Goal: Information Seeking & Learning: Learn about a topic

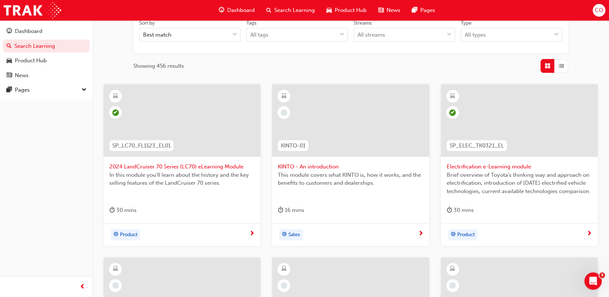
scroll to position [119, 0]
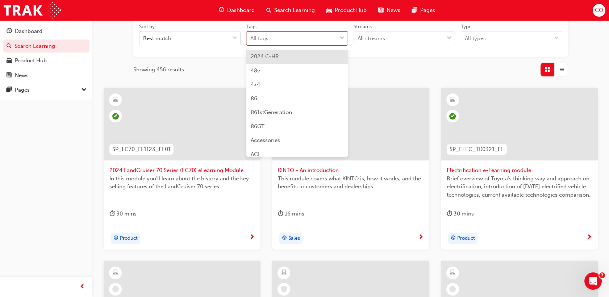
click at [341, 38] on span "down-icon" at bounding box center [341, 38] width 5 height 9
click at [251, 38] on input "Tags option 2024 C-HR focused, 1 of 189. 189 results available. Use Up and Down…" at bounding box center [250, 38] width 1 height 6
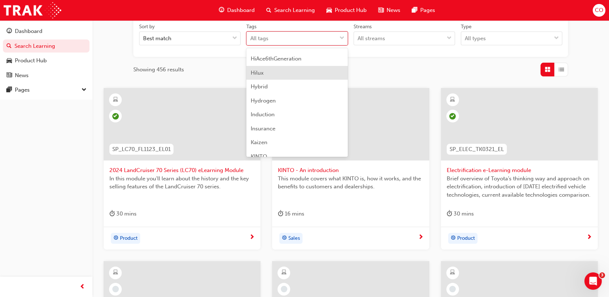
scroll to position [1126, 0]
click at [288, 60] on div "Hilux" at bounding box center [296, 59] width 101 height 14
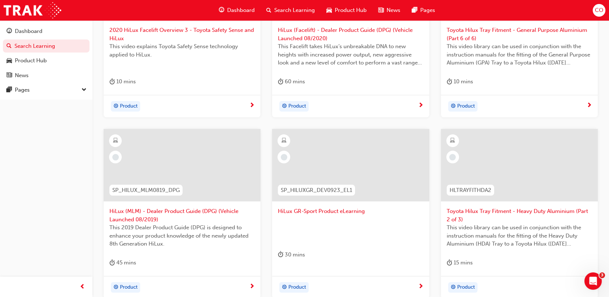
scroll to position [280, 0]
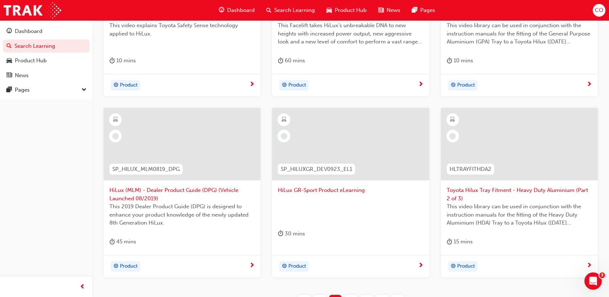
click at [522, 192] on span "Toyota Hilux Tray Fitment - Heavy Duty Aluminium (Part 2 of 3)" at bounding box center [518, 194] width 145 height 16
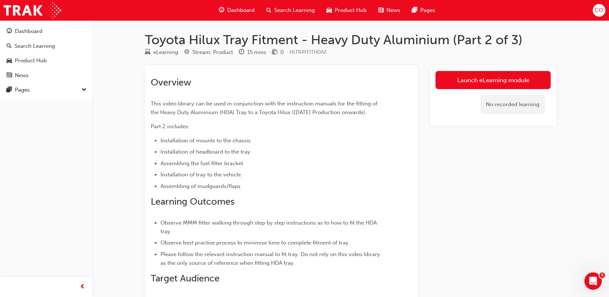
click at [294, 11] on span "Search Learning" at bounding box center [294, 10] width 41 height 8
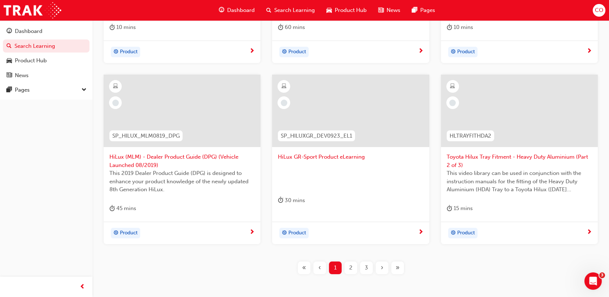
scroll to position [321, 0]
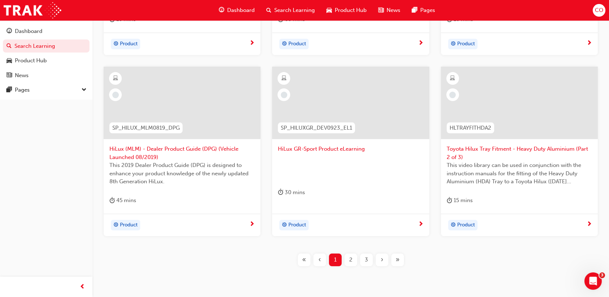
click at [349, 258] on span "2" at bounding box center [350, 260] width 3 height 8
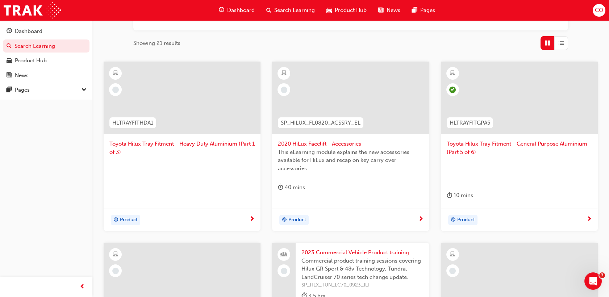
scroll to position [121, 0]
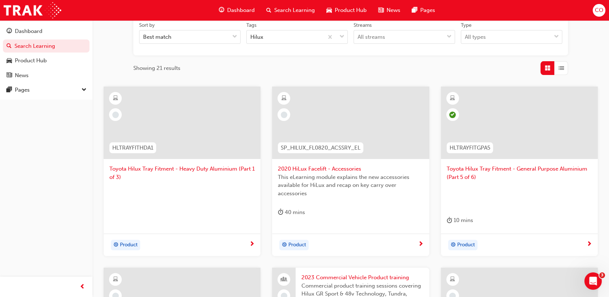
click at [217, 169] on span "Toyota Hilux Tray Fitment - Heavy Duty Aluminium (Part 1 of 3)" at bounding box center [181, 173] width 145 height 16
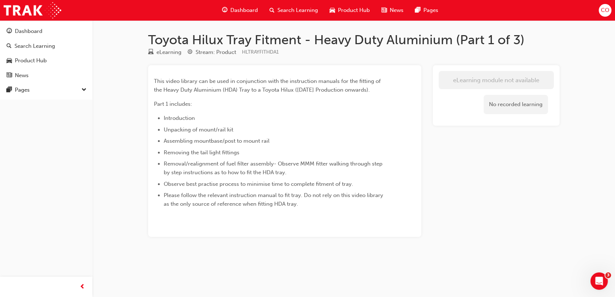
click at [275, 7] on div "Search Learning" at bounding box center [294, 10] width 60 height 15
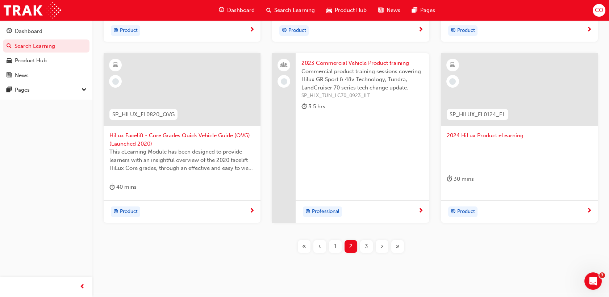
scroll to position [349, 0]
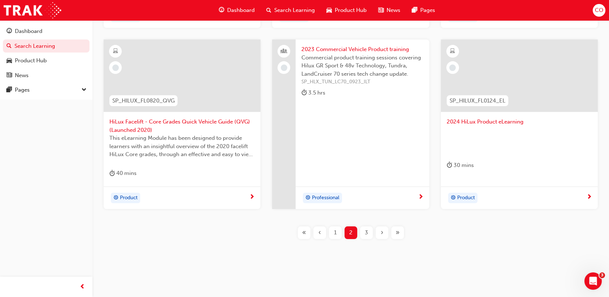
click at [365, 233] on span "3" at bounding box center [366, 232] width 3 height 8
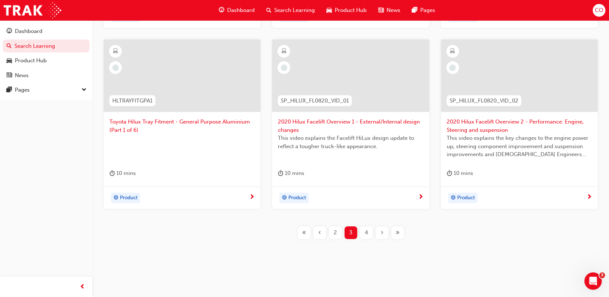
click at [205, 152] on div at bounding box center [181, 148] width 145 height 29
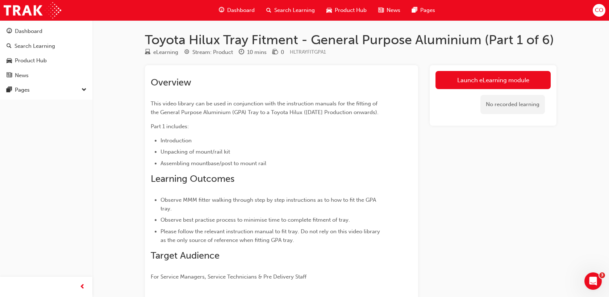
click at [296, 4] on div "Search Learning" at bounding box center [290, 10] width 60 height 15
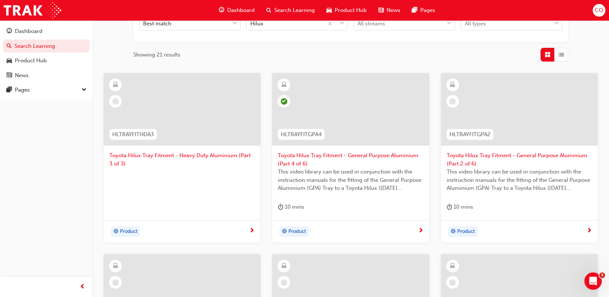
scroll to position [121, 0]
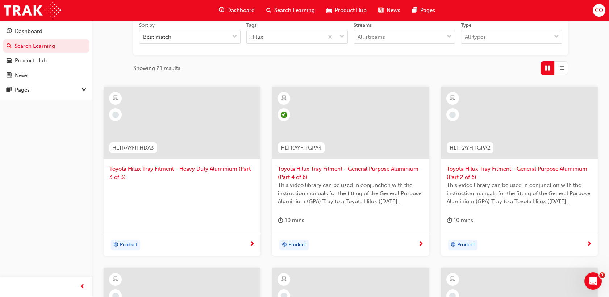
click at [195, 177] on span "Toyota Hilux Tray Fitment - Heavy Duty Aluminium (Part 3 of 3)" at bounding box center [181, 173] width 145 height 16
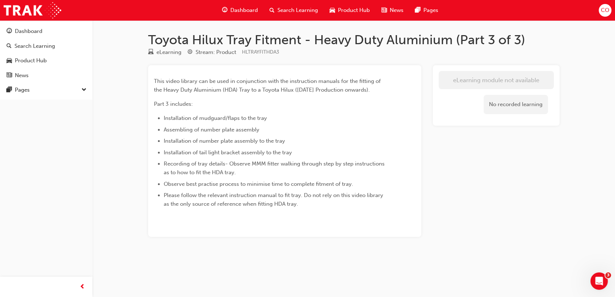
click at [286, 10] on span "Search Learning" at bounding box center [297, 10] width 41 height 8
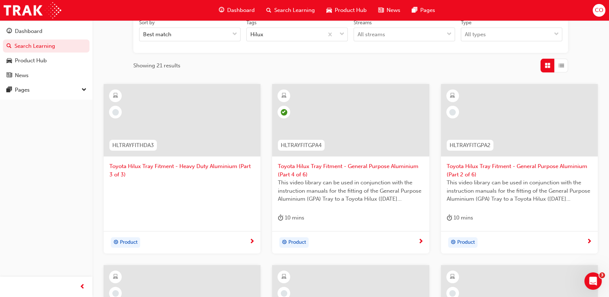
scroll to position [241, 0]
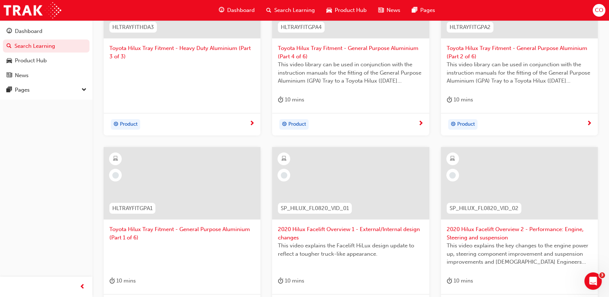
click at [205, 227] on span "Toyota Hilux Tray Fitment - General Purpose Aluminium (Part 1 of 6)" at bounding box center [181, 233] width 145 height 16
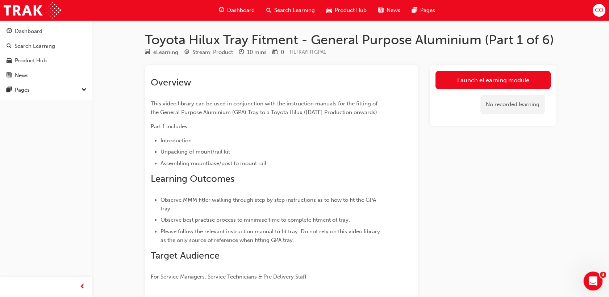
click at [594, 283] on icon "Open Intercom Messenger" at bounding box center [592, 280] width 12 height 12
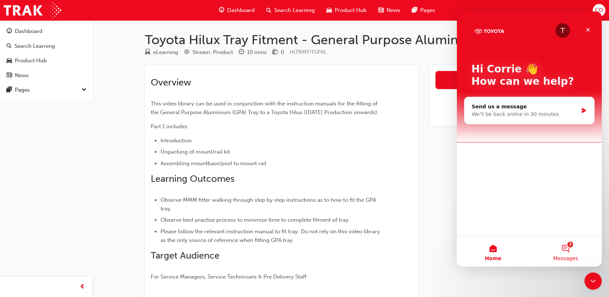
click at [568, 253] on button "3 Messages" at bounding box center [565, 251] width 72 height 29
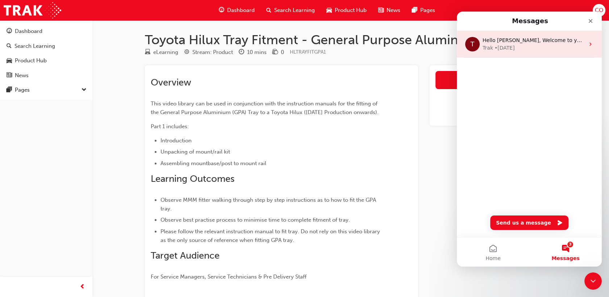
click at [589, 44] on icon "Intercom messenger" at bounding box center [590, 44] width 2 height 3
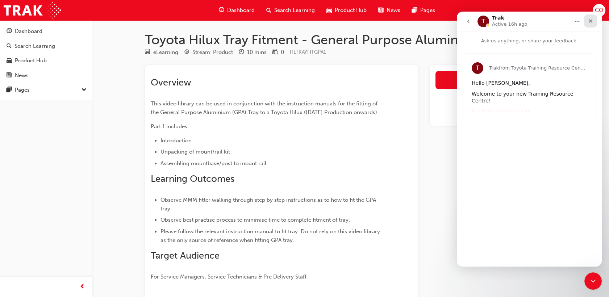
click at [588, 24] on icon "Close" at bounding box center [590, 21] width 6 height 6
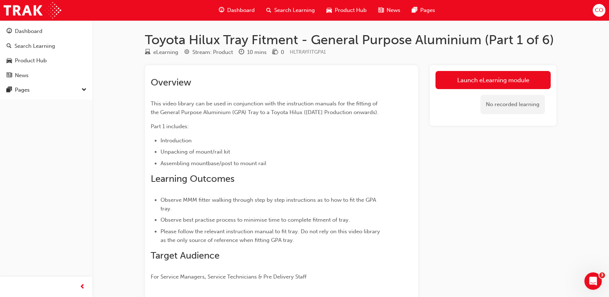
click at [275, 51] on span "money-icon" at bounding box center [274, 52] width 5 height 7
click at [590, 278] on icon "Open Intercom Messenger" at bounding box center [592, 280] width 12 height 12
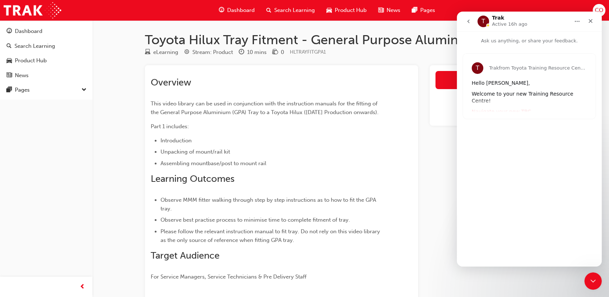
click at [471, 20] on button "go back" at bounding box center [468, 21] width 14 height 14
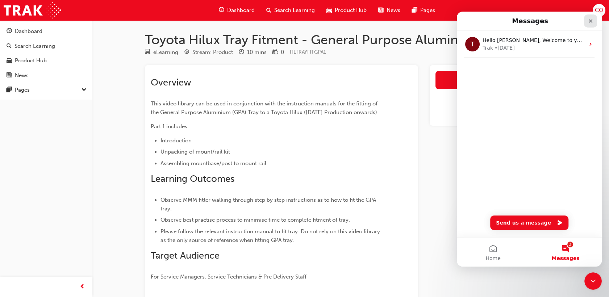
click at [594, 21] on div "Close" at bounding box center [590, 20] width 13 height 13
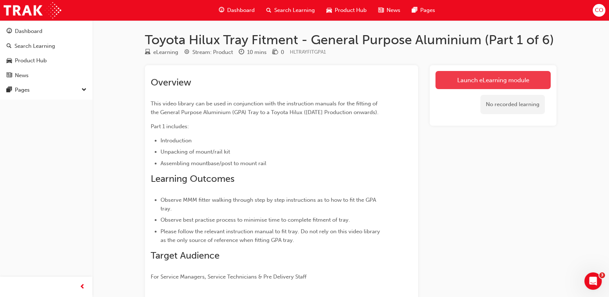
click at [475, 85] on link "Launch eLearning module" at bounding box center [492, 80] width 115 height 18
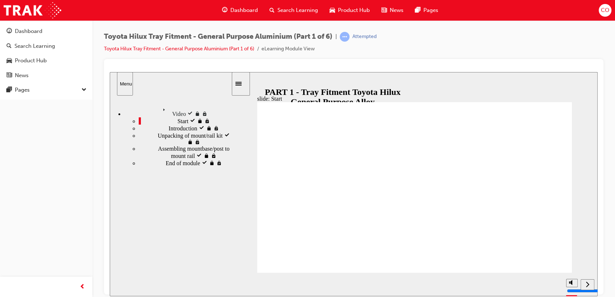
type input "3500"
type input "4"
type input "3800"
type input "4"
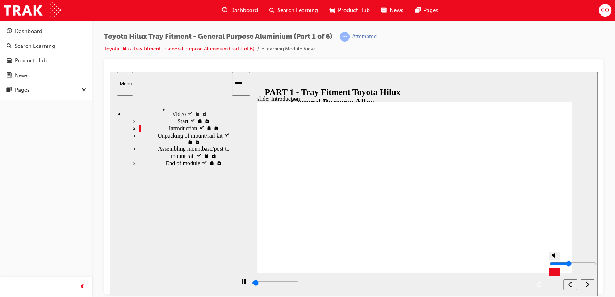
click at [555, 263] on input "volume" at bounding box center [572, 263] width 47 height 6
drag, startPoint x: 260, startPoint y: 283, endPoint x: 254, endPoint y: 283, distance: 5.8
click at [254, 283] on div "playback controls" at bounding box center [390, 283] width 279 height 8
click at [244, 284] on div "play/pause" at bounding box center [243, 284] width 12 height 12
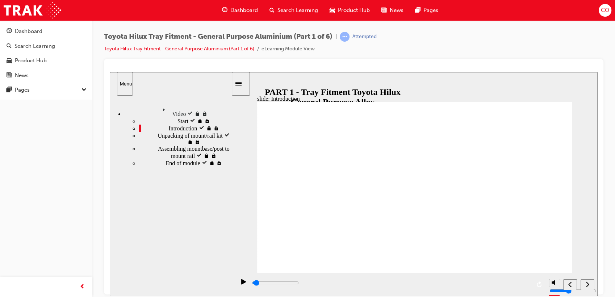
click at [241, 284] on icon "play/pause" at bounding box center [243, 280] width 5 height 5
click at [569, 284] on icon "previous" at bounding box center [569, 283] width 3 height 5
click at [390, 281] on div "playback controls" at bounding box center [390, 283] width 279 height 8
click at [376, 281] on div "playback controls" at bounding box center [390, 283] width 279 height 8
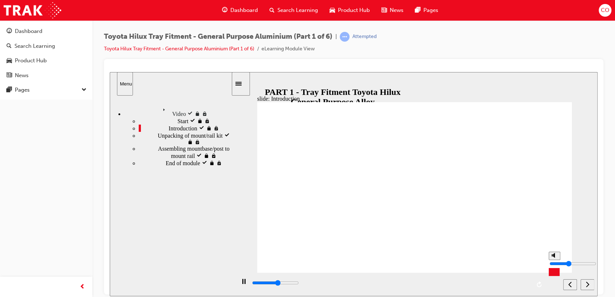
type input "97500"
type input "6"
type input "97500"
type input "7"
type input "97600"
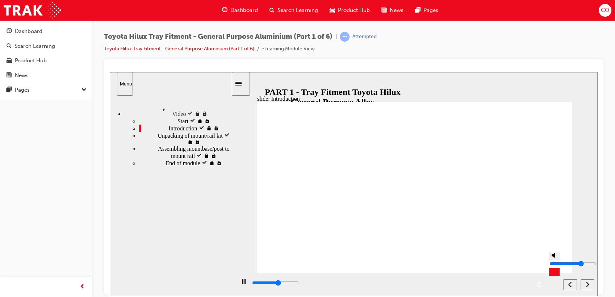
type input "8"
type input "98000"
type input "7"
type input "98100"
type input "6"
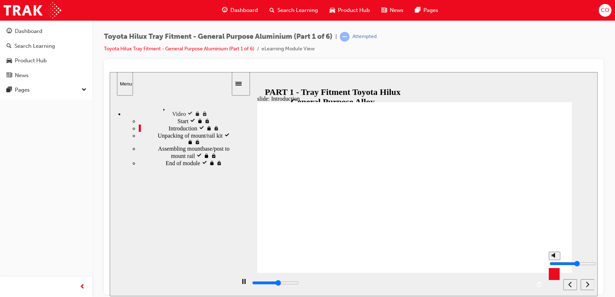
type input "98700"
type input "6"
click at [555, 260] on input "volume" at bounding box center [572, 263] width 47 height 6
click at [582, 240] on div "slide: Introduction Back to top Playback Speed 2 1.75 1.5" at bounding box center [354, 184] width 488 height 224
drag, startPoint x: 440, startPoint y: 284, endPoint x: 513, endPoint y: 283, distance: 72.8
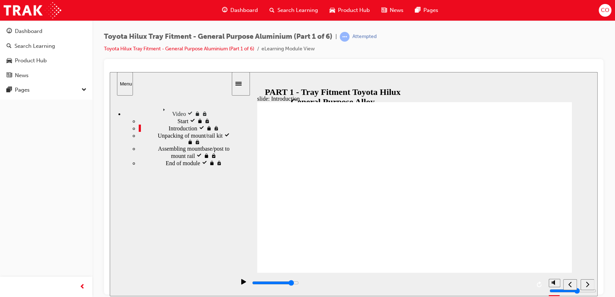
click at [299, 283] on input "slide progress" at bounding box center [275, 282] width 47 height 6
click at [518, 285] on div "playback controls" at bounding box center [390, 283] width 279 height 8
drag, startPoint x: 437, startPoint y: 284, endPoint x: 431, endPoint y: 283, distance: 5.1
click at [299, 283] on input "slide progress" at bounding box center [275, 282] width 47 height 6
click at [586, 284] on icon "next" at bounding box center [587, 284] width 4 height 7
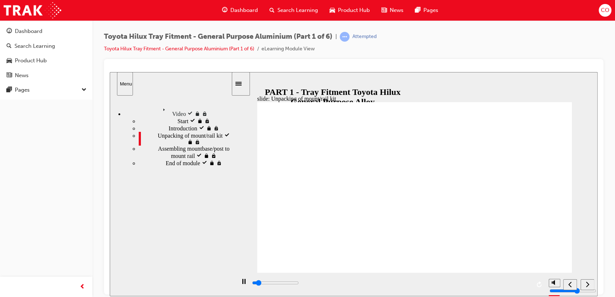
type input "76600"
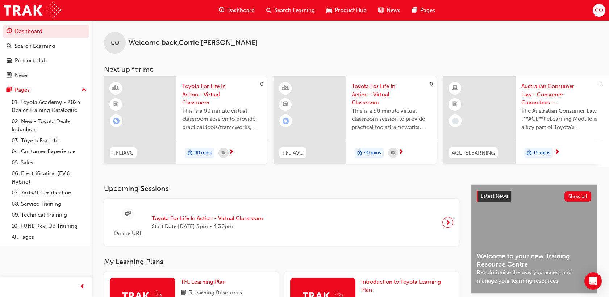
click at [307, 13] on span "Search Learning" at bounding box center [294, 10] width 41 height 8
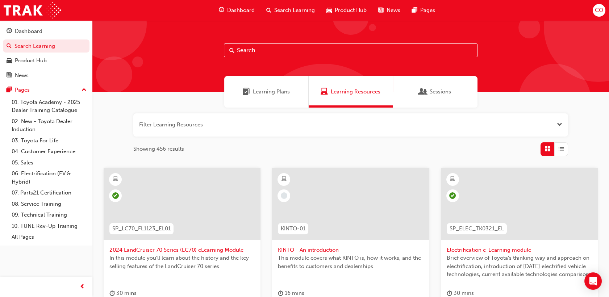
click at [558, 128] on span "Open the filter" at bounding box center [558, 125] width 5 height 8
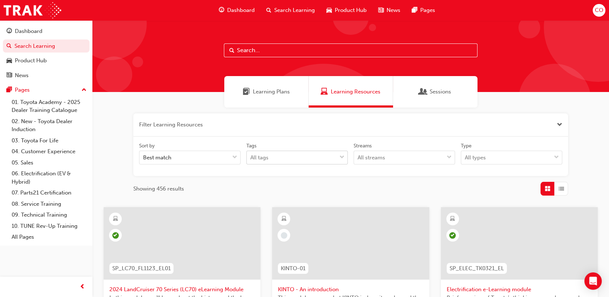
click at [342, 159] on span "down-icon" at bounding box center [341, 157] width 5 height 9
click at [251, 159] on input "Tags All tags" at bounding box center [250, 157] width 1 height 6
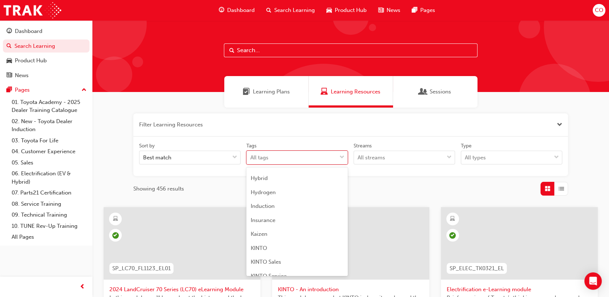
scroll to position [1126, 0]
click at [285, 181] on div "Hilux" at bounding box center [296, 179] width 101 height 14
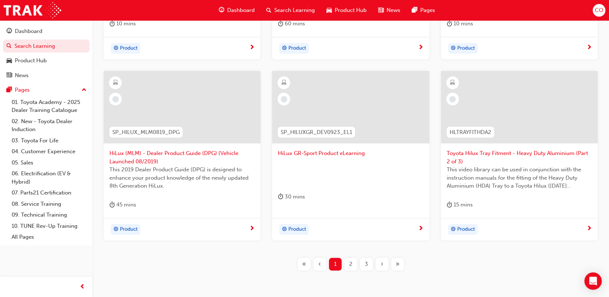
scroll to position [321, 0]
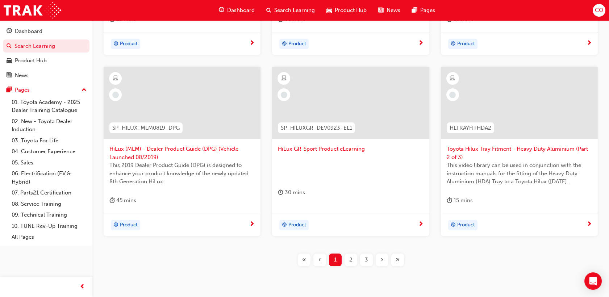
click at [366, 256] on span "3" at bounding box center [366, 260] width 3 height 8
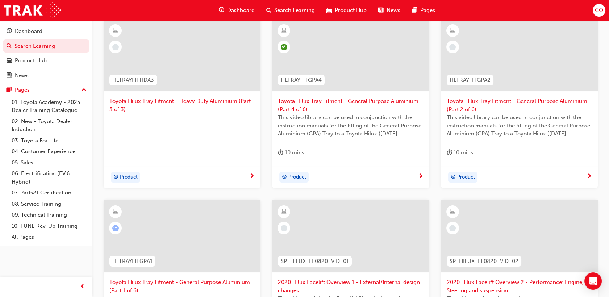
scroll to position [281, 0]
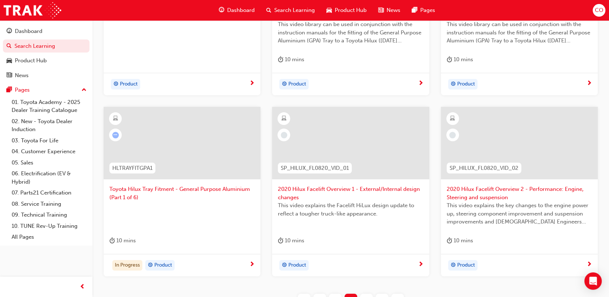
click at [210, 176] on div at bounding box center [182, 143] width 157 height 72
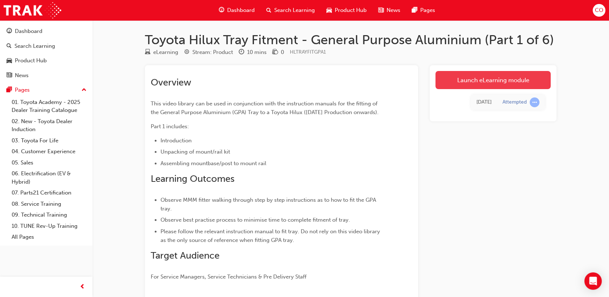
click at [469, 77] on link "Launch eLearning module" at bounding box center [492, 80] width 115 height 18
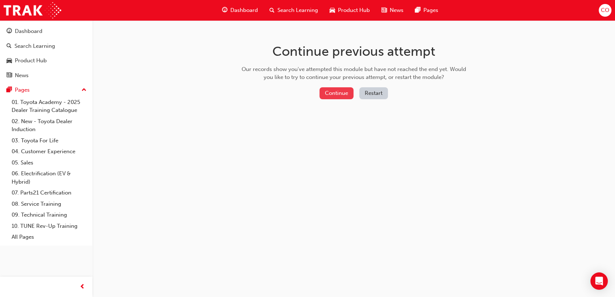
click at [337, 94] on button "Continue" at bounding box center [336, 93] width 34 height 12
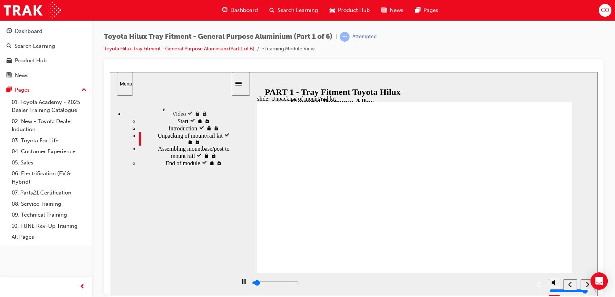
click at [163, 131] on div "Introduction visited Introduction" at bounding box center [185, 127] width 92 height 7
drag, startPoint x: 605, startPoint y: 285, endPoint x: 599, endPoint y: 211, distance: 73.7
click at [599, 211] on body "Your version of Internet Explorer is outdated and not supported. Please upgrade…" at bounding box center [307, 148] width 615 height 297
type input "151900"
click at [289, 13] on span "Search Learning" at bounding box center [297, 10] width 41 height 8
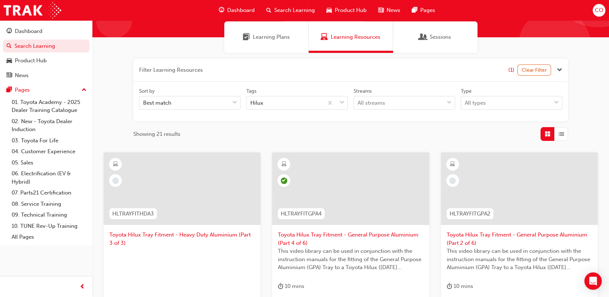
scroll to position [80, 0]
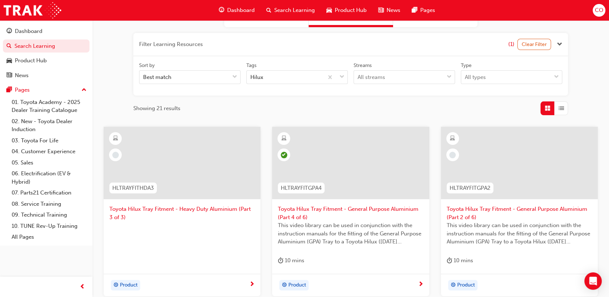
click at [498, 204] on div at bounding box center [518, 168] width 145 height 72
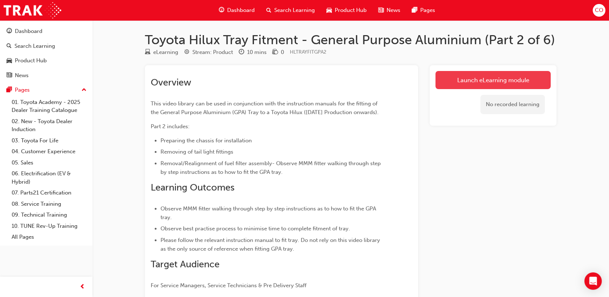
click at [491, 83] on link "Launch eLearning module" at bounding box center [492, 80] width 115 height 18
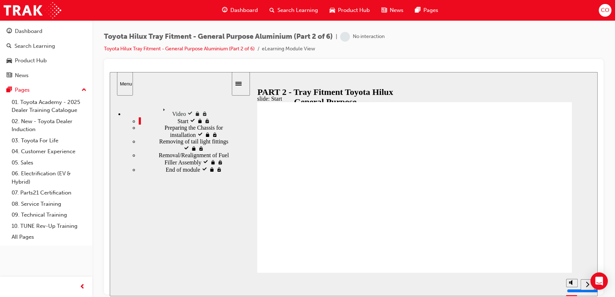
type input "56700"
click at [294, 7] on span "Search Learning" at bounding box center [297, 10] width 41 height 8
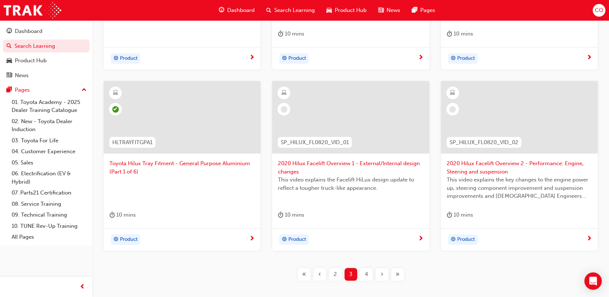
scroll to position [349, 0]
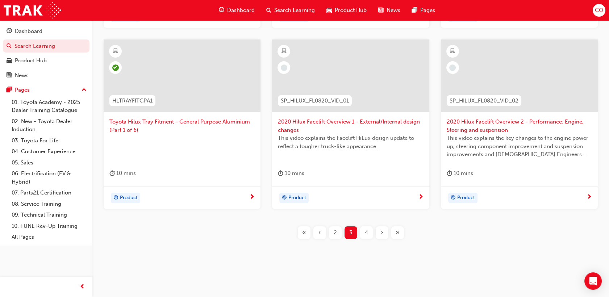
click at [365, 233] on span "4" at bounding box center [366, 232] width 3 height 8
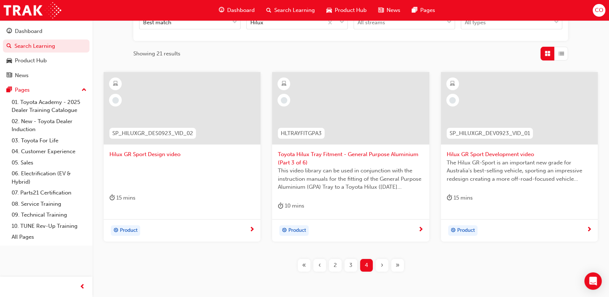
scroll to position [127, 0]
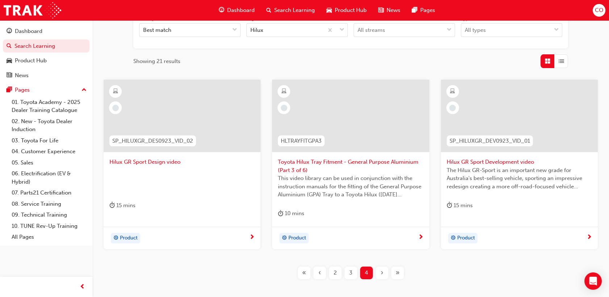
click at [348, 164] on span "Toyota Hilux Tray Fitment - General Purpose Aluminium (Part 3 of 6)" at bounding box center [350, 166] width 145 height 16
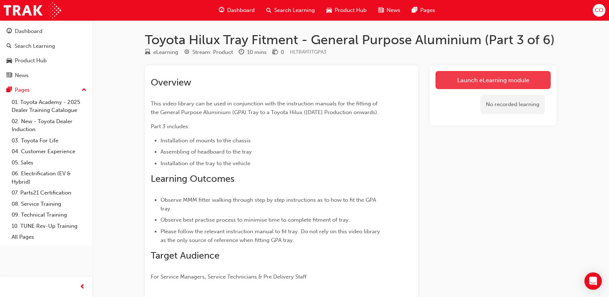
click at [466, 78] on link "Launch eLearning module" at bounding box center [492, 80] width 115 height 18
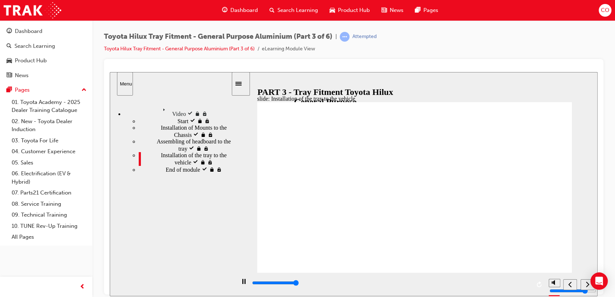
type input "234400"
click at [301, 10] on span "Search Learning" at bounding box center [297, 10] width 41 height 8
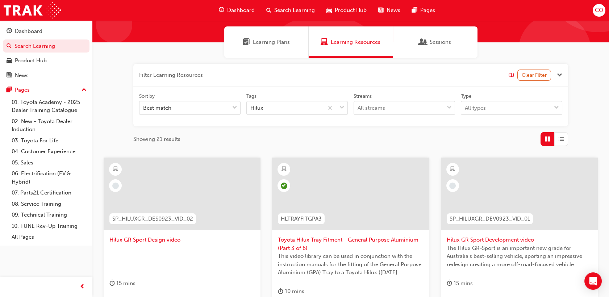
scroll to position [168, 0]
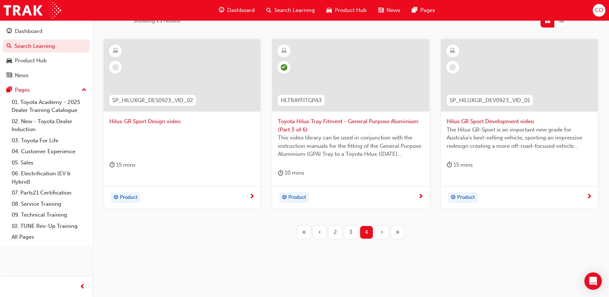
click at [348, 233] on div "3" at bounding box center [350, 232] width 13 height 13
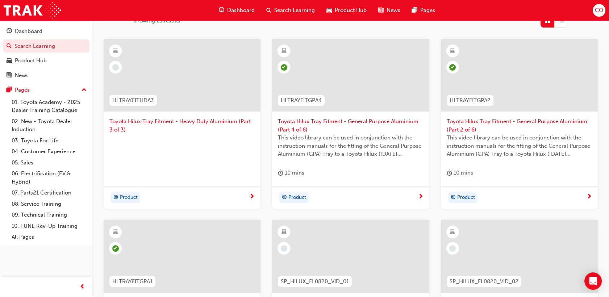
click at [363, 134] on span "This video library can be used in conjunction with the instruction manuals for …" at bounding box center [350, 146] width 145 height 25
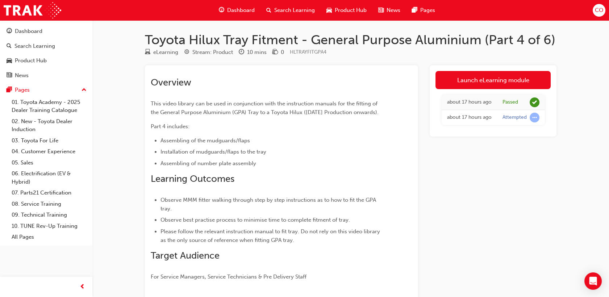
click at [296, 11] on span "Search Learning" at bounding box center [294, 10] width 41 height 8
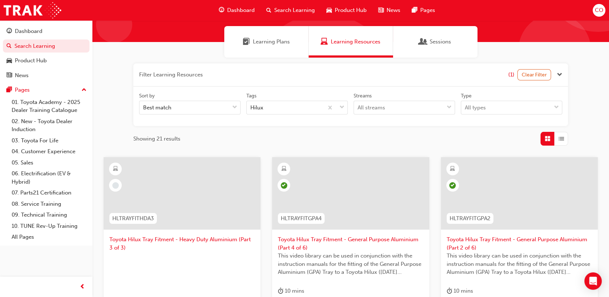
scroll to position [121, 0]
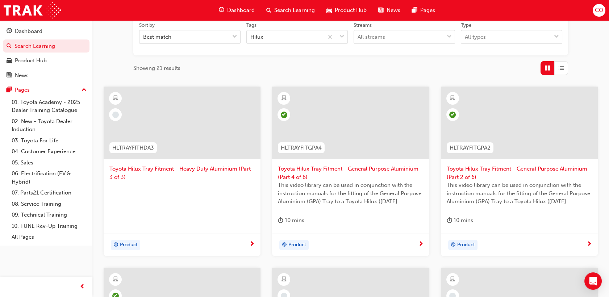
click at [183, 181] on div at bounding box center [181, 195] width 145 height 29
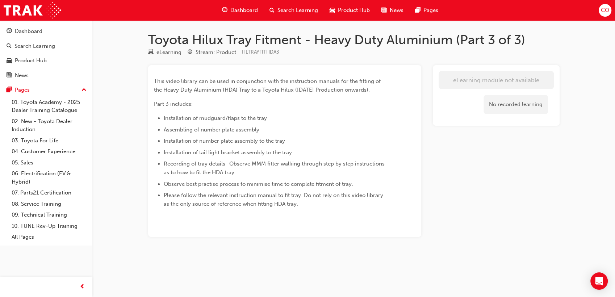
click at [290, 13] on span "Search Learning" at bounding box center [297, 10] width 41 height 8
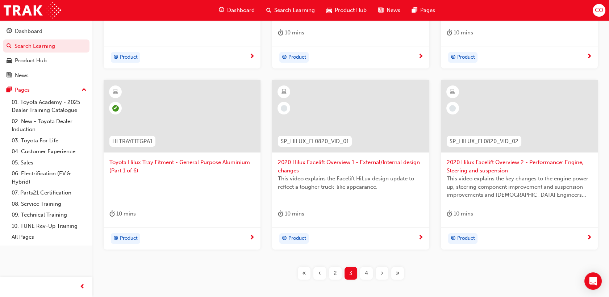
scroll to position [349, 0]
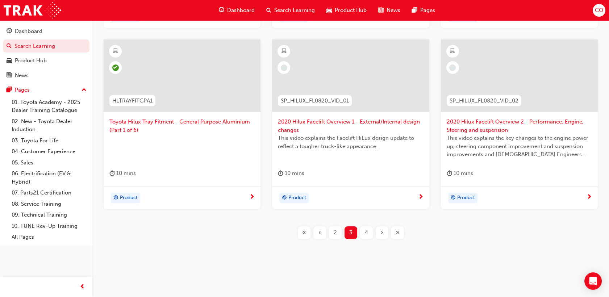
click at [368, 234] on div "4" at bounding box center [366, 232] width 13 height 13
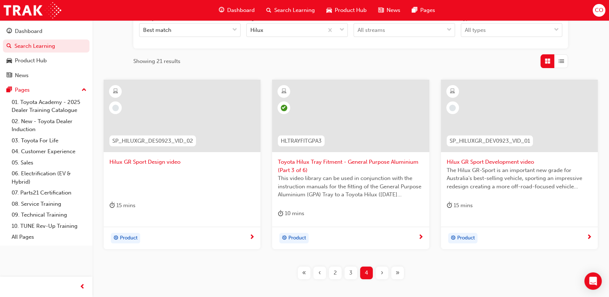
scroll to position [87, 0]
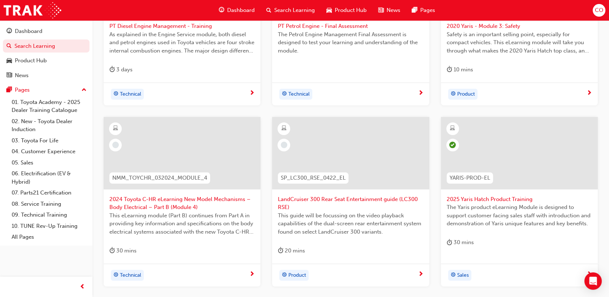
scroll to position [340, 0]
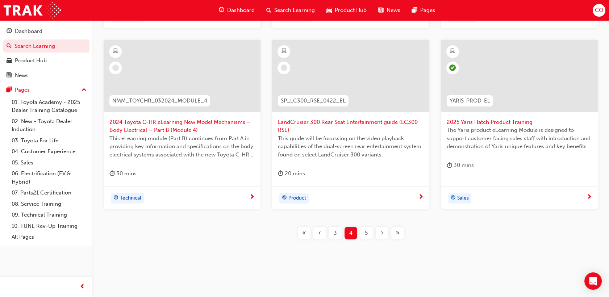
click at [364, 233] on div "5" at bounding box center [366, 233] width 13 height 13
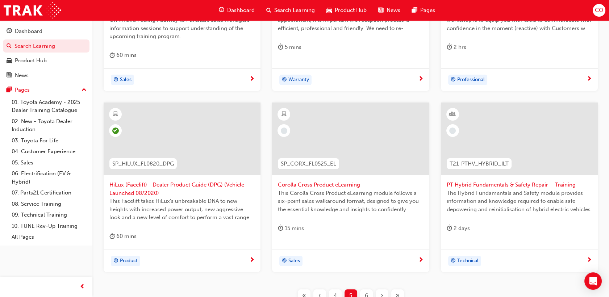
scroll to position [300, 0]
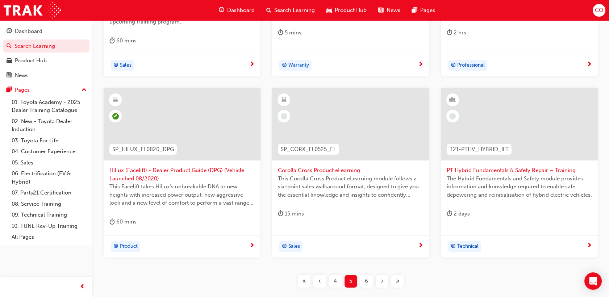
click at [368, 279] on div "6" at bounding box center [366, 281] width 13 height 13
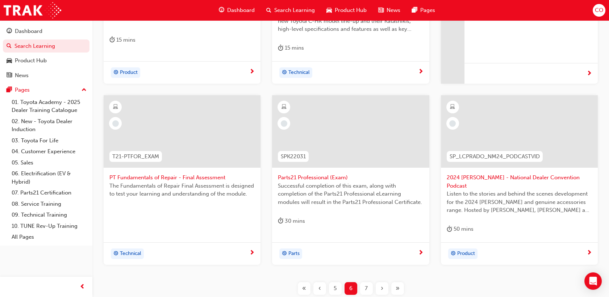
scroll to position [300, 0]
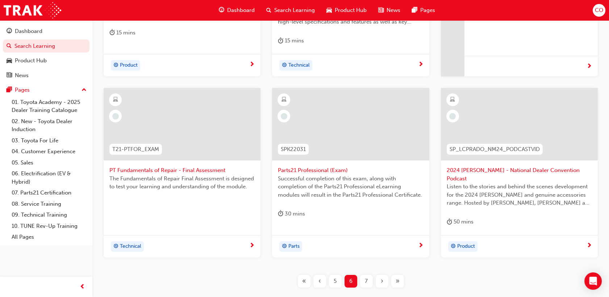
click at [363, 275] on div "7" at bounding box center [366, 281] width 13 height 13
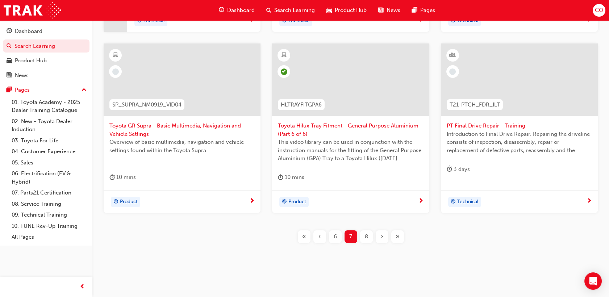
scroll to position [349, 0]
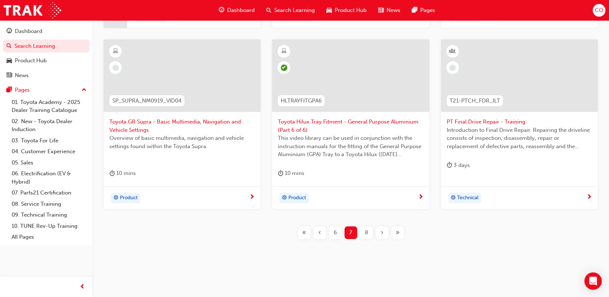
click at [365, 231] on span "8" at bounding box center [366, 232] width 3 height 8
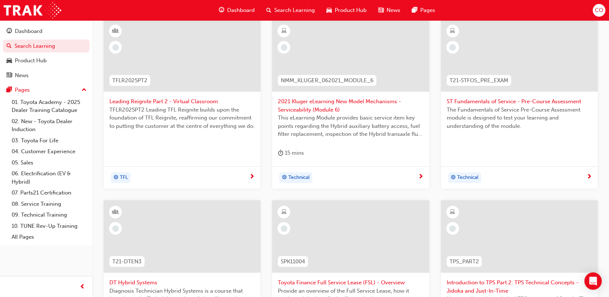
scroll to position [349, 0]
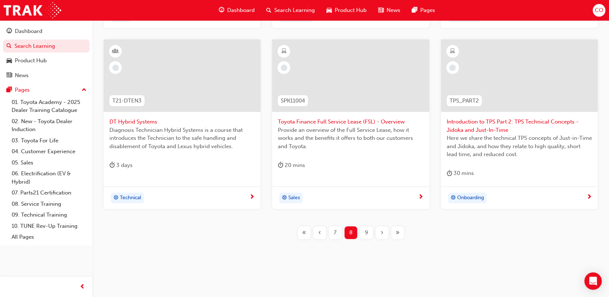
click at [366, 232] on span "9" at bounding box center [366, 232] width 3 height 8
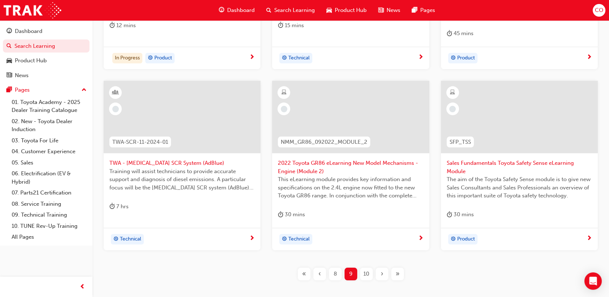
scroll to position [308, 0]
click at [364, 275] on span "10" at bounding box center [366, 273] width 6 height 8
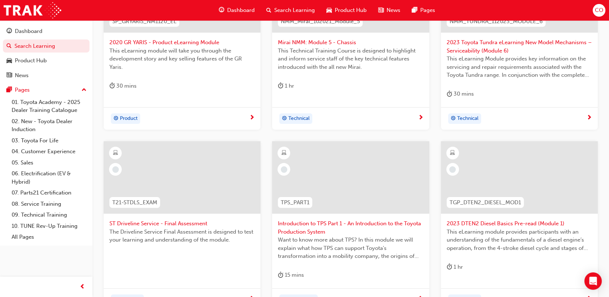
scroll to position [349, 0]
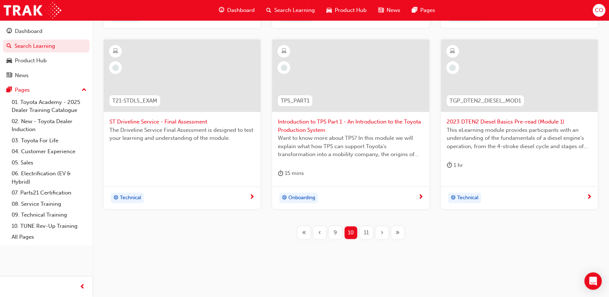
click at [369, 233] on div "11" at bounding box center [366, 232] width 13 height 13
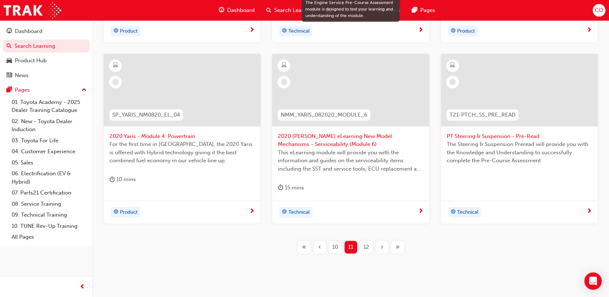
scroll to position [340, 0]
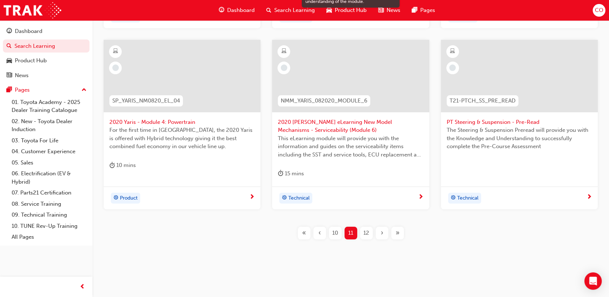
click at [365, 231] on span "12" at bounding box center [366, 233] width 6 height 8
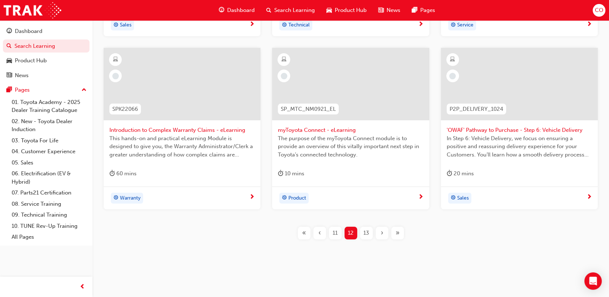
click at [367, 232] on span "13" at bounding box center [366, 233] width 6 height 8
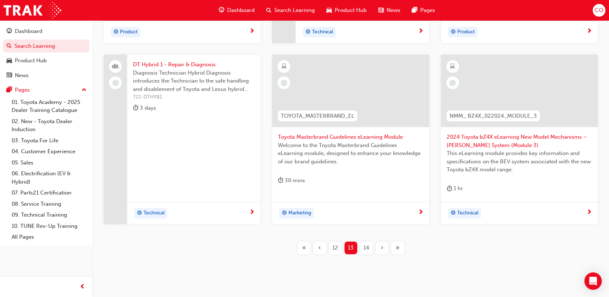
scroll to position [340, 0]
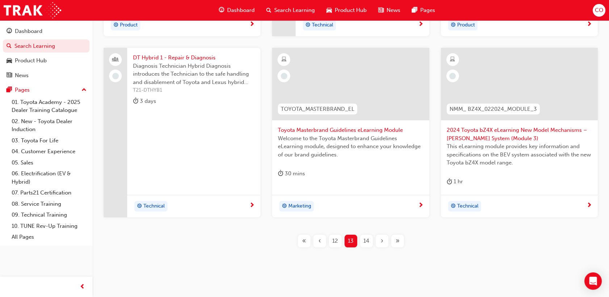
click at [370, 239] on div "14" at bounding box center [366, 241] width 13 height 13
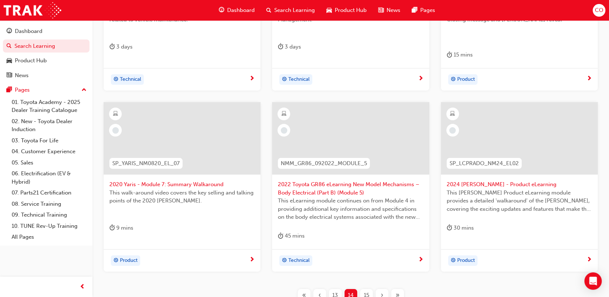
scroll to position [300, 0]
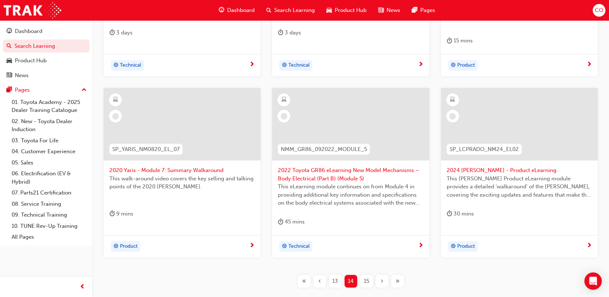
click at [364, 279] on span "15" at bounding box center [365, 281] width 5 height 8
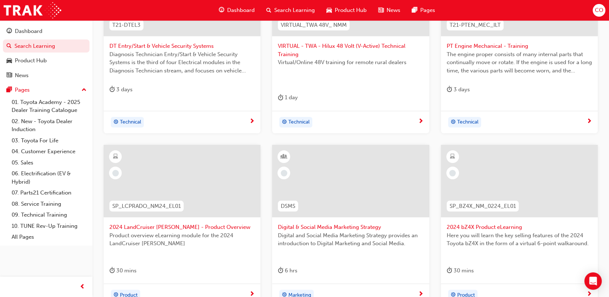
scroll to position [340, 0]
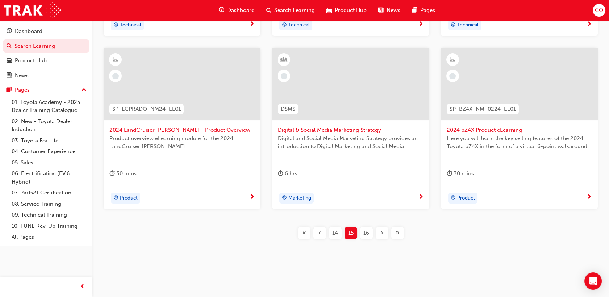
click at [365, 233] on span "16" at bounding box center [366, 233] width 6 height 8
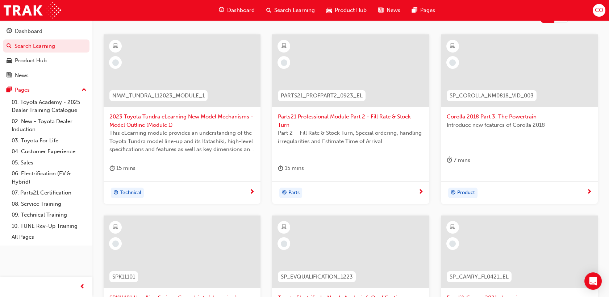
scroll to position [340, 0]
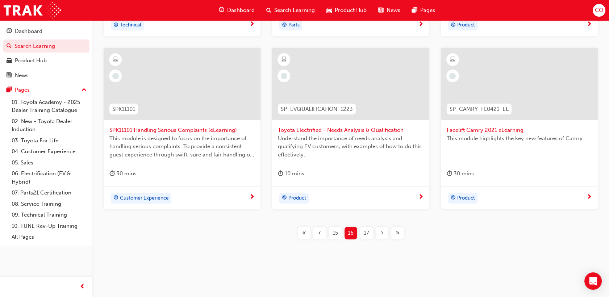
click at [370, 233] on div "17" at bounding box center [366, 233] width 13 height 13
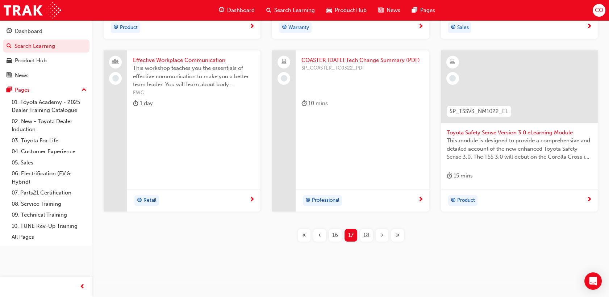
scroll to position [332, 0]
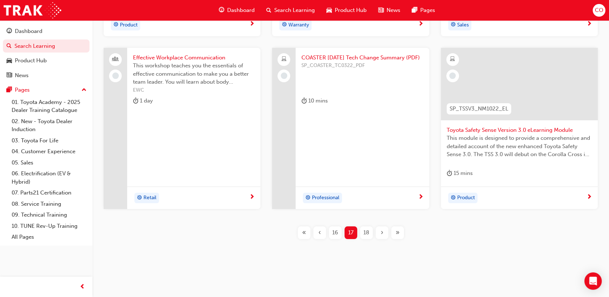
click at [365, 233] on span "18" at bounding box center [366, 232] width 6 height 8
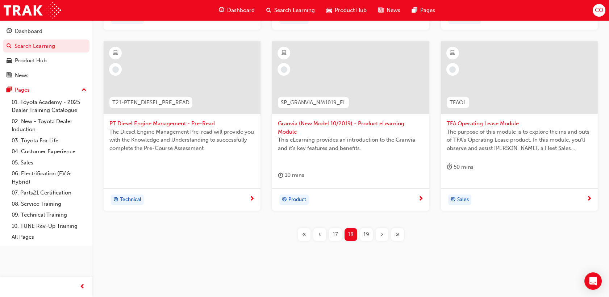
scroll to position [349, 0]
click at [365, 236] on div "19" at bounding box center [366, 232] width 13 height 13
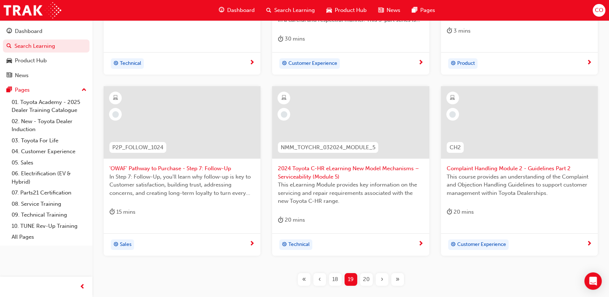
scroll to position [349, 0]
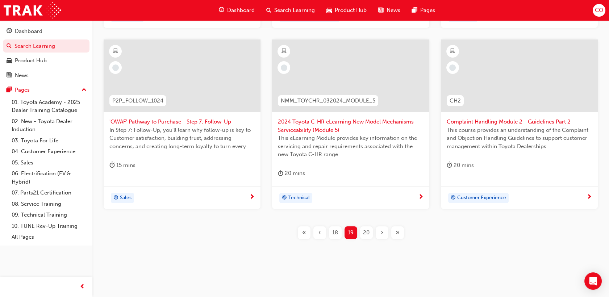
click at [369, 233] on span "20" at bounding box center [366, 232] width 7 height 8
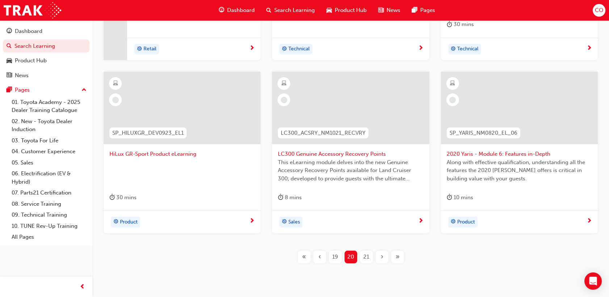
scroll to position [340, 0]
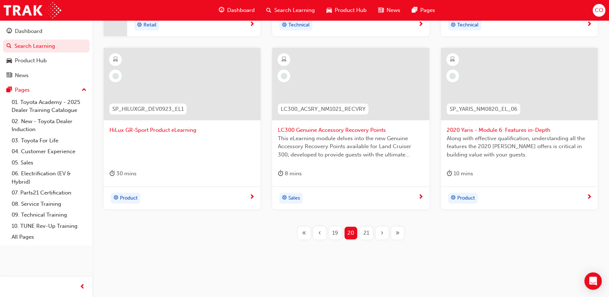
click at [369, 237] on div "21" at bounding box center [366, 233] width 13 height 13
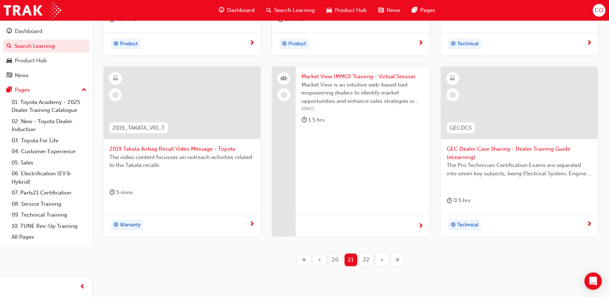
scroll to position [340, 0]
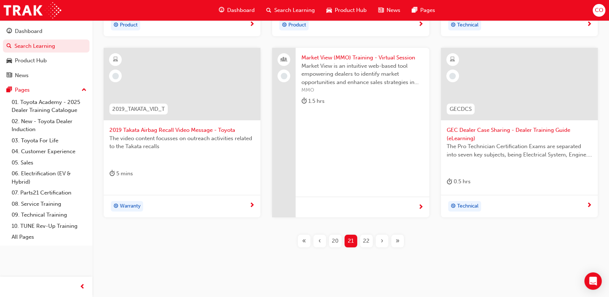
click at [365, 244] on div "22" at bounding box center [366, 241] width 13 height 13
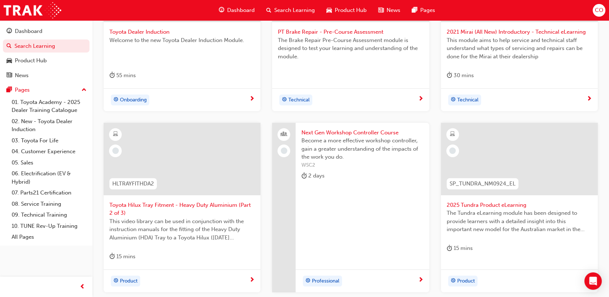
scroll to position [340, 0]
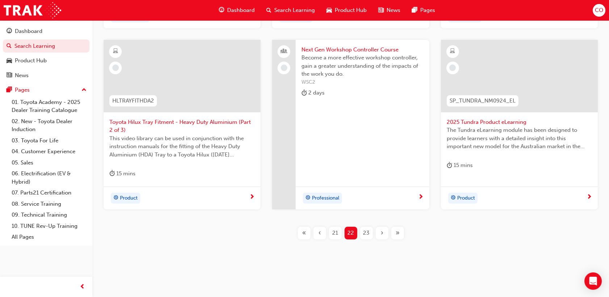
click at [205, 149] on span "This video library can be used in conjunction with the instruction manuals for …" at bounding box center [181, 146] width 145 height 25
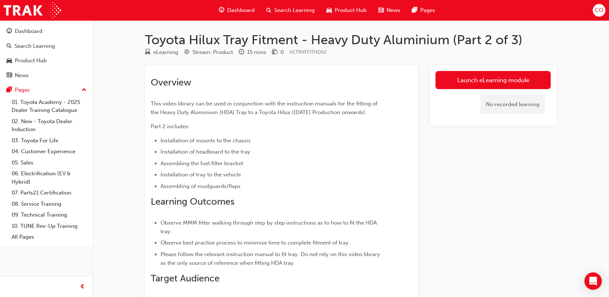
click at [287, 7] on span "Search Learning" at bounding box center [294, 10] width 41 height 8
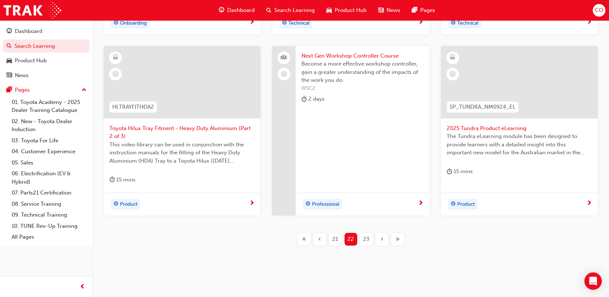
scroll to position [340, 0]
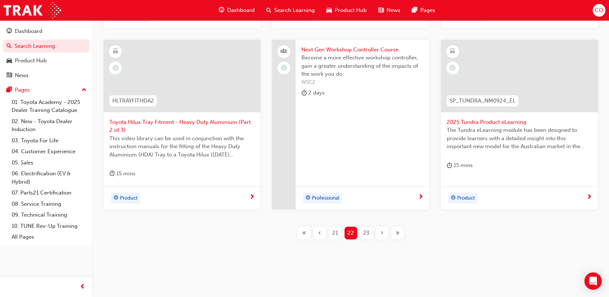
click at [370, 232] on div "23" at bounding box center [366, 233] width 13 height 13
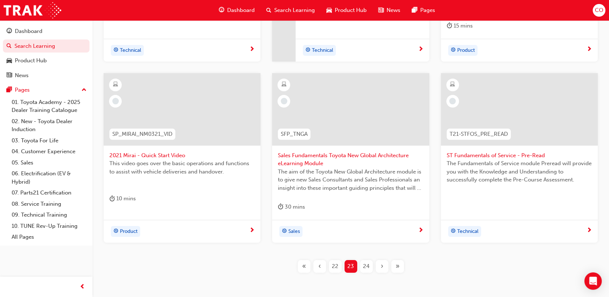
scroll to position [340, 0]
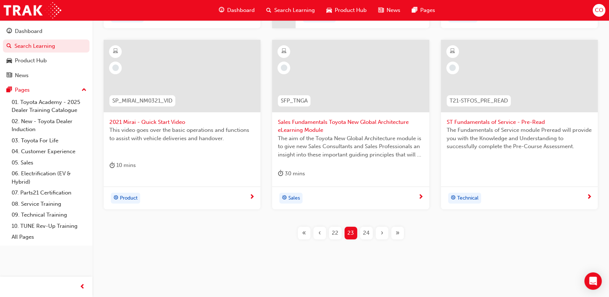
click at [367, 229] on span "24" at bounding box center [366, 233] width 7 height 8
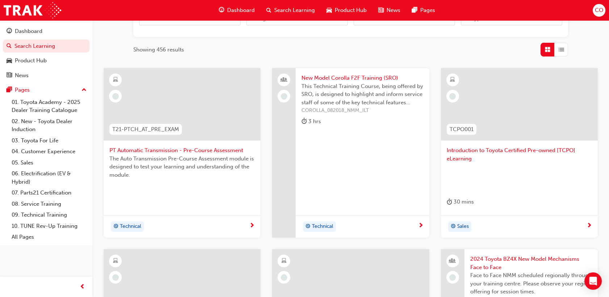
scroll to position [349, 0]
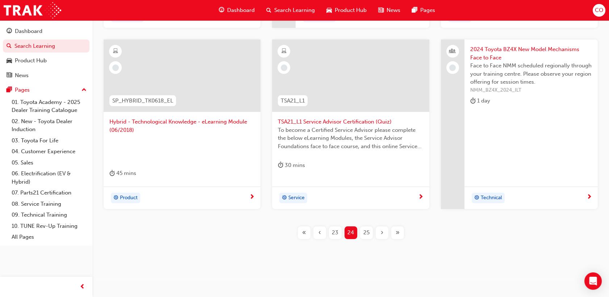
click at [360, 230] on div "25" at bounding box center [366, 232] width 13 height 13
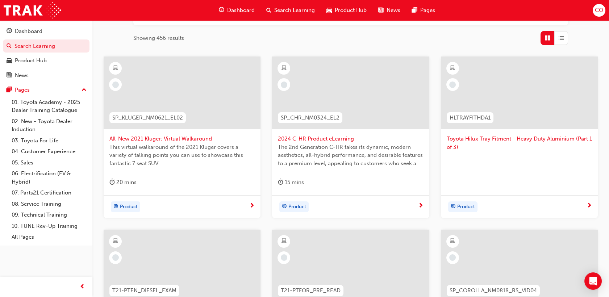
scroll to position [131, 0]
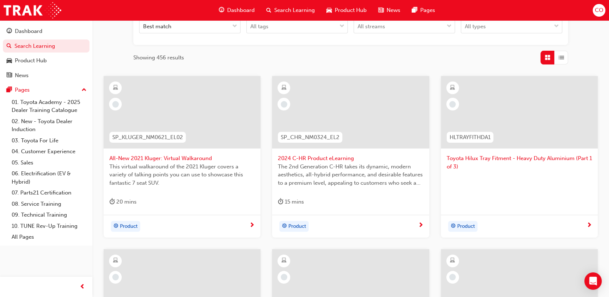
click at [507, 177] on div at bounding box center [518, 184] width 145 height 29
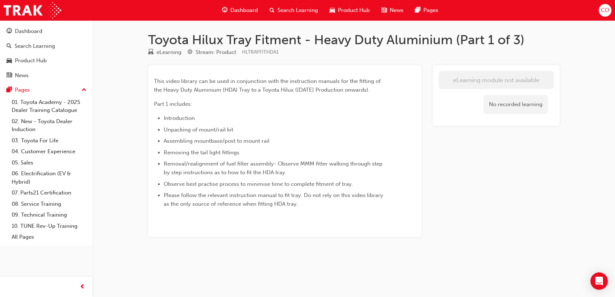
click at [288, 10] on span "Search Learning" at bounding box center [297, 10] width 41 height 8
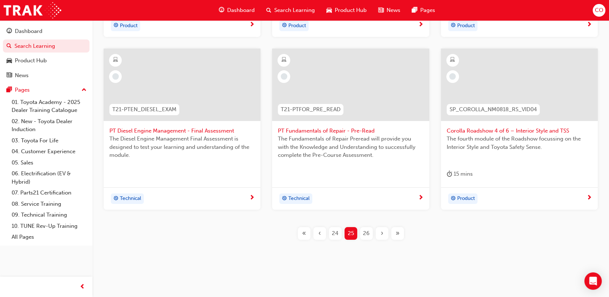
scroll to position [332, 0]
click at [369, 230] on span "26" at bounding box center [366, 232] width 7 height 8
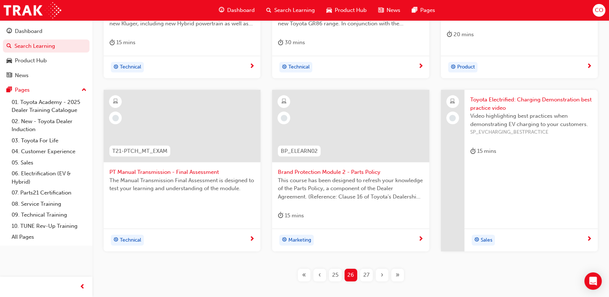
scroll to position [332, 0]
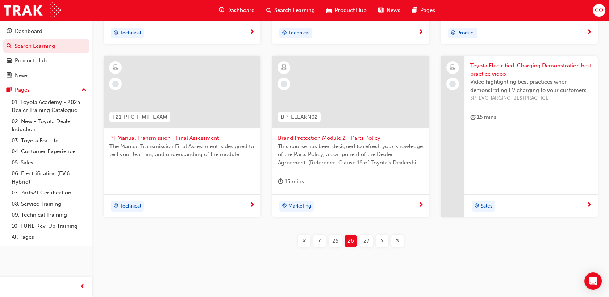
click at [369, 244] on div "27" at bounding box center [366, 241] width 13 height 13
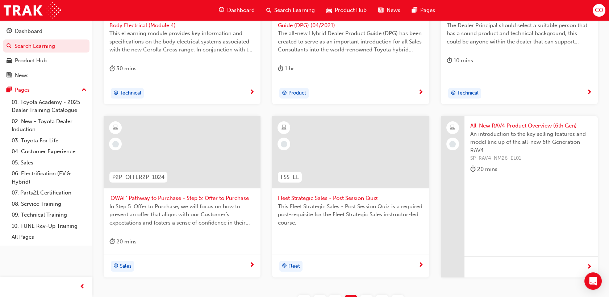
scroll to position [340, 0]
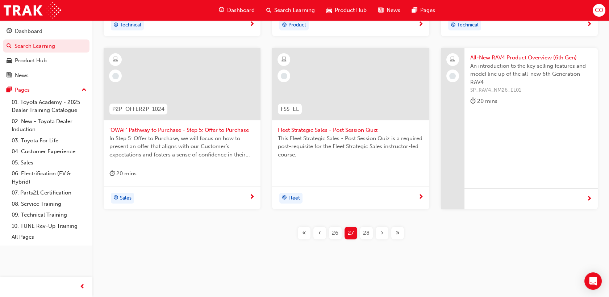
click at [368, 234] on span "28" at bounding box center [366, 233] width 7 height 8
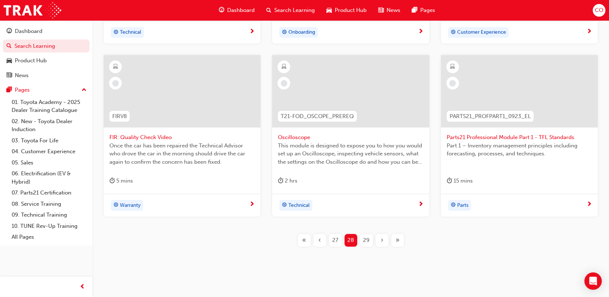
scroll to position [340, 0]
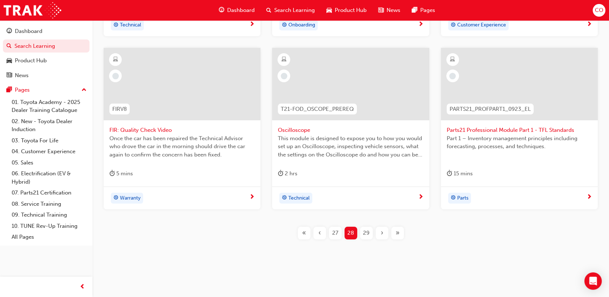
click at [363, 231] on span "29" at bounding box center [366, 233] width 7 height 8
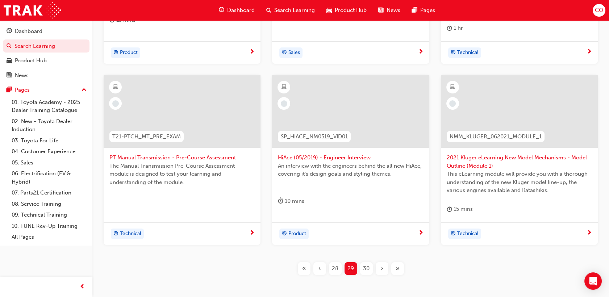
scroll to position [340, 0]
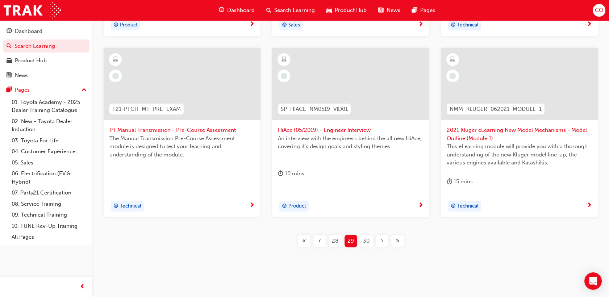
click at [368, 241] on span "30" at bounding box center [366, 241] width 7 height 8
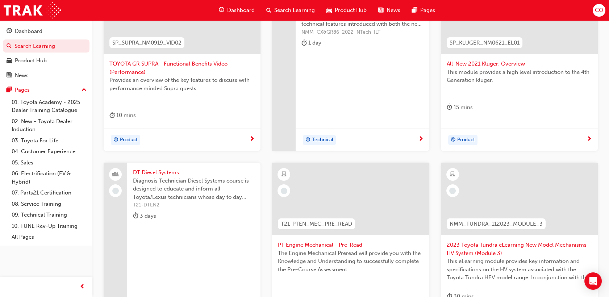
scroll to position [139, 0]
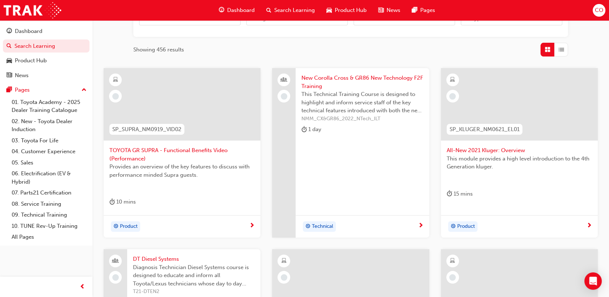
click at [240, 182] on div "Provides an overview of the key features to discuss with performance minded Sup…" at bounding box center [181, 177] width 145 height 29
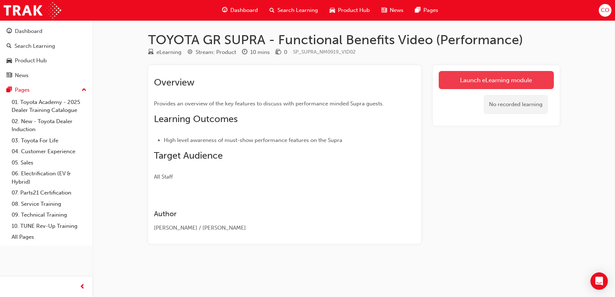
click at [533, 74] on link "Launch eLearning module" at bounding box center [495, 80] width 115 height 18
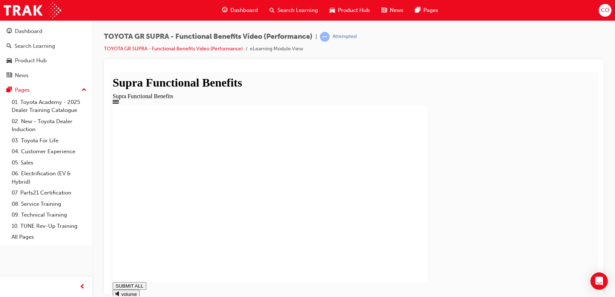
type input "1"
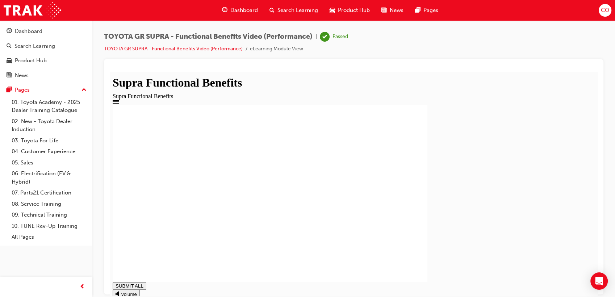
click at [290, 10] on span "Search Learning" at bounding box center [297, 10] width 41 height 8
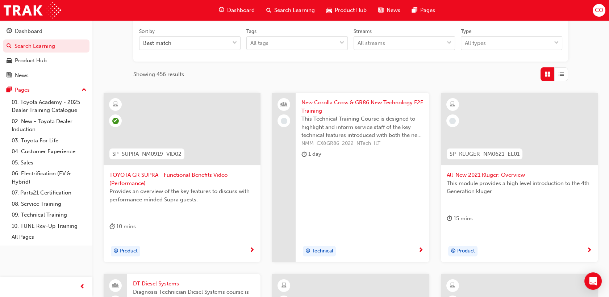
scroll to position [121, 0]
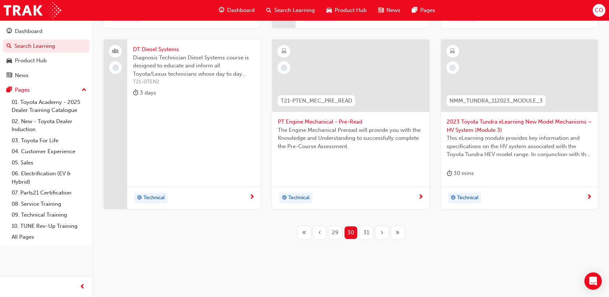
click at [367, 235] on span "31" at bounding box center [366, 232] width 6 height 8
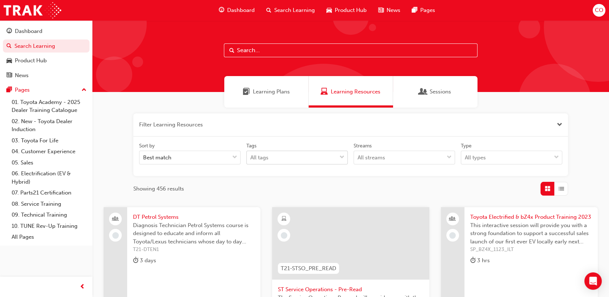
click at [342, 157] on span "down-icon" at bounding box center [341, 157] width 5 height 9
click at [251, 157] on input "Tags All tags" at bounding box center [250, 157] width 1 height 6
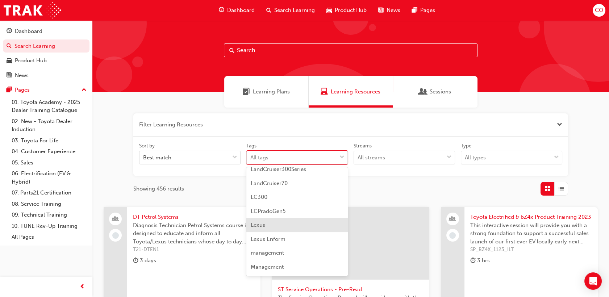
scroll to position [1247, 0]
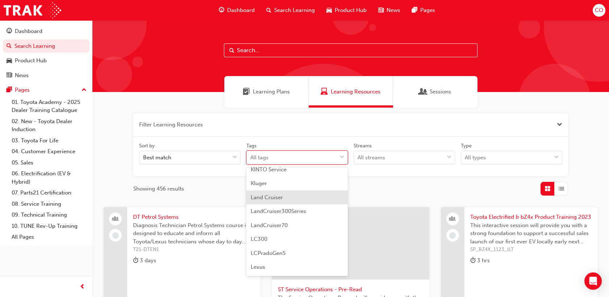
click at [279, 194] on span "Land Cruiser" at bounding box center [267, 197] width 32 height 7
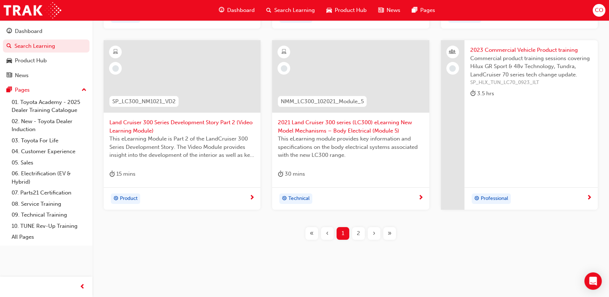
scroll to position [349, 0]
click at [358, 232] on span "2" at bounding box center [358, 232] width 3 height 8
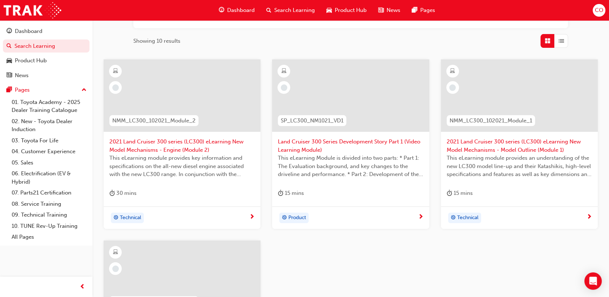
scroll to position [308, 0]
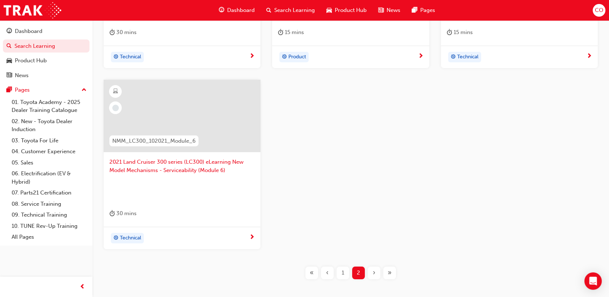
click at [341, 271] on div "1" at bounding box center [342, 272] width 13 height 13
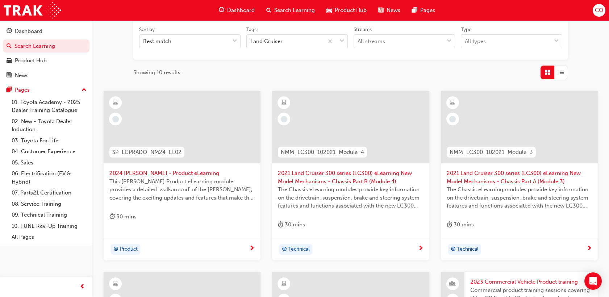
scroll to position [27, 0]
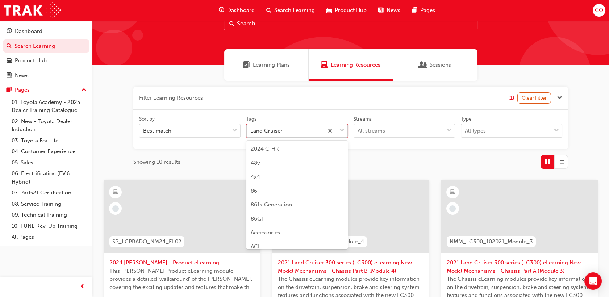
click at [343, 131] on span "down-icon" at bounding box center [341, 130] width 5 height 9
click at [251, 131] on input "Tags option Land Cruiser focused, 92 of 189. 189 results available. Use Up and …" at bounding box center [250, 130] width 1 height 6
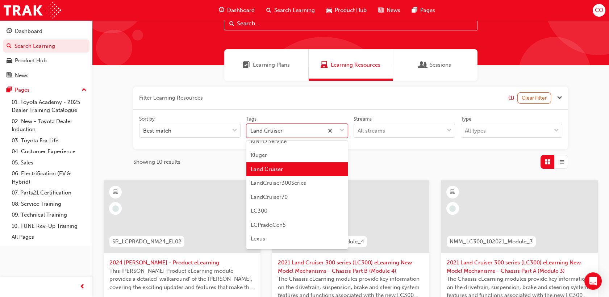
scroll to position [1260, 0]
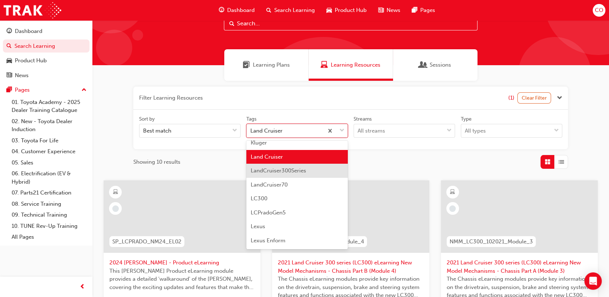
click at [287, 171] on span "LandCruiser300Series" at bounding box center [278, 170] width 55 height 7
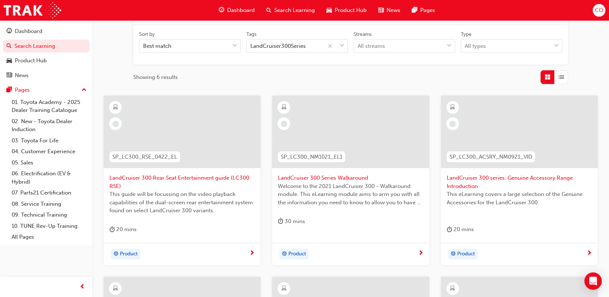
scroll to position [161, 0]
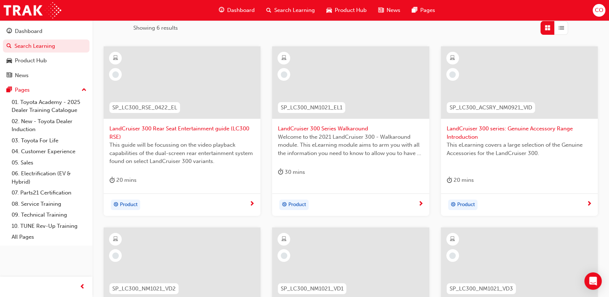
click at [542, 161] on div "This eLearning covers a large selection of the Genuine Accessories for the Land…" at bounding box center [518, 155] width 145 height 29
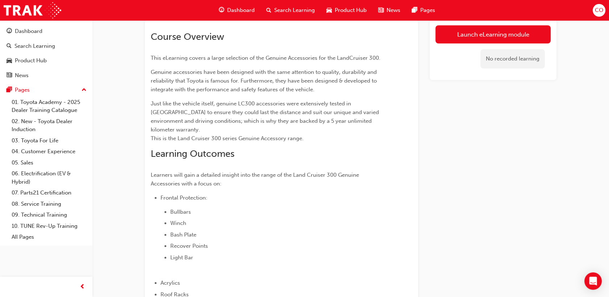
scroll to position [40, 0]
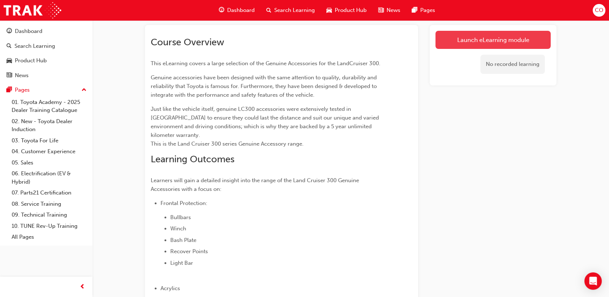
click at [472, 42] on link "Launch eLearning module" at bounding box center [492, 40] width 115 height 18
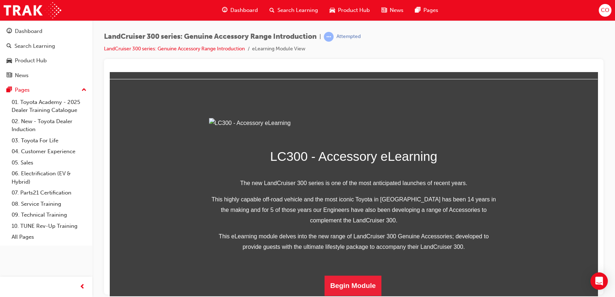
scroll to position [174, 0]
click at [356, 281] on button "Begin Module" at bounding box center [352, 285] width 57 height 20
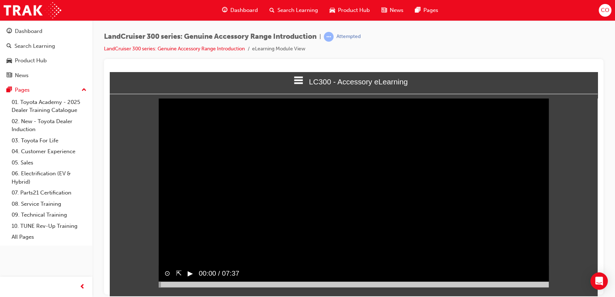
scroll to position [10, 0]
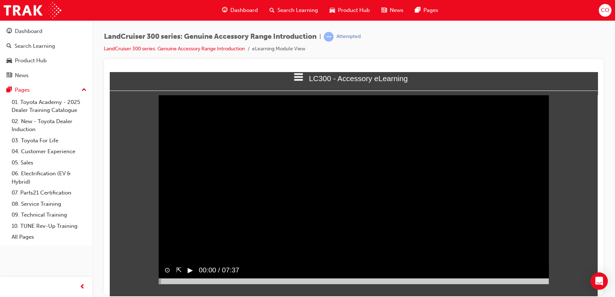
click at [188, 275] on button "▶︎" at bounding box center [190, 270] width 5 height 10
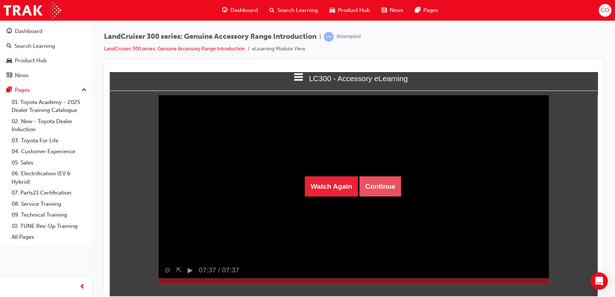
click at [391, 191] on button "Continue" at bounding box center [380, 186] width 42 height 20
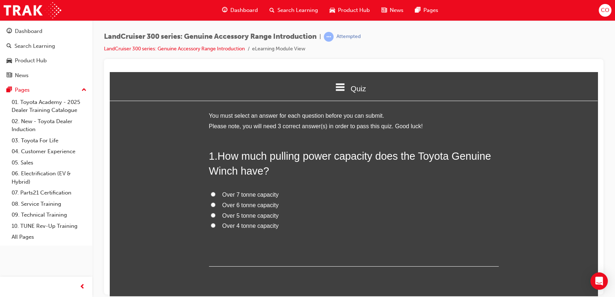
click at [237, 214] on span "Over 5 tonne capacity" at bounding box center [250, 215] width 56 height 6
click at [215, 214] on input "Over 5 tonne capacity" at bounding box center [213, 214] width 5 height 5
radio input "true"
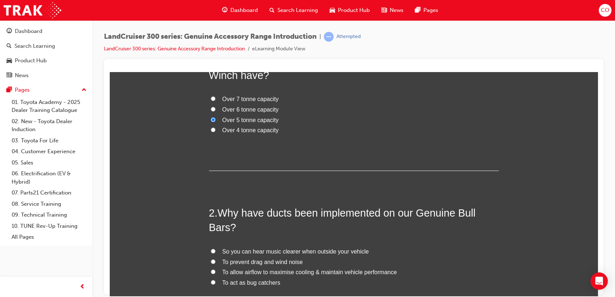
scroll to position [161, 0]
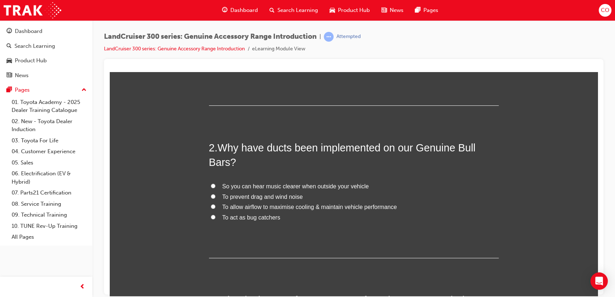
click at [317, 208] on span "To allow airflow to maximise cooling & maintain vehicle performance" at bounding box center [309, 206] width 174 height 6
click at [215, 208] on input "To allow airflow to maximise cooling & maintain vehicle performance" at bounding box center [213, 206] width 5 height 5
radio input "true"
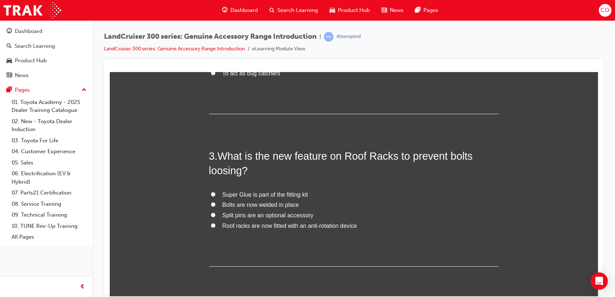
scroll to position [330, 0]
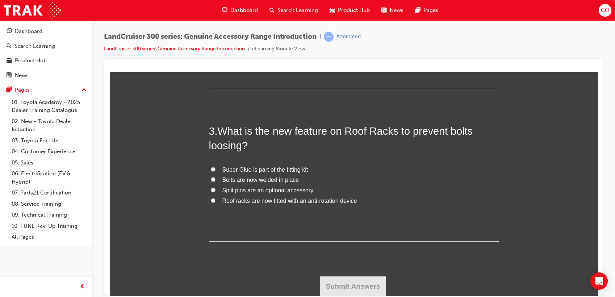
click at [277, 191] on span "Split pins are an optional accessory" at bounding box center [267, 190] width 91 height 6
click at [215, 191] on input "Split pins are an optional accessory" at bounding box center [213, 189] width 5 height 5
radio input "true"
click at [349, 286] on button "Submit Answers" at bounding box center [353, 286] width 66 height 20
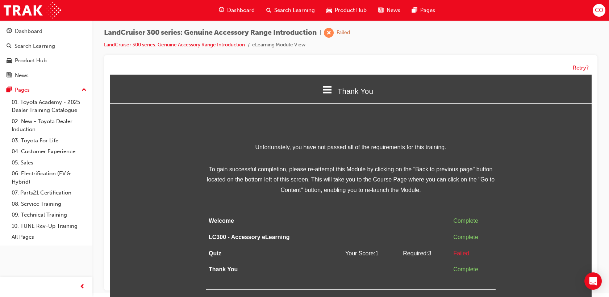
scroll to position [5, 0]
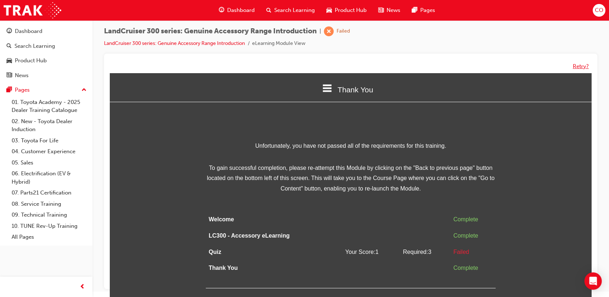
click at [579, 66] on button "Retry?" at bounding box center [580, 66] width 16 height 8
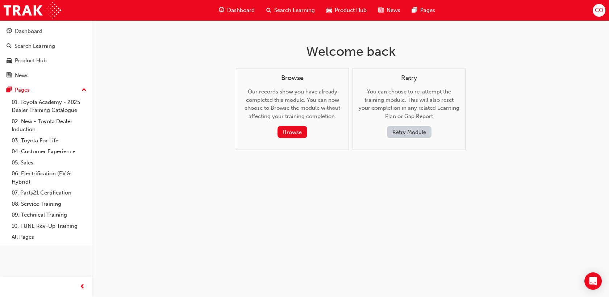
scroll to position [0, 0]
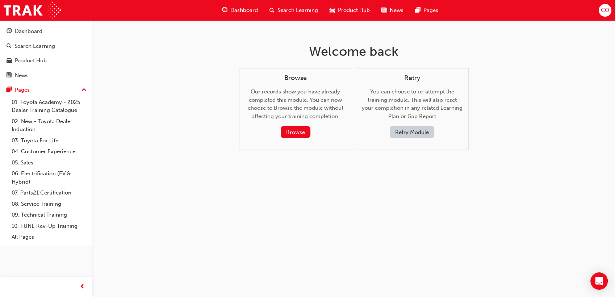
click at [418, 131] on button "Retry Module" at bounding box center [412, 132] width 45 height 12
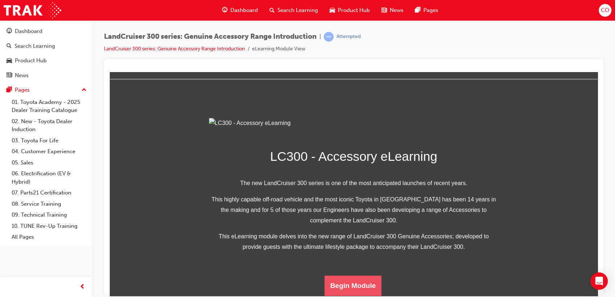
click at [358, 281] on button "Begin Module" at bounding box center [352, 285] width 57 height 20
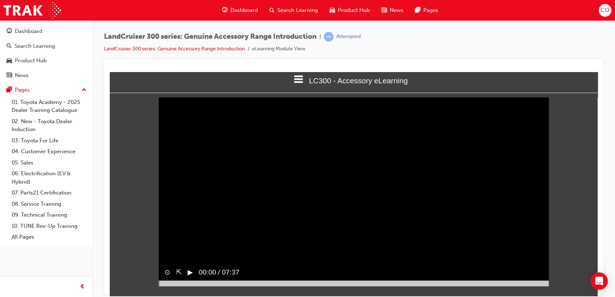
scroll to position [10, 0]
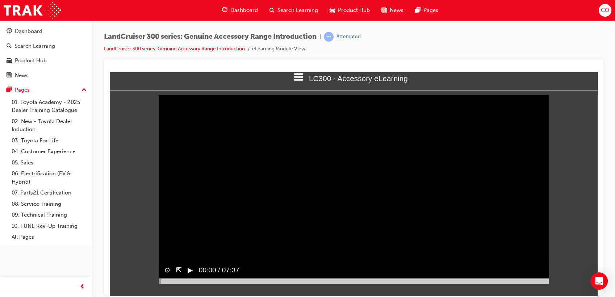
click at [192, 275] on button "▶︎" at bounding box center [190, 270] width 5 height 10
click at [171, 283] on div at bounding box center [354, 281] width 390 height 6
click at [168, 283] on div at bounding box center [167, 281] width 16 height 6
click at [331, 203] on video "Sorry, your browser does not support embedded videos. Download Instead" at bounding box center [354, 186] width 390 height 195
click at [176, 283] on div at bounding box center [354, 281] width 390 height 6
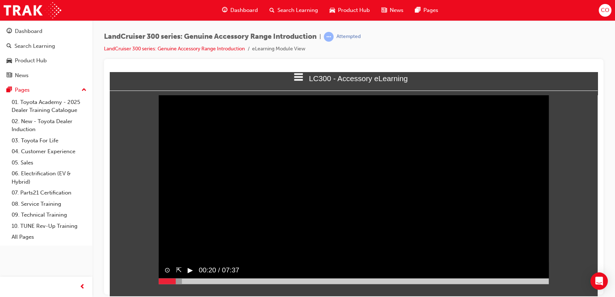
click at [345, 193] on video "Sorry, your browser does not support embedded videos. Download Instead" at bounding box center [354, 186] width 390 height 195
click at [184, 283] on div at bounding box center [173, 281] width 28 height 6
click at [313, 177] on video "Sorry, your browser does not support embedded videos. Download Instead" at bounding box center [354, 186] width 390 height 195
click at [192, 283] on div at bounding box center [178, 281] width 38 height 6
click at [307, 203] on video "Sorry, your browser does not support embedded videos. Download Instead" at bounding box center [354, 186] width 390 height 195
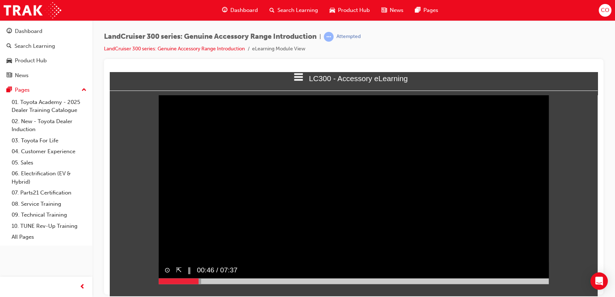
click at [199, 283] on div at bounding box center [180, 281] width 42 height 6
click at [318, 168] on video "Sorry, your browser does not support embedded videos. Download Instead" at bounding box center [354, 186] width 390 height 195
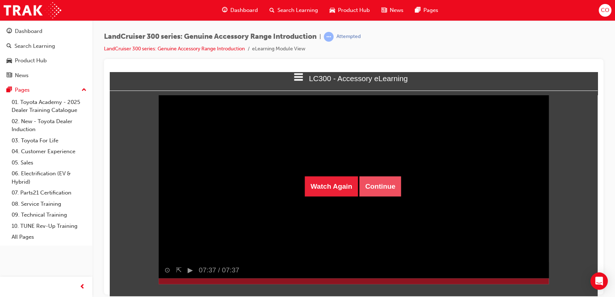
click at [382, 189] on button "Continue" at bounding box center [380, 186] width 42 height 20
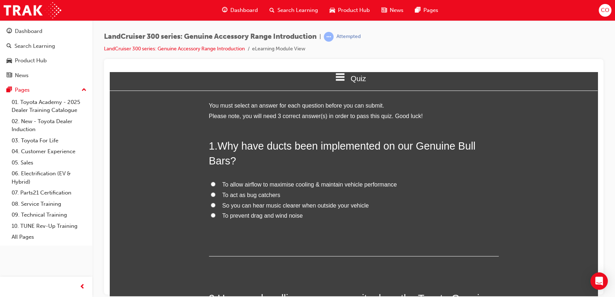
scroll to position [0, 0]
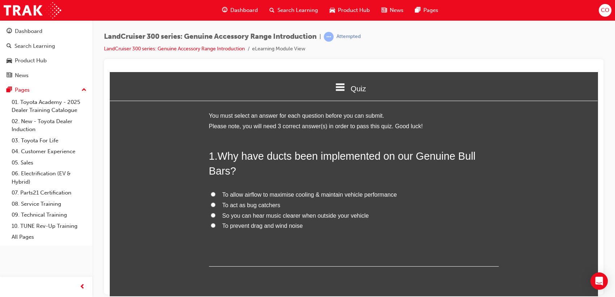
click at [272, 193] on span "To allow airflow to maximise cooling & maintain vehicle performance" at bounding box center [309, 194] width 174 height 6
click at [215, 193] on input "To allow airflow to maximise cooling & maintain vehicle performance" at bounding box center [213, 193] width 5 height 5
radio input "true"
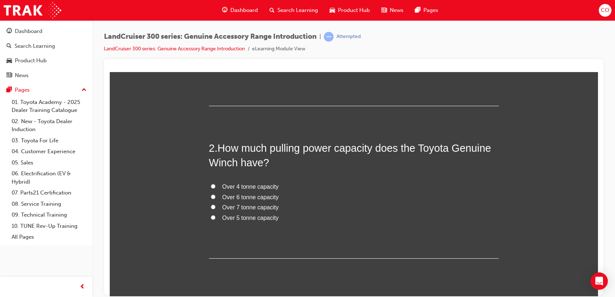
scroll to position [161, 0]
click at [245, 185] on span "Over 4 tonne capacity" at bounding box center [250, 186] width 56 height 6
click at [215, 185] on input "Over 4 tonne capacity" at bounding box center [213, 185] width 5 height 5
radio input "true"
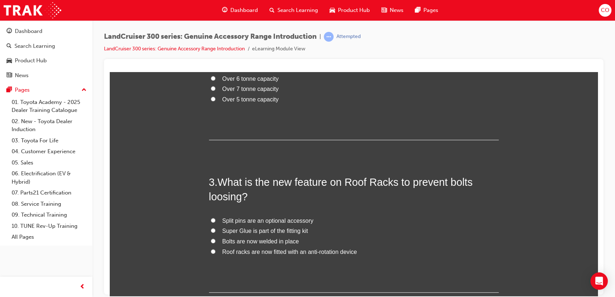
scroll to position [281, 0]
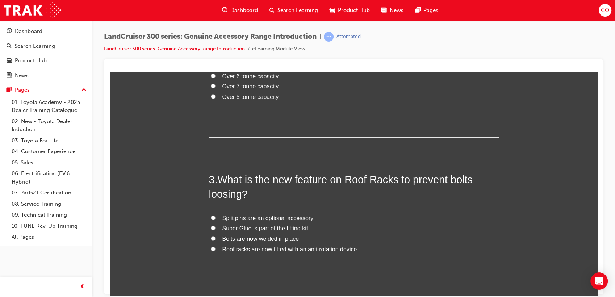
click at [260, 251] on span "Roof racks are now fitted with an anti-rotation device" at bounding box center [289, 249] width 135 height 6
click at [215, 251] on input "Roof racks are now fitted with an anti-rotation device" at bounding box center [213, 248] width 5 height 5
radio input "true"
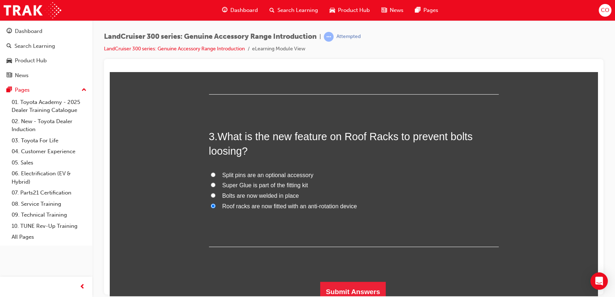
scroll to position [330, 0]
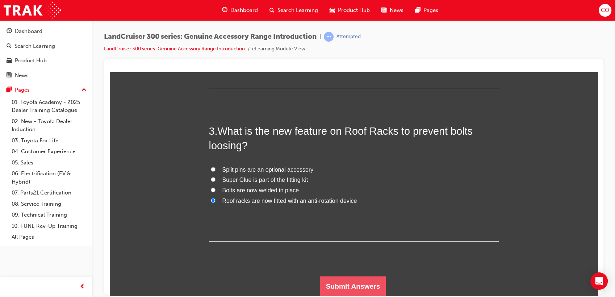
click at [366, 287] on button "Submit Answers" at bounding box center [353, 286] width 66 height 20
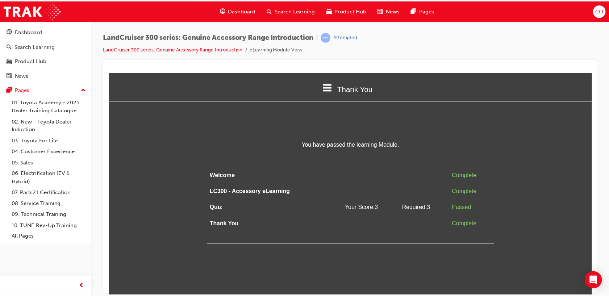
scroll to position [0, 0]
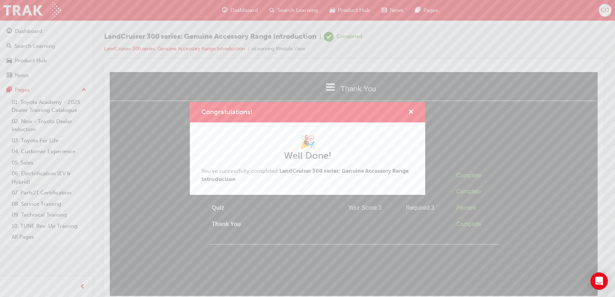
click at [346, 245] on div "Congratulations! 🎉 Well Done! You've successfully completed LandCruiser 300 ser…" at bounding box center [307, 148] width 615 height 297
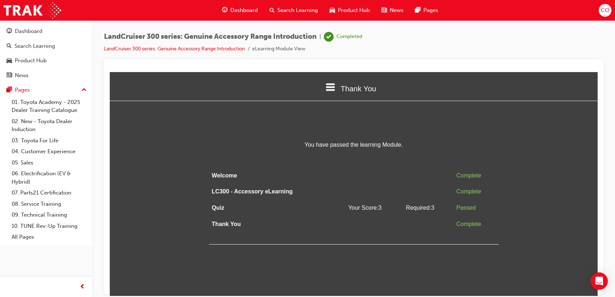
click at [294, 8] on span "Search Learning" at bounding box center [297, 10] width 41 height 8
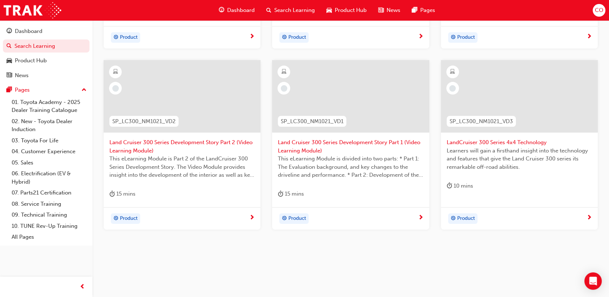
scroll to position [330, 0]
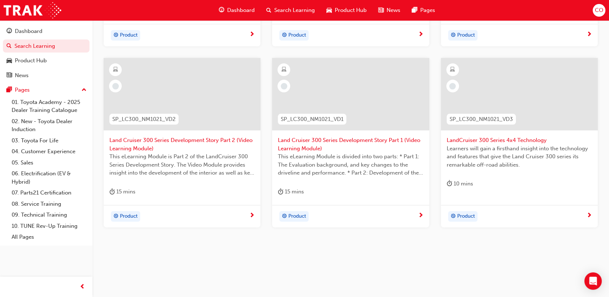
click at [539, 167] on span "Learners will gain a firsthand insight into the technology and features that gi…" at bounding box center [518, 156] width 145 height 25
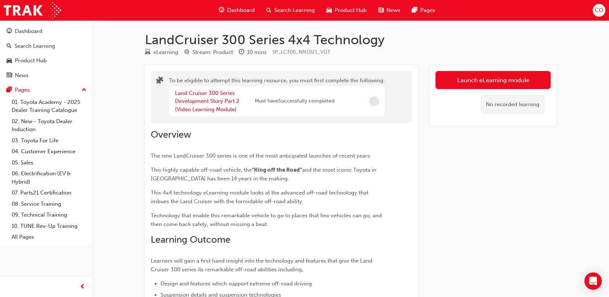
click at [289, 5] on div "Search Learning" at bounding box center [290, 10] width 60 height 15
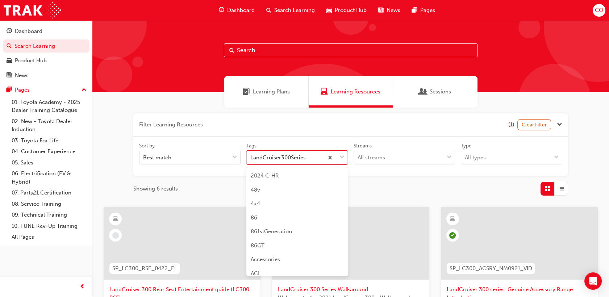
click at [342, 159] on span "down-icon" at bounding box center [341, 157] width 5 height 9
click at [251, 159] on input "Tags option LandCruiser300Series focused, 93 of 189. 189 results available. Use…" at bounding box center [250, 157] width 1 height 6
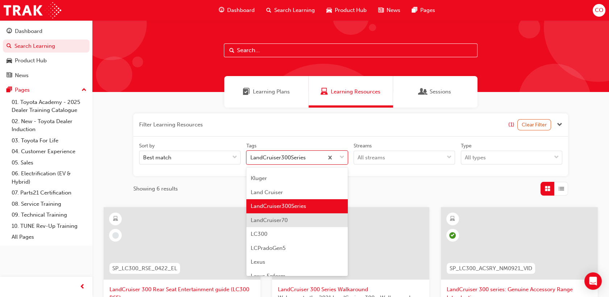
scroll to position [1274, 0]
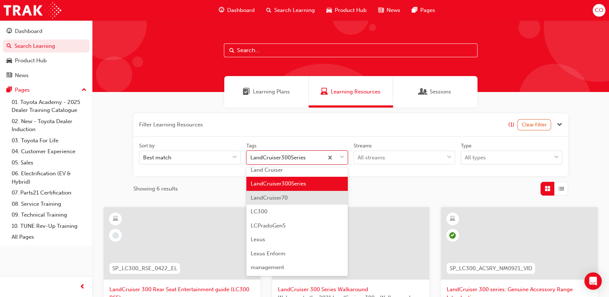
click at [292, 200] on div "LandCruiser70" at bounding box center [296, 198] width 101 height 14
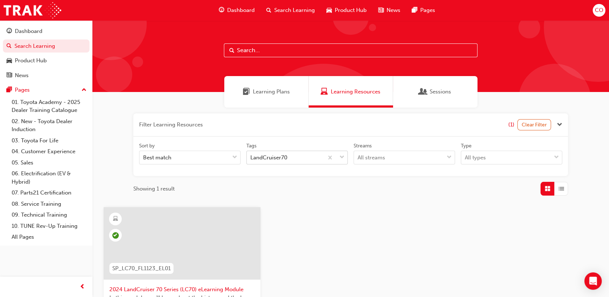
click at [340, 157] on span "down-icon" at bounding box center [341, 157] width 5 height 9
click at [251, 157] on input "Tags LandCruiser70" at bounding box center [250, 157] width 1 height 6
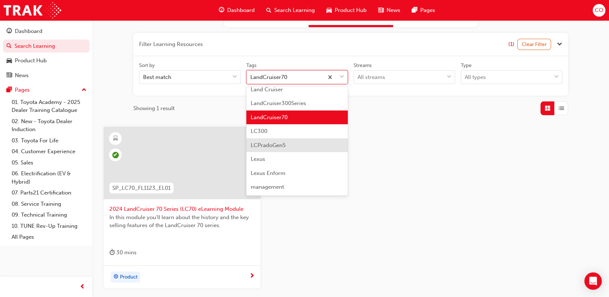
scroll to position [1288, 0]
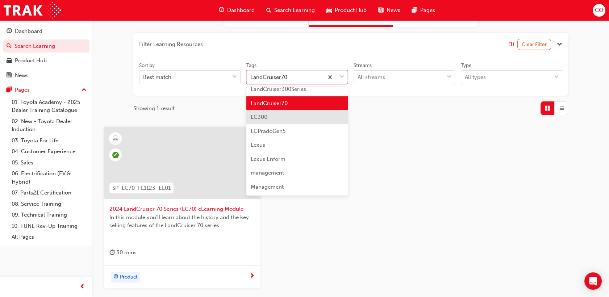
click at [290, 123] on div "LC300" at bounding box center [296, 117] width 101 height 14
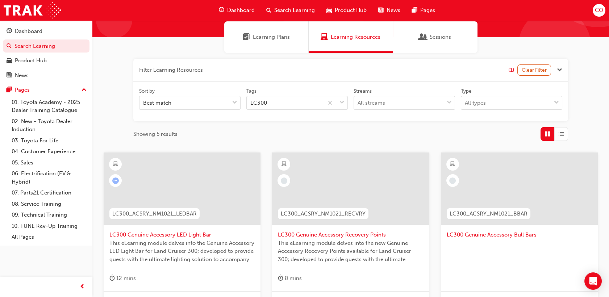
scroll to position [121, 0]
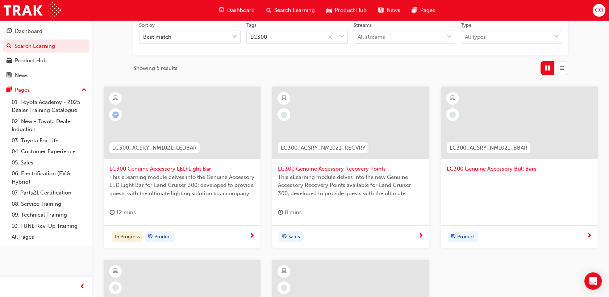
click at [546, 181] on div at bounding box center [518, 187] width 145 height 29
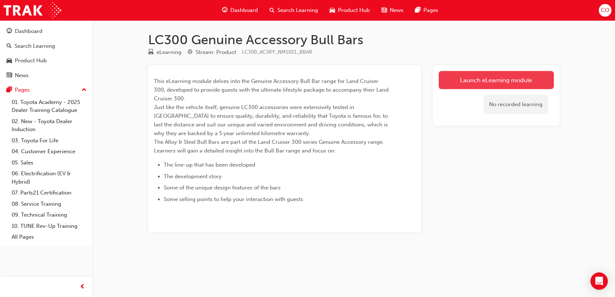
click at [447, 78] on link "Launch eLearning module" at bounding box center [495, 80] width 115 height 18
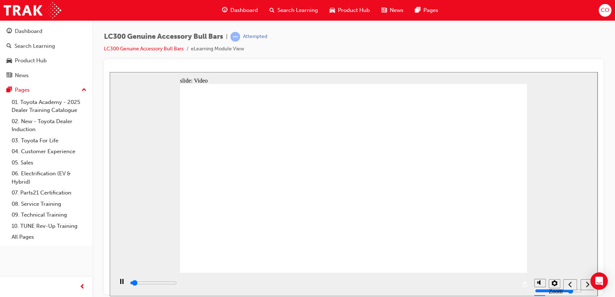
type input "363500"
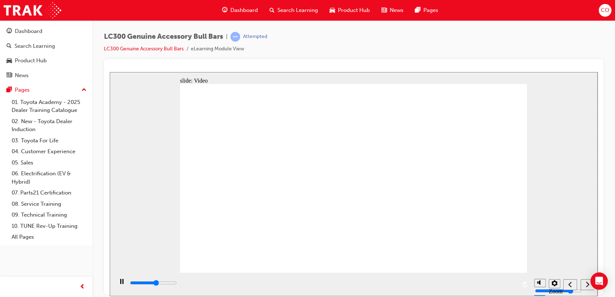
type input "5000"
radio input "true"
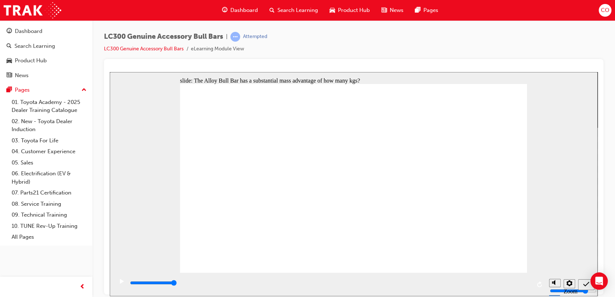
click at [582, 285] on div "submit" at bounding box center [586, 285] width 10 height 8
type input "5000"
radio input "true"
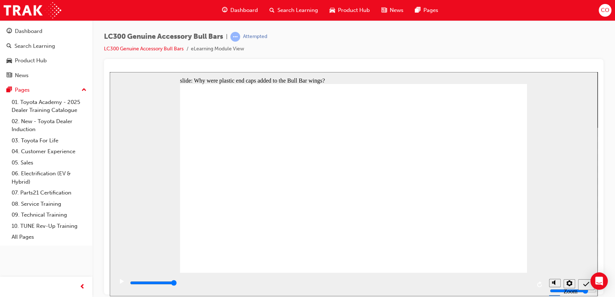
click at [584, 282] on icon "submit" at bounding box center [586, 284] width 6 height 7
type input "5000"
radio input "true"
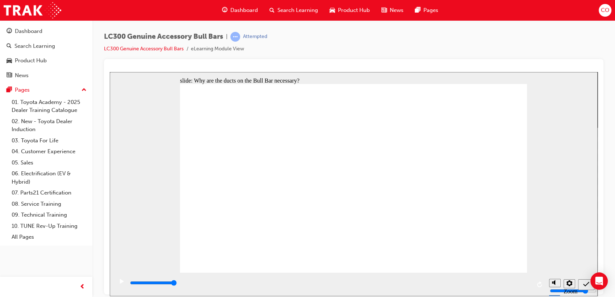
click at [581, 284] on div "submit" at bounding box center [586, 285] width 10 height 8
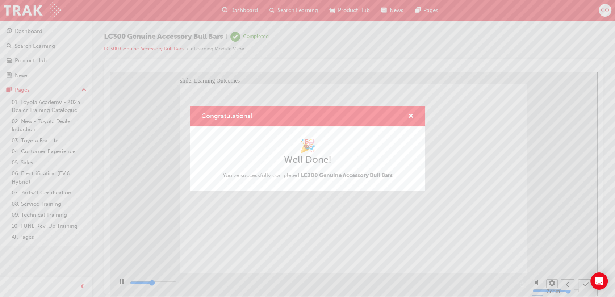
click at [338, 244] on div "Congratulations! 🎉 Well Done! You've successfully completed LC300 Genuine Acces…" at bounding box center [307, 148] width 615 height 297
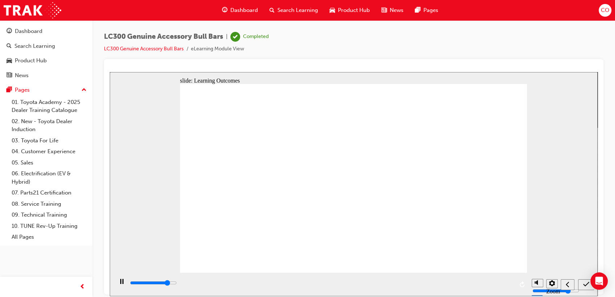
type input "10800"
click at [304, 7] on span "Search Learning" at bounding box center [297, 10] width 41 height 8
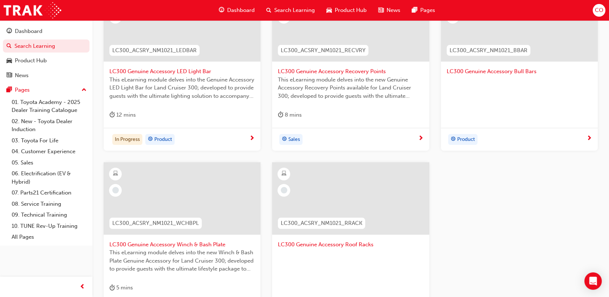
scroll to position [314, 0]
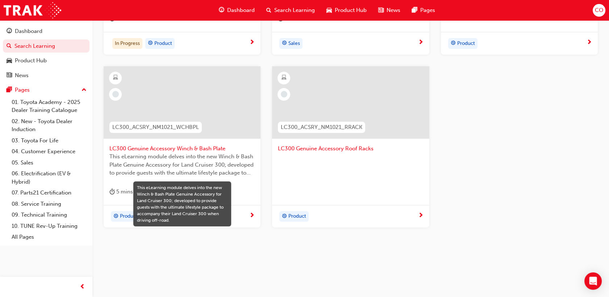
click at [176, 174] on span "This eLearning module delves into the new Winch & Bash Plate Genuine Accessory …" at bounding box center [181, 164] width 145 height 25
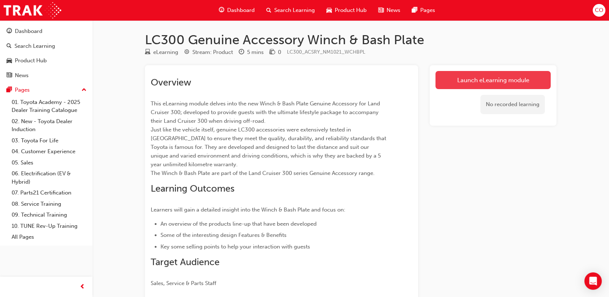
click at [459, 84] on link "Launch eLearning module" at bounding box center [492, 80] width 115 height 18
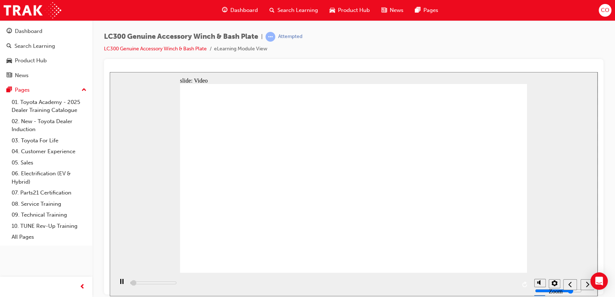
type input "5000"
radio input "true"
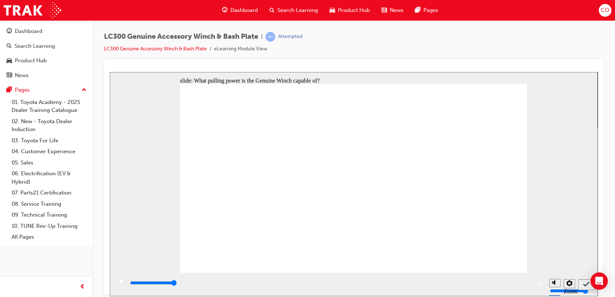
click at [583, 284] on icon "submit" at bounding box center [586, 283] width 6 height 5
type input "4200"
radio input "true"
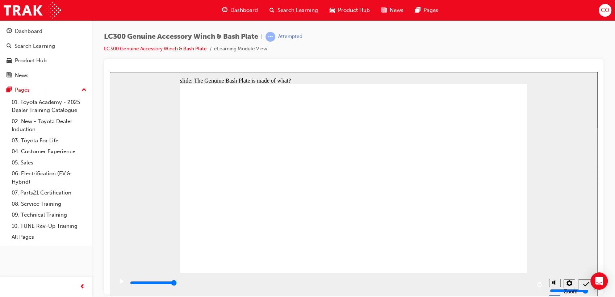
click at [584, 281] on icon "submit" at bounding box center [586, 284] width 6 height 7
type input "5000"
radio input "true"
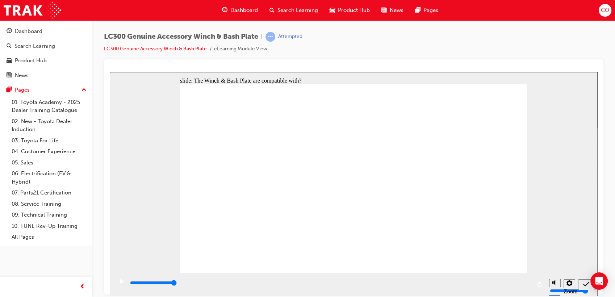
click at [583, 284] on icon "submit" at bounding box center [586, 283] width 6 height 5
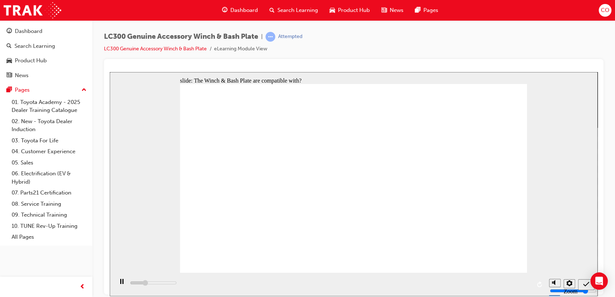
type input "3900"
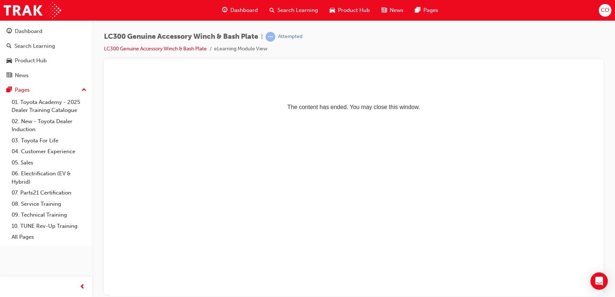
click at [309, 14] on span "Search Learning" at bounding box center [297, 10] width 41 height 8
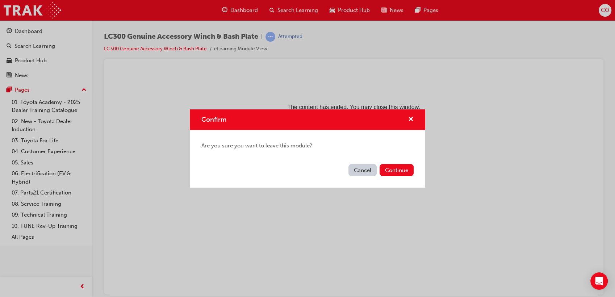
click at [412, 114] on div "Confirm" at bounding box center [307, 119] width 235 height 21
click at [412, 117] on span "cross-icon" at bounding box center [410, 120] width 5 height 7
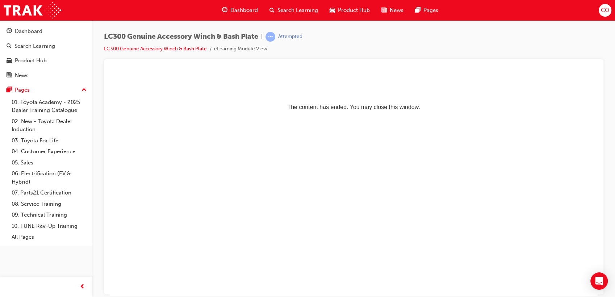
click at [291, 12] on span "Search Learning" at bounding box center [297, 10] width 41 height 8
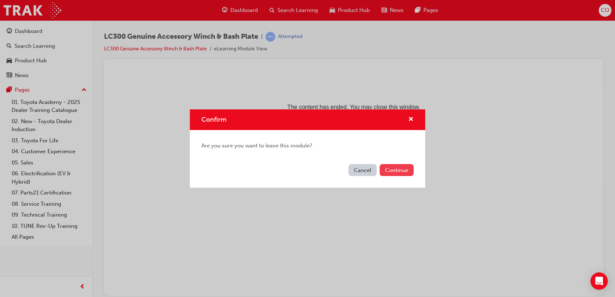
click at [393, 167] on button "Continue" at bounding box center [396, 170] width 34 height 12
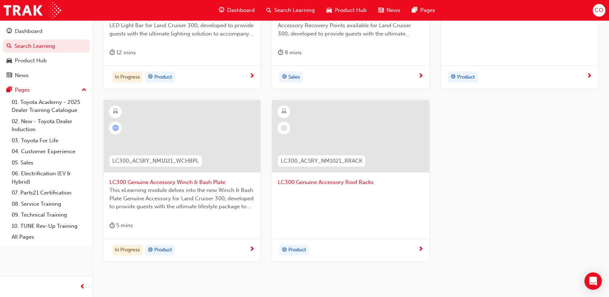
scroll to position [281, 0]
click at [359, 199] on div at bounding box center [350, 199] width 145 height 29
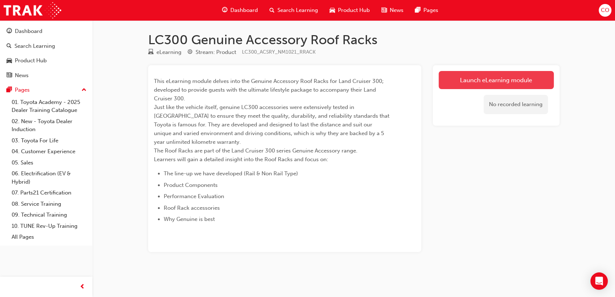
click at [480, 80] on link "Launch eLearning module" at bounding box center [495, 80] width 115 height 18
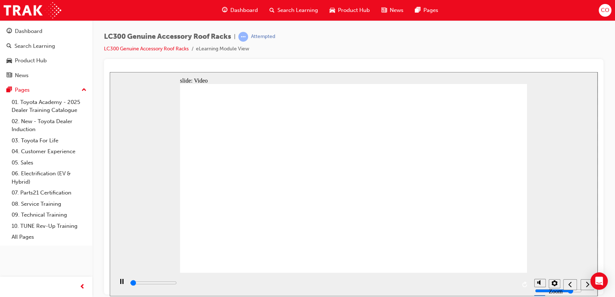
type input "4500"
radio input "true"
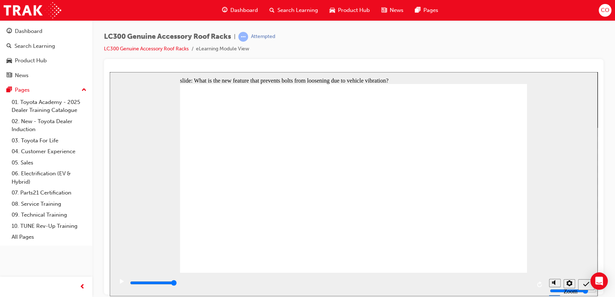
click at [585, 286] on icon "submit" at bounding box center [586, 284] width 6 height 7
type input "4100"
radio input "true"
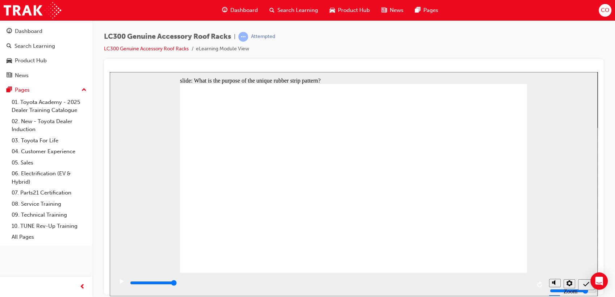
click at [581, 284] on div "submit" at bounding box center [586, 285] width 10 height 8
type input "5000"
radio input "true"
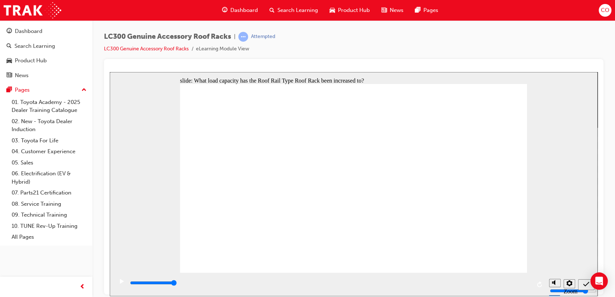
click at [586, 285] on icon "submit" at bounding box center [586, 284] width 6 height 7
type input "1800"
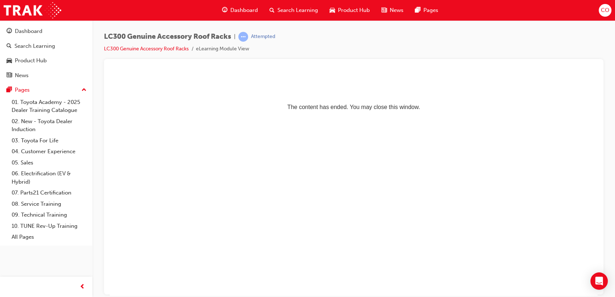
click at [304, 116] on html "The content has ended. You may close this window." at bounding box center [354, 94] width 488 height 44
click at [291, 6] on span "Search Learning" at bounding box center [297, 10] width 41 height 8
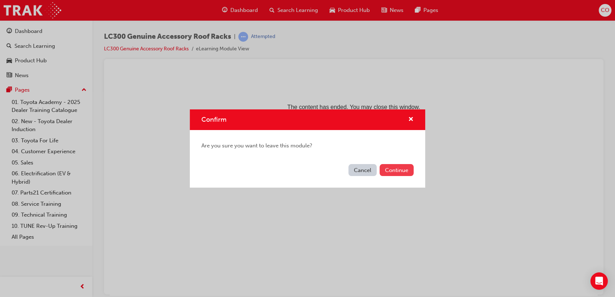
click at [401, 167] on button "Continue" at bounding box center [396, 170] width 34 height 12
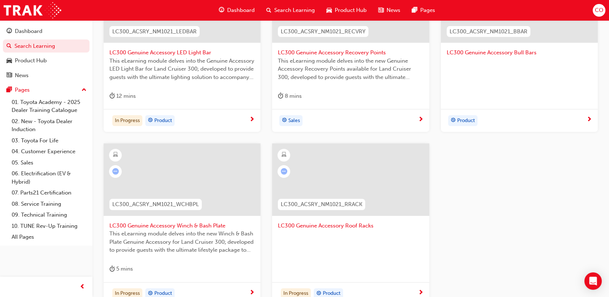
scroll to position [241, 0]
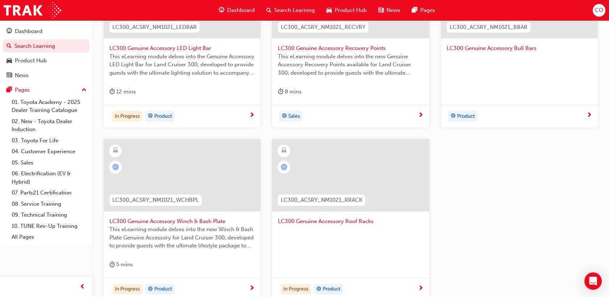
click at [321, 170] on div at bounding box center [350, 175] width 157 height 72
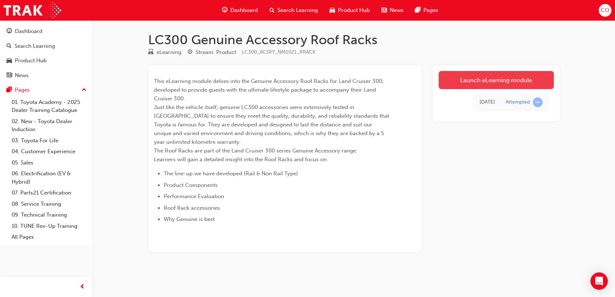
click at [476, 74] on link "Launch eLearning module" at bounding box center [495, 80] width 115 height 18
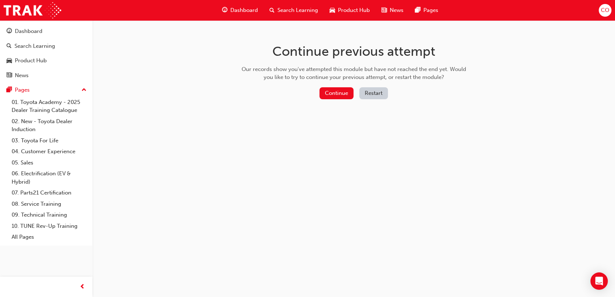
click at [370, 93] on button "Restart" at bounding box center [373, 93] width 29 height 12
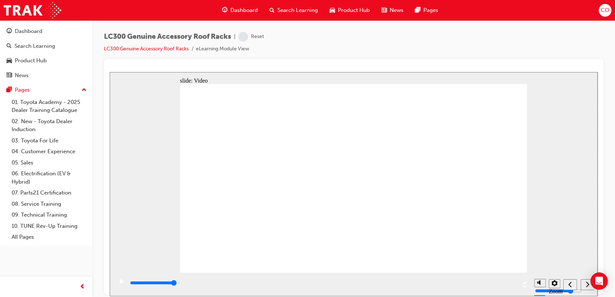
drag, startPoint x: 513, startPoint y: 285, endPoint x: 536, endPoint y: 289, distance: 22.8
click at [530, 289] on div "playback controls" at bounding box center [321, 284] width 417 height 24
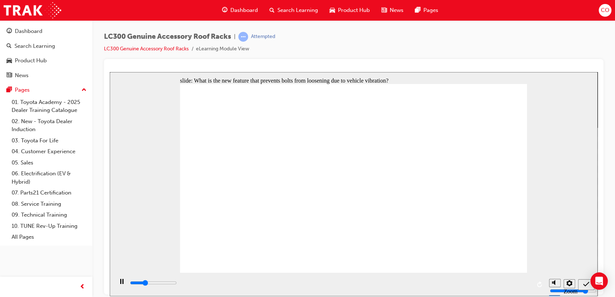
type input "1500"
radio input "true"
type input "3200"
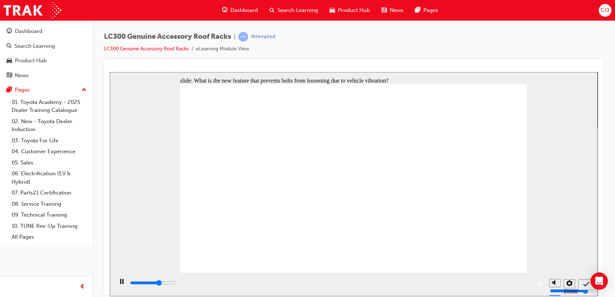
radio input "true"
click at [585, 283] on icon "submit" at bounding box center [586, 284] width 6 height 7
drag, startPoint x: 369, startPoint y: 208, endPoint x: 366, endPoint y: 211, distance: 4.1
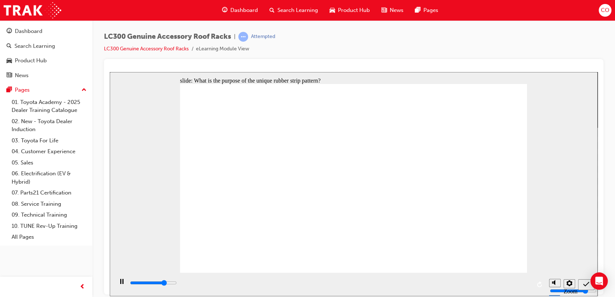
type input "3900"
radio input "true"
click at [586, 284] on icon "submit" at bounding box center [586, 283] width 6 height 5
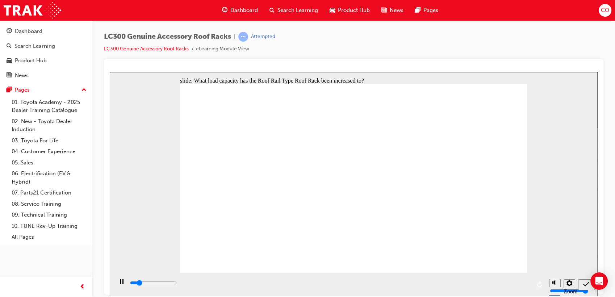
type input "800"
radio input "true"
click at [583, 282] on icon "submit" at bounding box center [586, 284] width 6 height 7
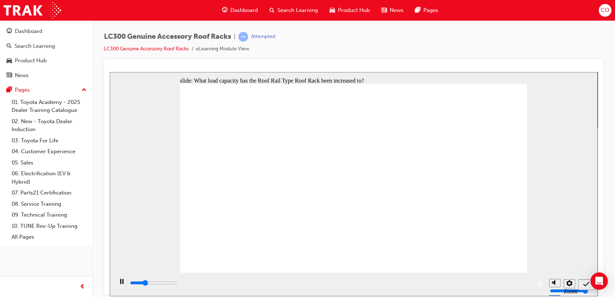
type input "4100"
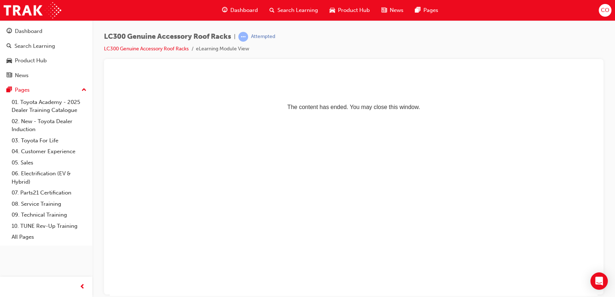
click at [296, 10] on span "Search Learning" at bounding box center [297, 10] width 41 height 8
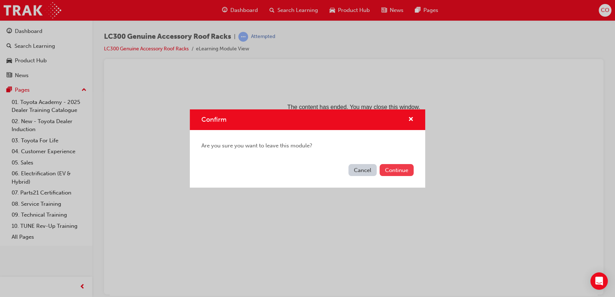
click at [388, 165] on button "Continue" at bounding box center [396, 170] width 34 height 12
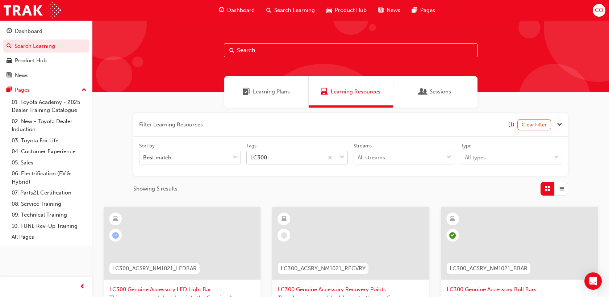
click at [342, 158] on span "down-icon" at bounding box center [341, 157] width 5 height 9
click at [251, 158] on input "Tags LC300" at bounding box center [250, 157] width 1 height 6
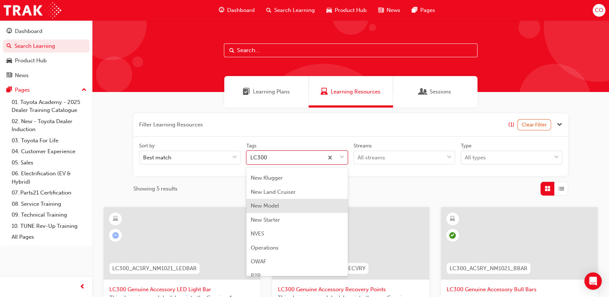
scroll to position [1463, 0]
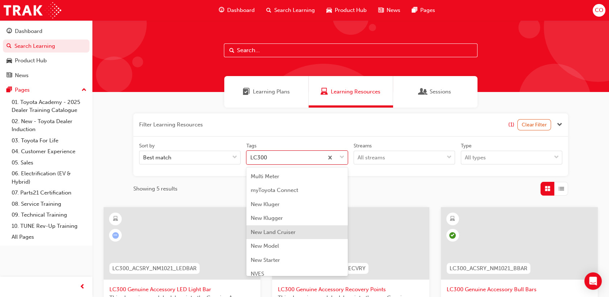
click at [288, 230] on span "New Land Cruiser" at bounding box center [273, 232] width 45 height 7
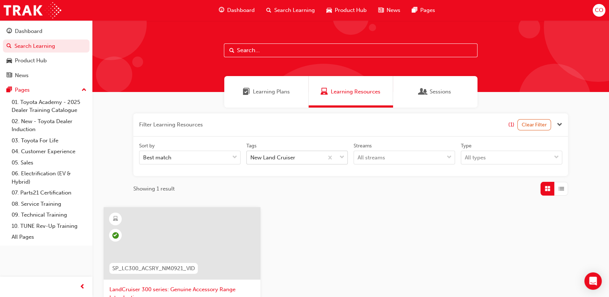
click at [341, 158] on span "down-icon" at bounding box center [341, 157] width 5 height 9
click at [251, 158] on input "Tags New Land Cruiser" at bounding box center [250, 157] width 1 height 6
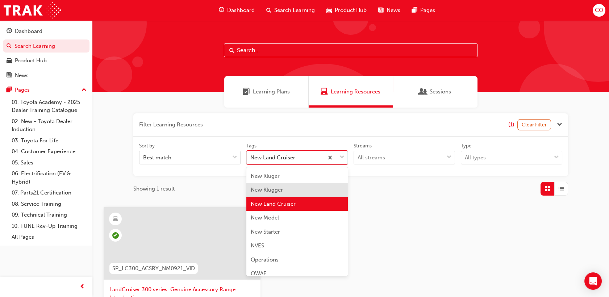
scroll to position [1511, 0]
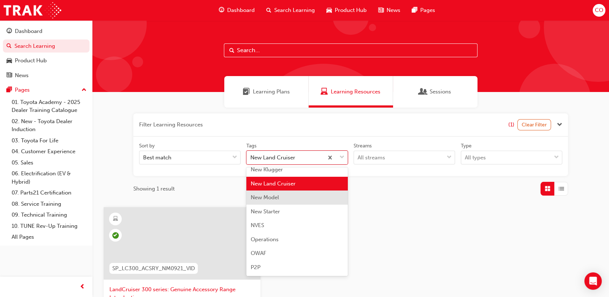
click at [287, 198] on div "New Model" at bounding box center [296, 197] width 101 height 14
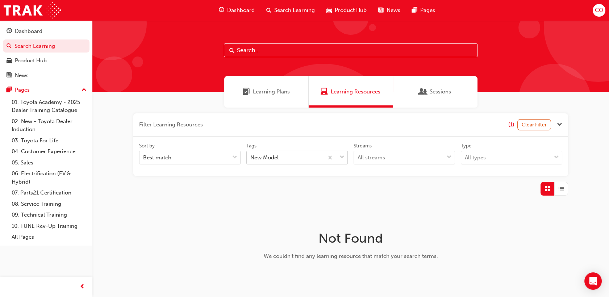
click at [345, 156] on div "tagOptions" at bounding box center [335, 157] width 24 height 13
click at [251, 156] on input "Tags New Model" at bounding box center [250, 157] width 1 height 6
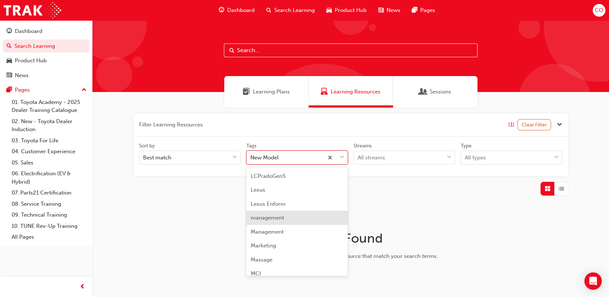
scroll to position [1284, 0]
click at [288, 219] on div "LCPradoGen5" at bounding box center [296, 216] width 101 height 14
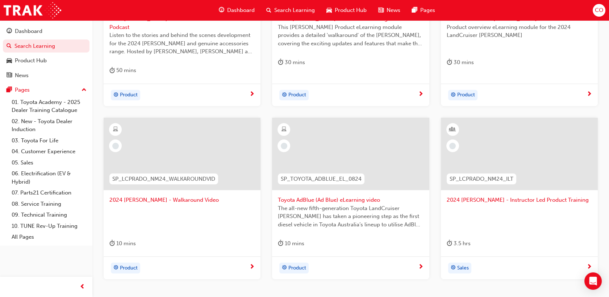
scroll to position [314, 0]
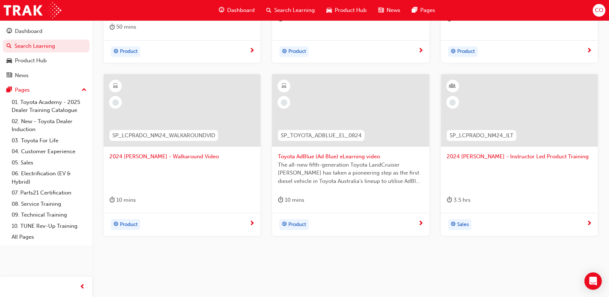
click at [188, 199] on div "2024 LC Prado - Walkaround Video 10 mins" at bounding box center [182, 143] width 157 height 139
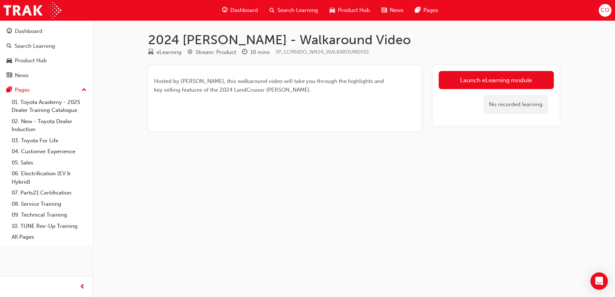
click at [295, 14] on span "Search Learning" at bounding box center [297, 10] width 41 height 8
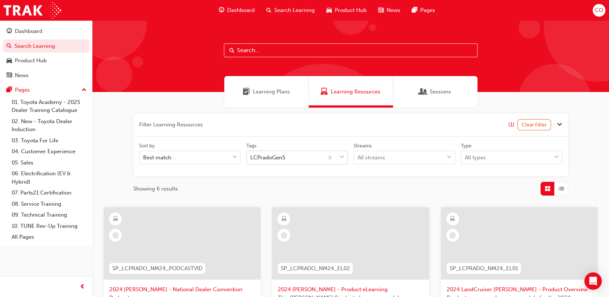
click at [340, 158] on span "down-icon" at bounding box center [341, 157] width 5 height 9
click at [251, 158] on input "Tags LCPradoGen5" at bounding box center [250, 157] width 1 height 6
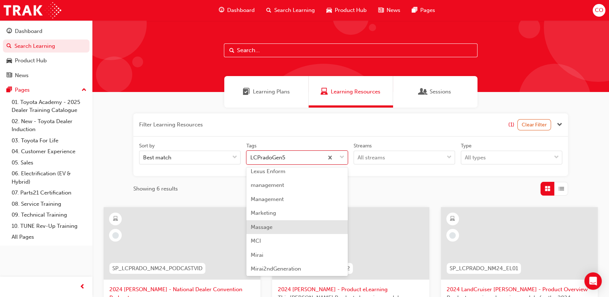
scroll to position [1316, 0]
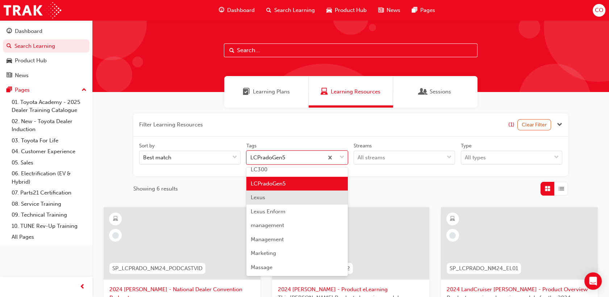
click at [284, 202] on div "Lexus" at bounding box center [296, 197] width 101 height 14
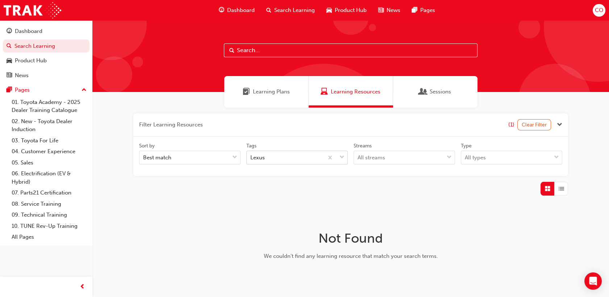
click at [342, 156] on span "down-icon" at bounding box center [341, 157] width 5 height 9
click at [251, 156] on input "Tags Lexus" at bounding box center [250, 157] width 1 height 6
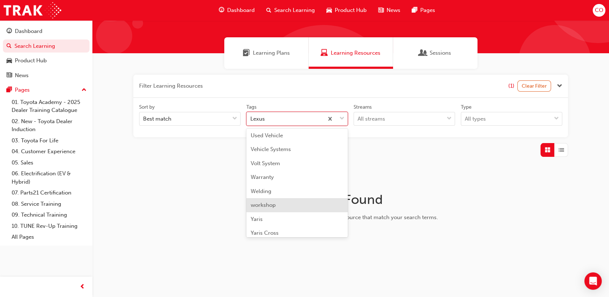
scroll to position [2528, 0]
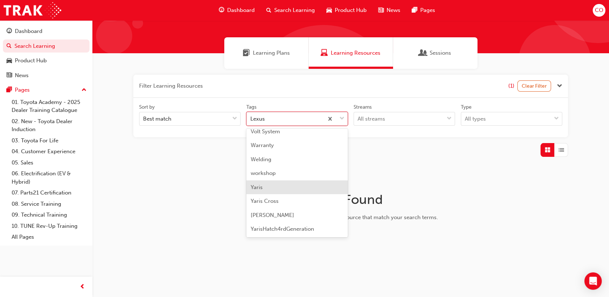
click at [284, 186] on div "Yaris" at bounding box center [296, 187] width 101 height 14
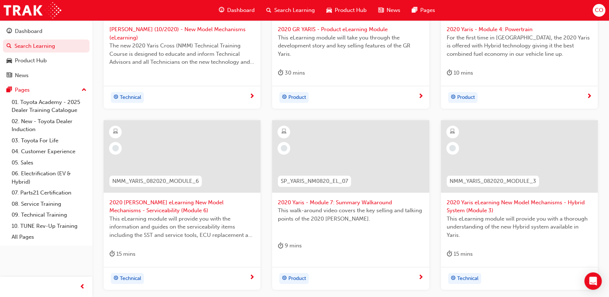
scroll to position [340, 0]
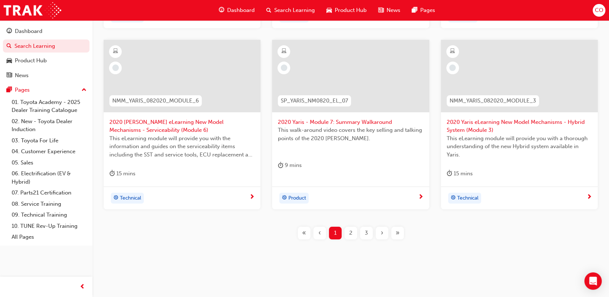
click at [348, 232] on div "2" at bounding box center [350, 233] width 13 height 13
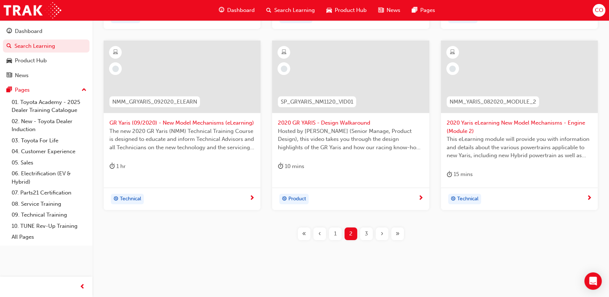
scroll to position [349, 0]
click at [366, 235] on span "3" at bounding box center [366, 232] width 3 height 8
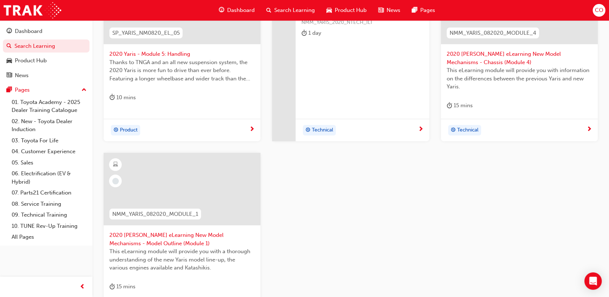
scroll to position [349, 0]
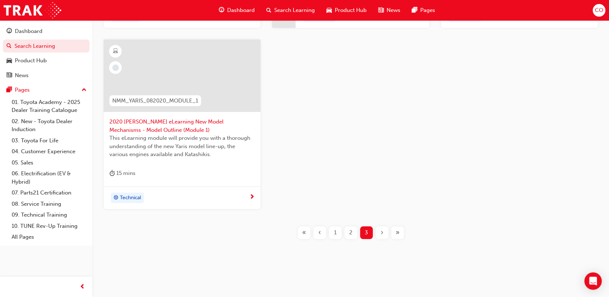
click at [337, 233] on div "1" at bounding box center [335, 232] width 13 height 13
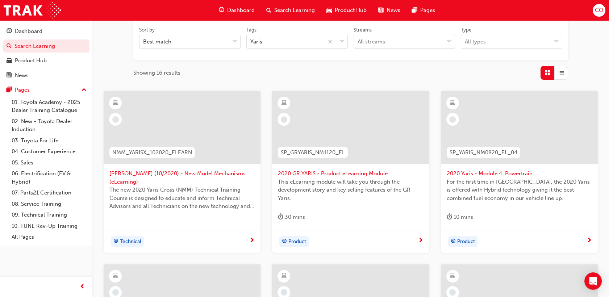
scroll to position [99, 0]
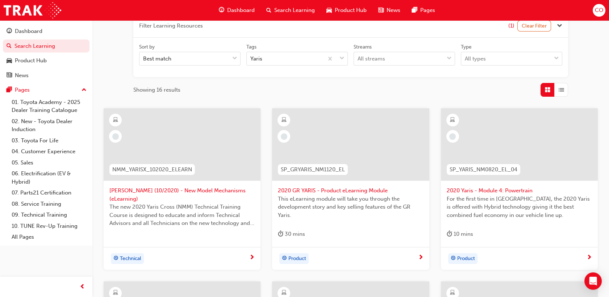
click at [344, 217] on span "This eLearning module will take you through the development story and key selli…" at bounding box center [350, 207] width 145 height 25
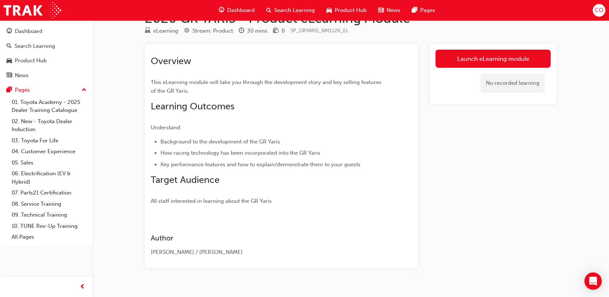
scroll to position [33, 0]
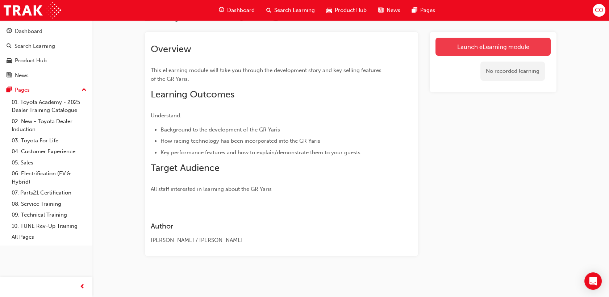
click at [464, 49] on link "Launch eLearning module" at bounding box center [492, 47] width 115 height 18
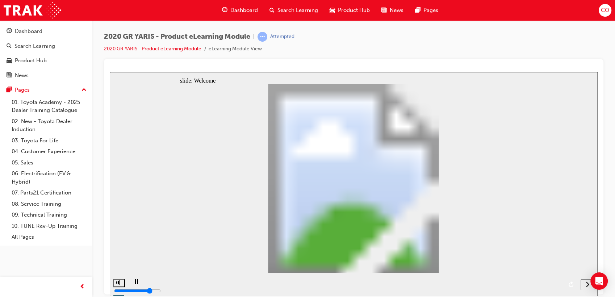
drag, startPoint x: 175, startPoint y: 284, endPoint x: 183, endPoint y: 284, distance: 8.0
click at [182, 284] on div "playback controls" at bounding box center [352, 284] width 449 height 24
click at [587, 286] on icon "next" at bounding box center [587, 284] width 4 height 7
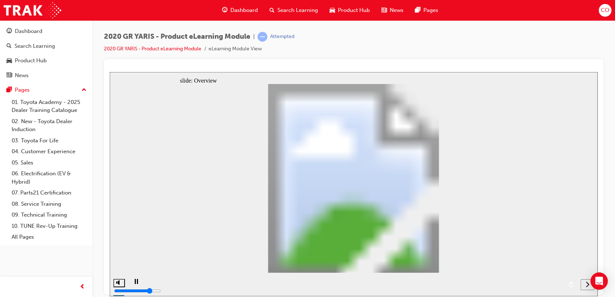
click at [586, 283] on icon "next" at bounding box center [587, 284] width 4 height 7
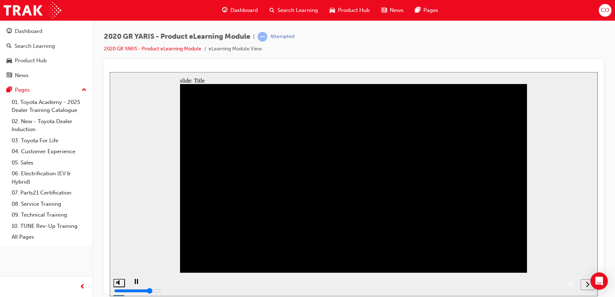
click at [583, 284] on div "next" at bounding box center [587, 285] width 8 height 8
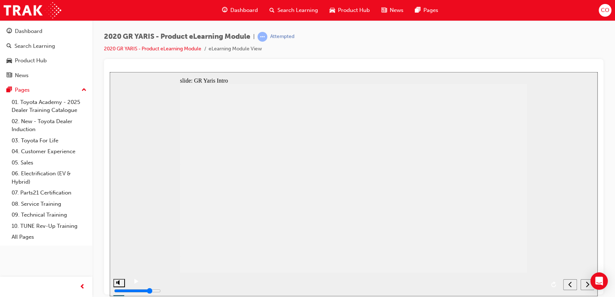
click at [586, 285] on icon "next" at bounding box center [587, 284] width 4 height 7
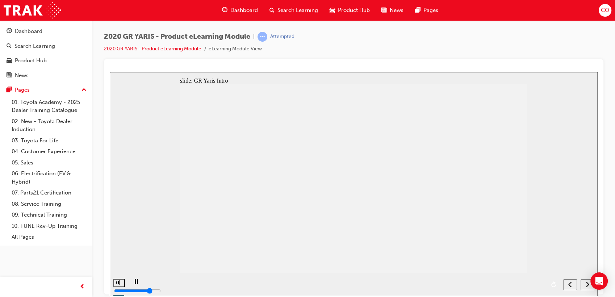
click at [586, 282] on icon "next" at bounding box center [587, 284] width 4 height 7
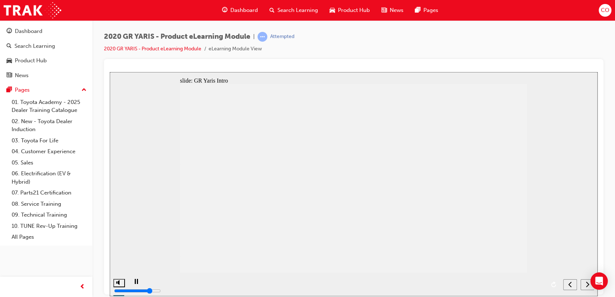
click at [396, 253] on div "GR YARIS 1.6L 3-Cylinder Turbo (200 kW/370 Nm) GR-FOUR AWD System 6-SPEED MANUA…" at bounding box center [353, 181] width 347 height 195
click at [584, 283] on div "next" at bounding box center [587, 285] width 8 height 8
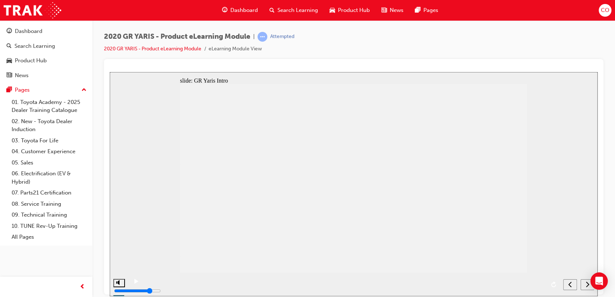
click at [583, 284] on div "next" at bounding box center [587, 285] width 8 height 8
click at [586, 287] on button "next" at bounding box center [587, 284] width 14 height 11
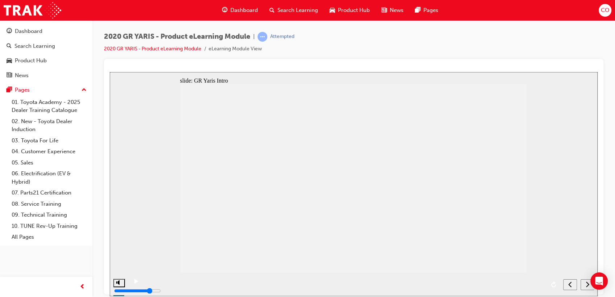
click at [584, 287] on div "next" at bounding box center [587, 285] width 8 height 8
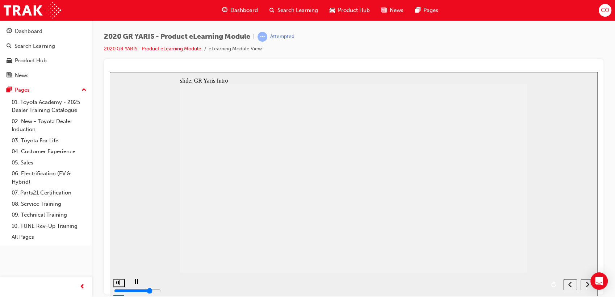
click at [586, 284] on icon "next" at bounding box center [587, 284] width 4 height 7
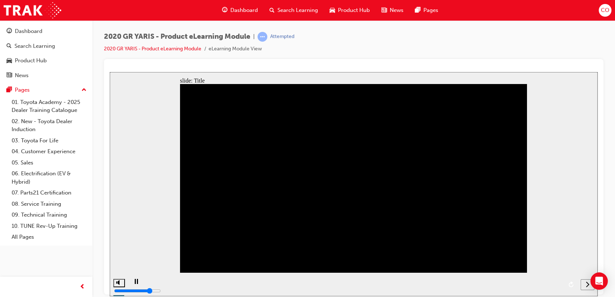
click at [587, 287] on icon "next" at bounding box center [587, 284] width 4 height 7
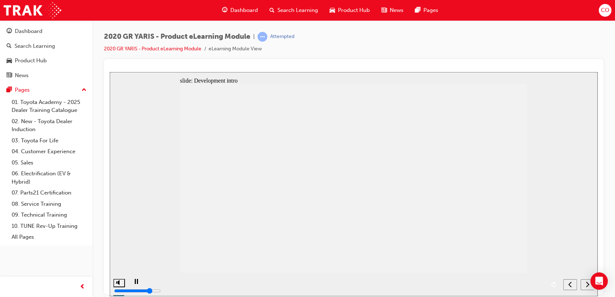
click at [587, 285] on icon "next" at bounding box center [587, 284] width 4 height 7
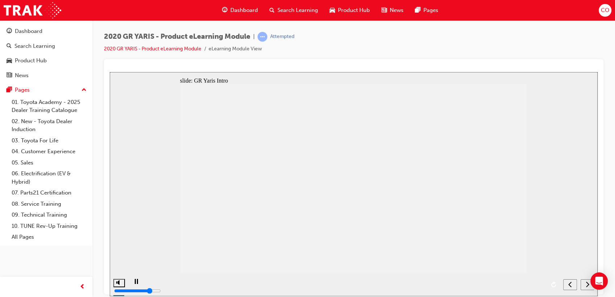
scroll to position [87, 0]
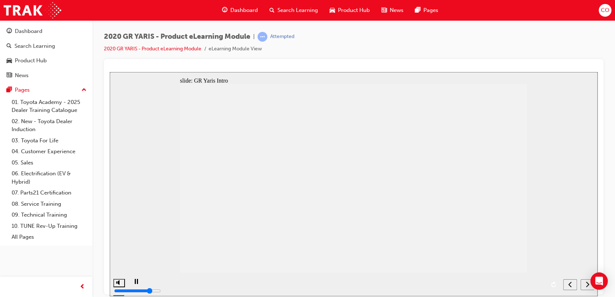
click at [587, 285] on icon "next" at bounding box center [587, 283] width 3 height 5
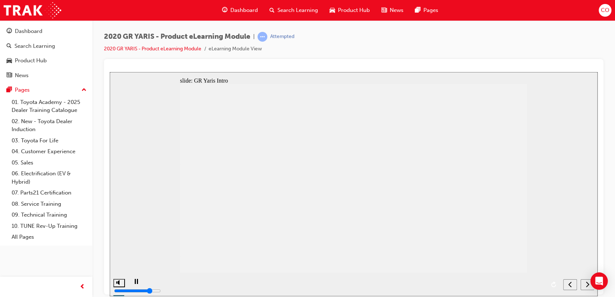
click at [584, 284] on div "next" at bounding box center [587, 285] width 8 height 8
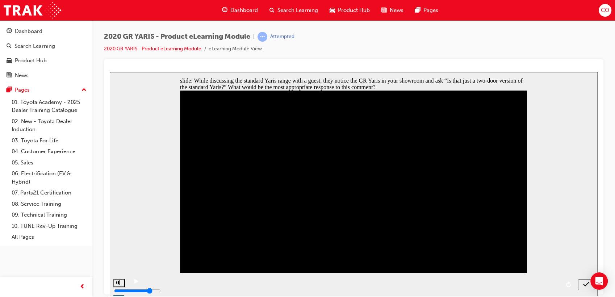
radio input "true"
click at [583, 286] on icon "submit" at bounding box center [586, 284] width 6 height 7
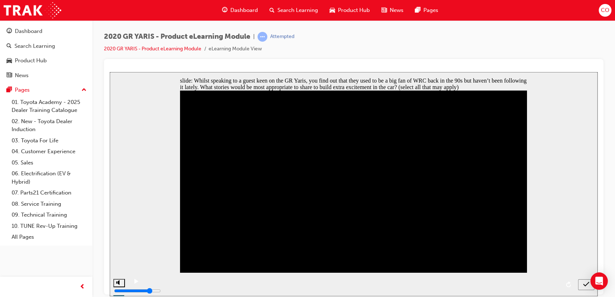
checkbox input "true"
click at [586, 287] on icon "submit" at bounding box center [586, 284] width 6 height 7
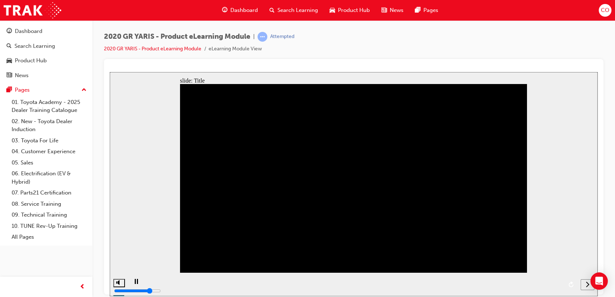
drag, startPoint x: 304, startPoint y: 199, endPoint x: 398, endPoint y: 209, distance: 94.2
click at [586, 287] on icon "next" at bounding box center [587, 284] width 4 height 7
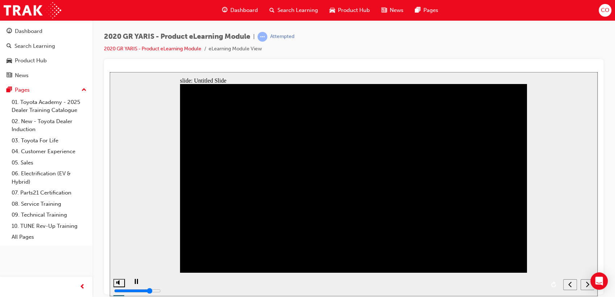
scroll to position [145, 0]
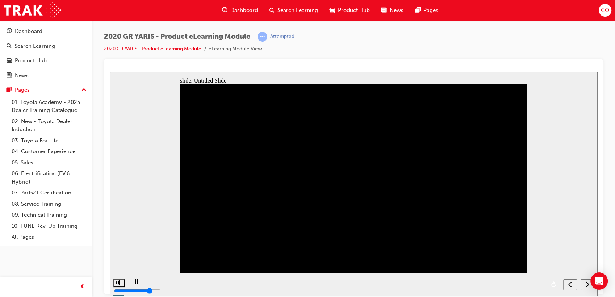
click at [393, 114] on div "Genuine Carbon Fibre Reinforced Plastic (CFRP) roof Normally reserved for high-…" at bounding box center [353, 181] width 347 height 195
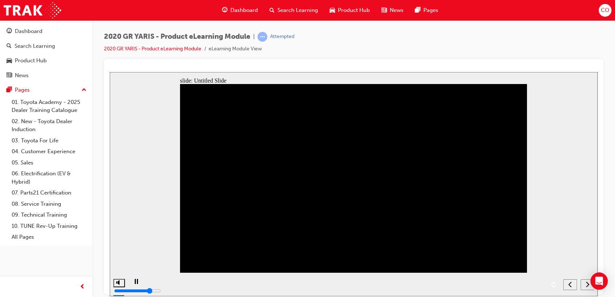
click at [583, 285] on div "next" at bounding box center [587, 285] width 8 height 8
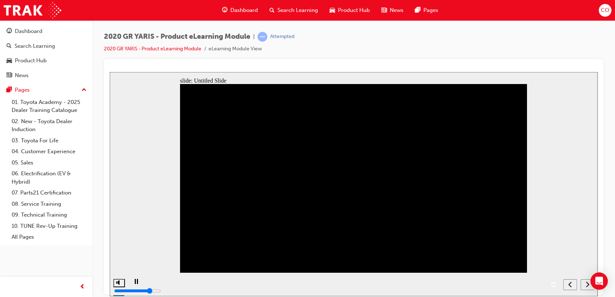
drag, startPoint x: 506, startPoint y: 194, endPoint x: 498, endPoint y: 210, distance: 17.3
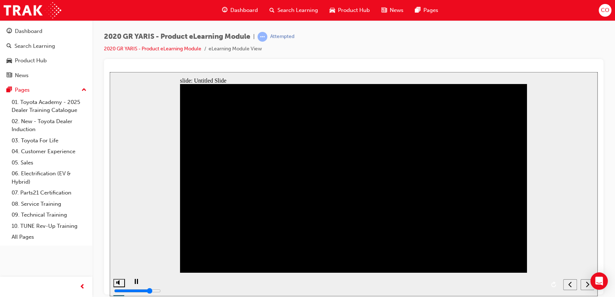
click at [587, 284] on icon "next" at bounding box center [587, 284] width 4 height 7
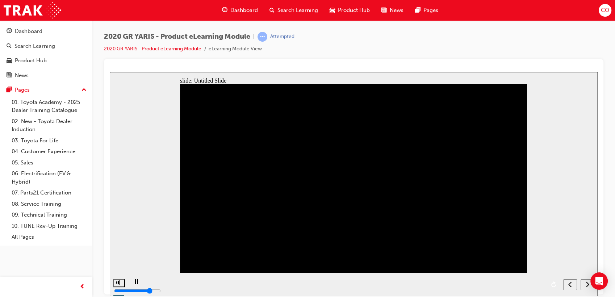
scroll to position [125, 0]
drag, startPoint x: 498, startPoint y: 156, endPoint x: 511, endPoint y: 190, distance: 36.4
click at [511, 190] on div "GR-four AWD system Also known as “Active Torque Split AWD System”, our first al…" at bounding box center [353, 181] width 347 height 195
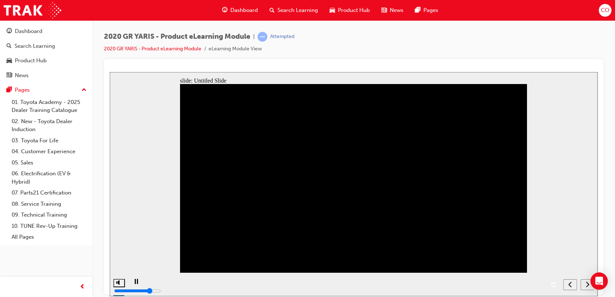
click at [583, 287] on div "next" at bounding box center [587, 285] width 8 height 8
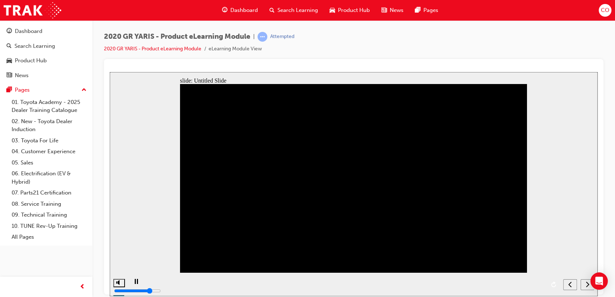
click at [585, 287] on div "next" at bounding box center [587, 285] width 8 height 8
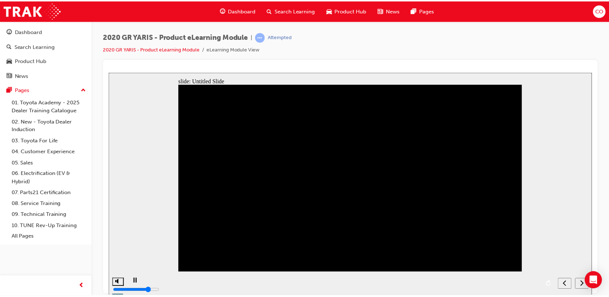
scroll to position [228, 0]
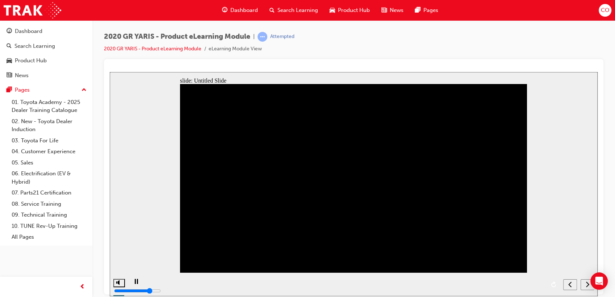
click at [584, 288] on button "next" at bounding box center [587, 284] width 14 height 11
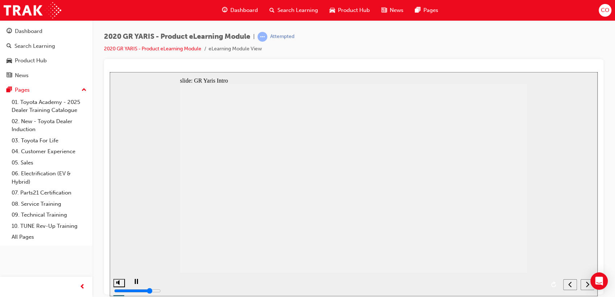
click at [585, 285] on div "next" at bounding box center [587, 285] width 8 height 8
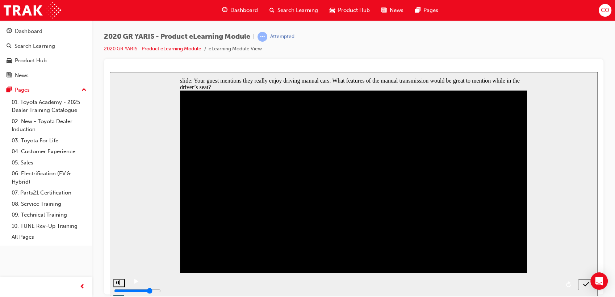
checkbox input "true"
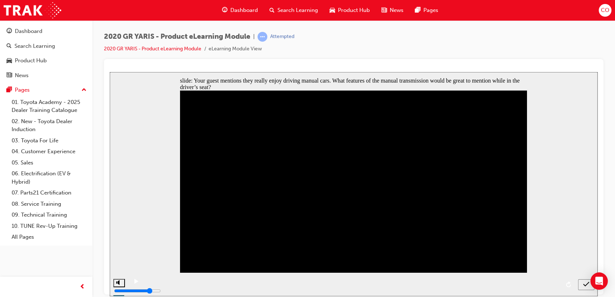
checkbox input "true"
click at [585, 281] on icon "submit" at bounding box center [586, 284] width 6 height 7
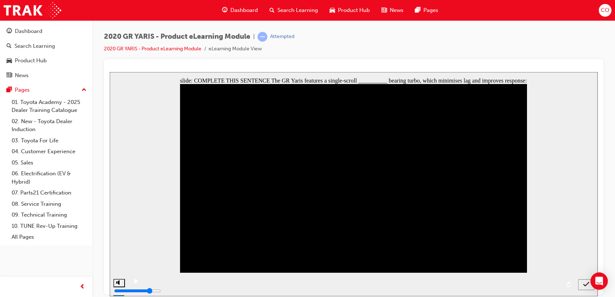
radio input "true"
click at [585, 287] on icon "submit" at bounding box center [586, 284] width 6 height 7
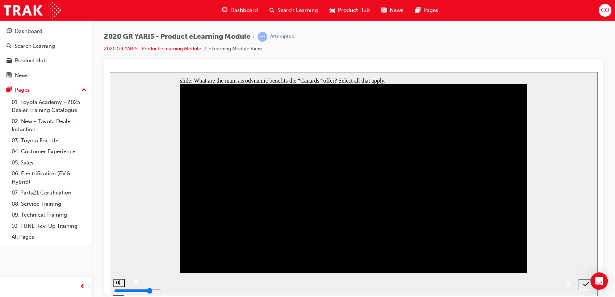
checkbox input "false"
drag, startPoint x: 286, startPoint y: 140, endPoint x: 284, endPoint y: 151, distance: 11.0
checkbox input "true"
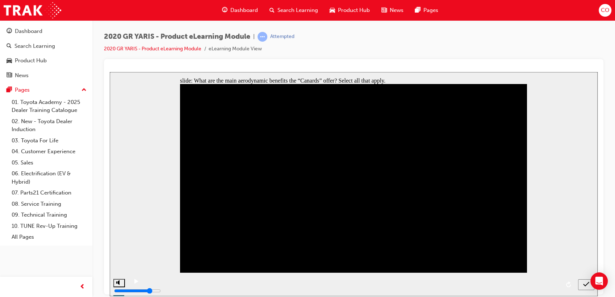
checkbox input "true"
click at [588, 287] on button "submit" at bounding box center [586, 284] width 16 height 11
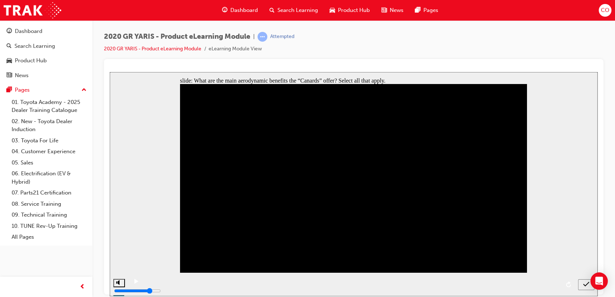
checkbox input "true"
click at [583, 286] on icon "submit" at bounding box center [586, 284] width 6 height 7
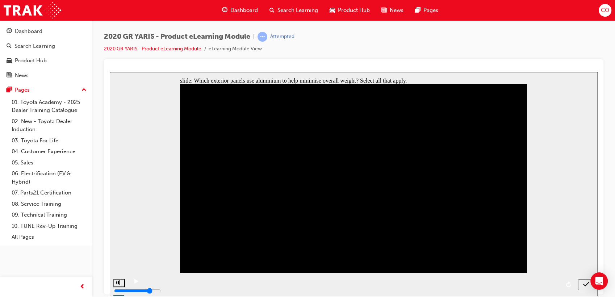
checkbox input "true"
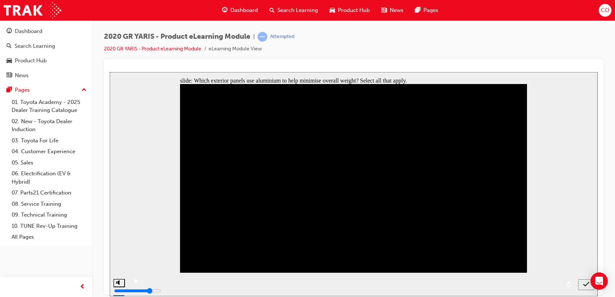
checkbox input "true"
click at [584, 283] on icon "submit" at bounding box center [586, 284] width 6 height 7
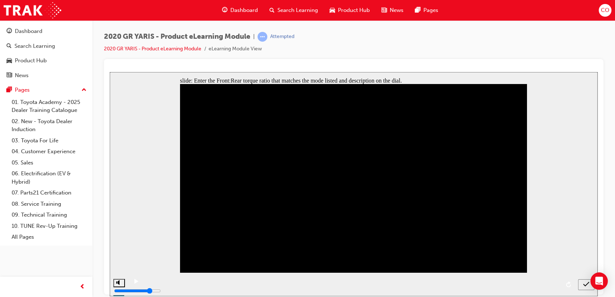
type input "30"
type input "70"
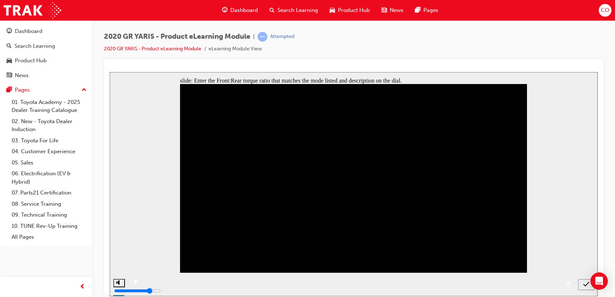
checkbox input "true"
checkbox input "false"
type input "50"
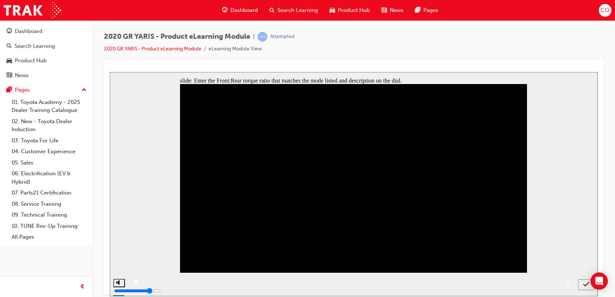
type input "50"
checkbox input "true"
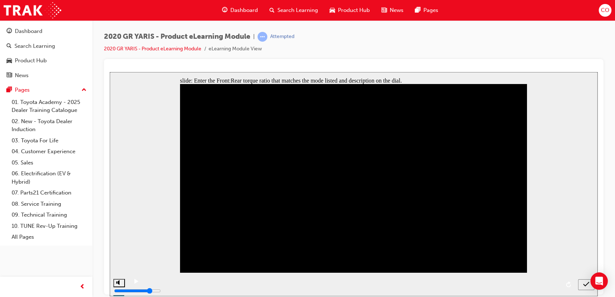
type input "60"
type input "40"
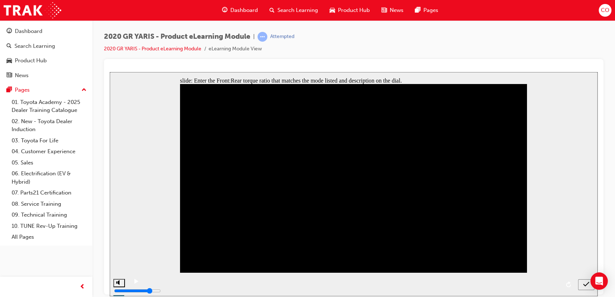
checkbox input "true"
click at [583, 284] on icon "submit" at bounding box center [586, 283] width 6 height 5
type input "50"
type input "30"
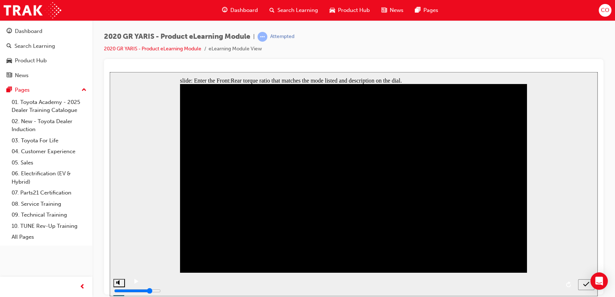
type input "70"
type input "60"
type input "40"
type input "50"
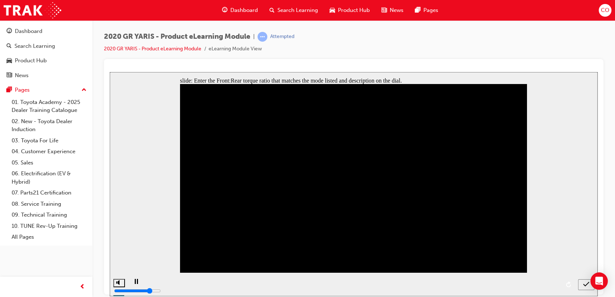
type input "50"
type input "30"
type input "70"
type input "60"
type input "40"
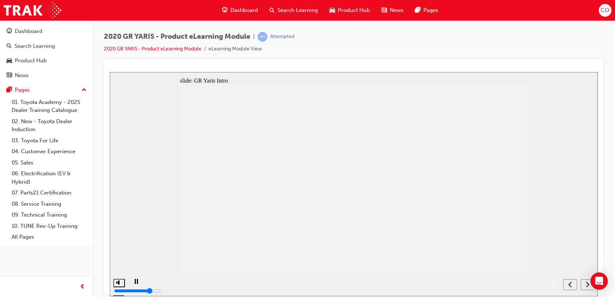
click at [588, 283] on icon "next" at bounding box center [587, 284] width 4 height 7
click at [416, 279] on div "playback controls" at bounding box center [344, 279] width 401 height 0
click at [587, 282] on icon "next" at bounding box center [587, 284] width 4 height 7
click at [587, 281] on icon "next" at bounding box center [587, 284] width 4 height 7
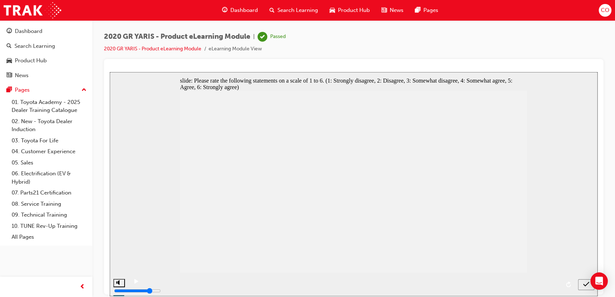
radio input "true"
drag, startPoint x: 490, startPoint y: 196, endPoint x: 479, endPoint y: 198, distance: 10.7
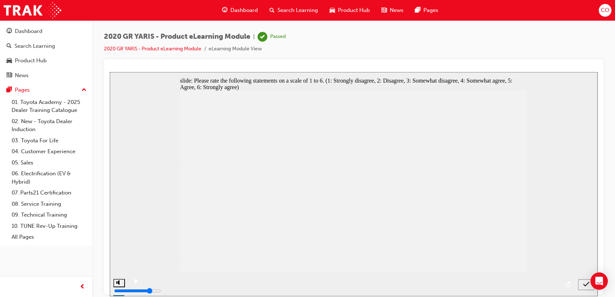
radio input "true"
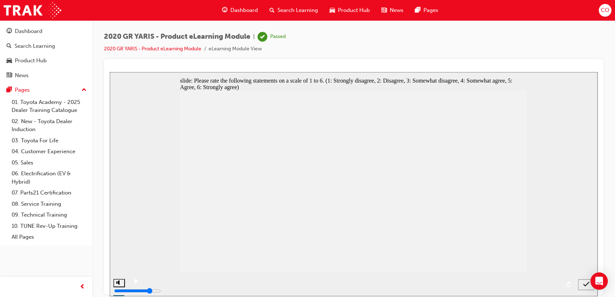
click at [583, 286] on icon "submit" at bounding box center [586, 284] width 6 height 7
radio input "false"
radio input "true"
click at [312, 7] on span "Search Learning" at bounding box center [297, 10] width 41 height 8
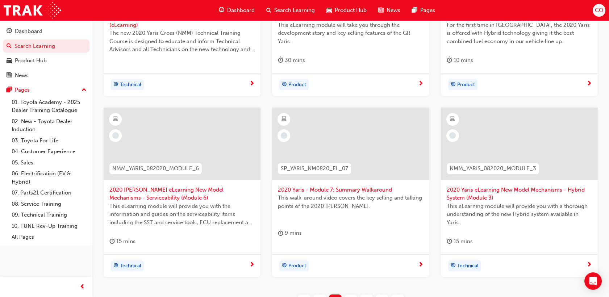
scroll to position [321, 0]
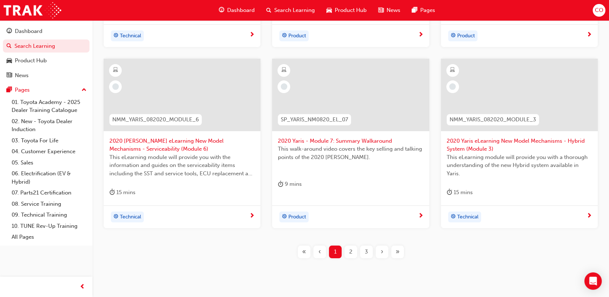
click at [348, 249] on div "2" at bounding box center [350, 251] width 13 height 13
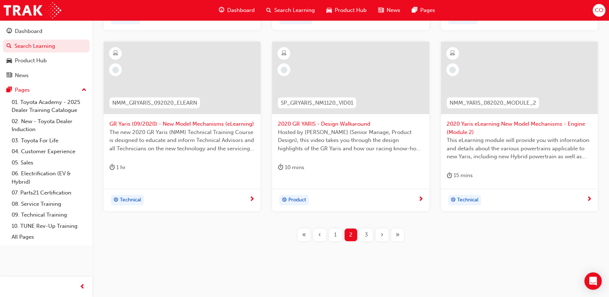
scroll to position [349, 0]
drag, startPoint x: 366, startPoint y: 233, endPoint x: 373, endPoint y: 233, distance: 7.6
click at [366, 233] on span "3" at bounding box center [366, 232] width 3 height 8
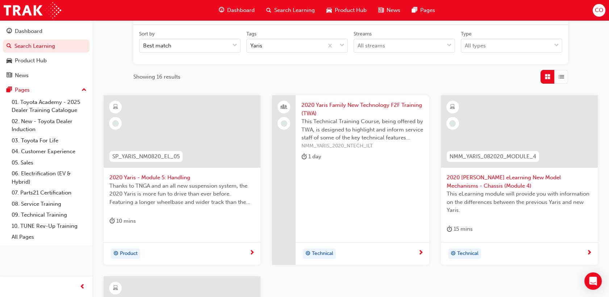
scroll to position [107, 0]
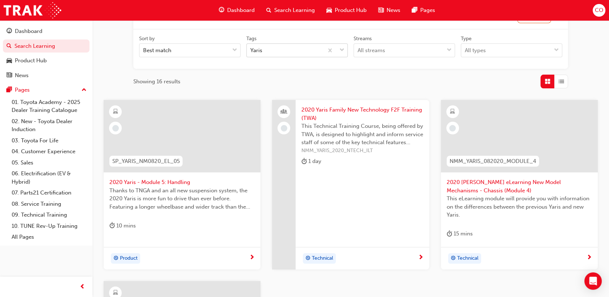
click at [344, 49] on span "down-icon" at bounding box center [341, 50] width 5 height 9
click at [251, 49] on input "Tags Yaris" at bounding box center [250, 50] width 1 height 6
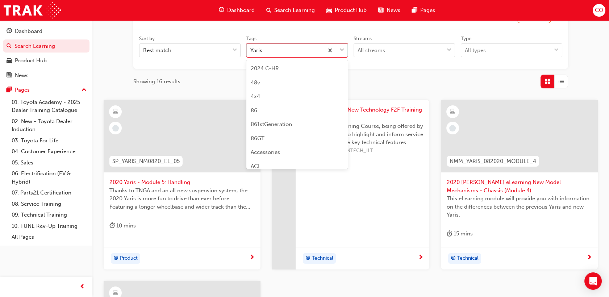
scroll to position [2490, 0]
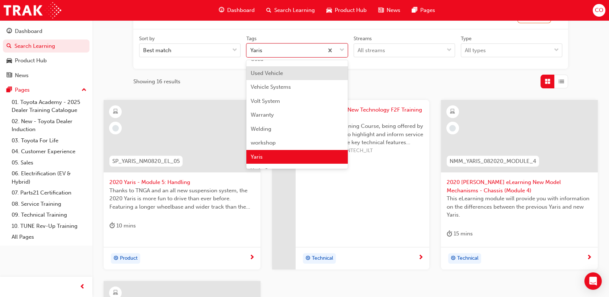
click at [289, 75] on div "Used Vehicle" at bounding box center [296, 73] width 101 height 14
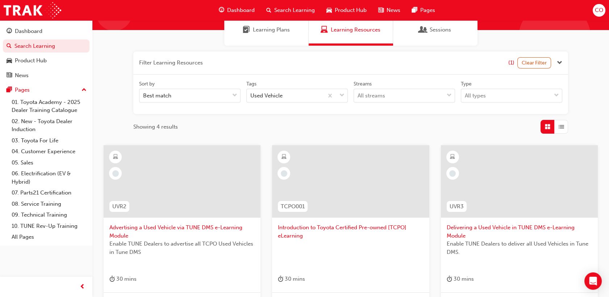
scroll to position [40, 0]
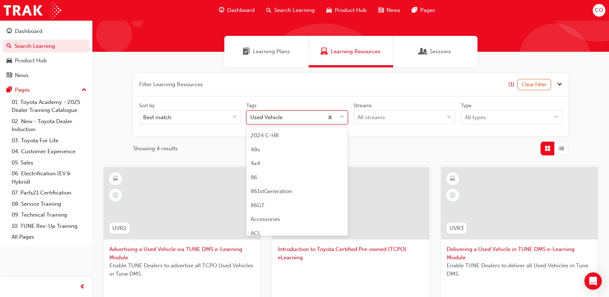
click at [343, 118] on span "down-icon" at bounding box center [341, 117] width 5 height 9
click at [251, 118] on input "Tags option Used Vehicle focused, 180 of 189. 189 results available. Use Up and…" at bounding box center [250, 117] width 1 height 6
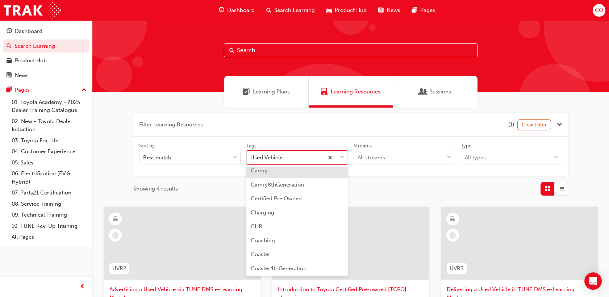
scroll to position [355, 0]
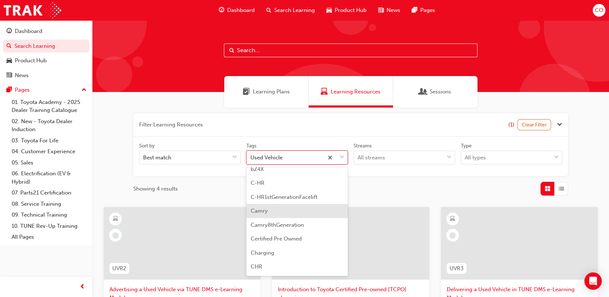
click at [271, 208] on div "Camry" at bounding box center [296, 211] width 101 height 14
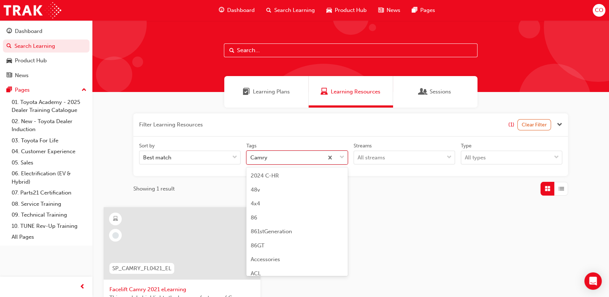
click at [342, 159] on span "down-icon" at bounding box center [341, 157] width 5 height 9
click at [251, 159] on input "Tags option Camry focused, 29 of 189. 189 results available. Use Up and Down to…" at bounding box center [250, 157] width 1 height 6
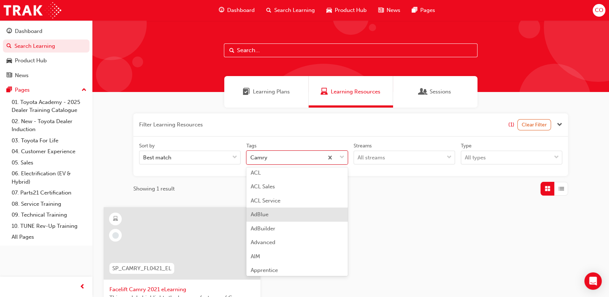
scroll to position [60, 0]
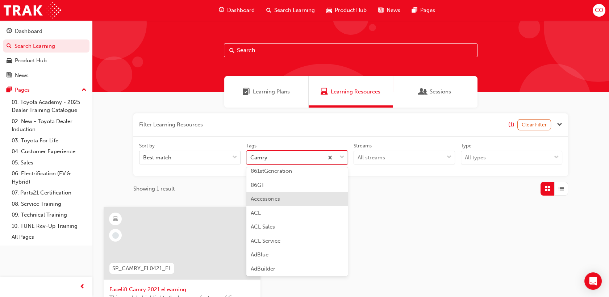
click at [281, 200] on div "Accessories" at bounding box center [296, 199] width 101 height 14
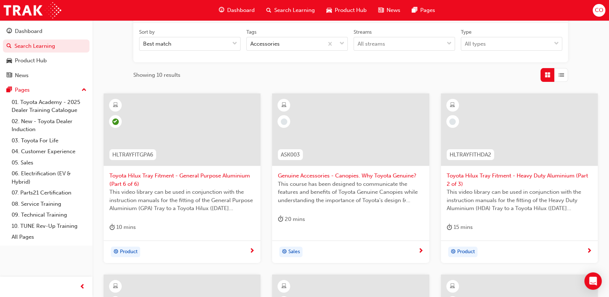
scroll to position [121, 0]
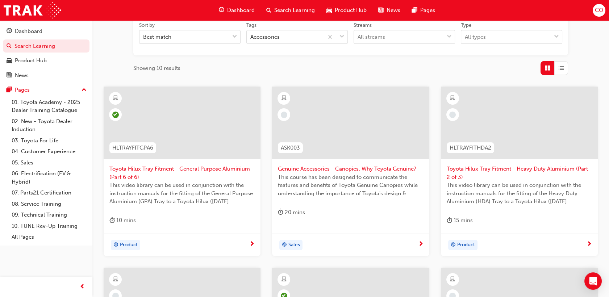
click at [531, 174] on span "Toyota Hilux Tray Fitment - Heavy Duty Aluminium (Part 2 of 3)" at bounding box center [518, 173] width 145 height 16
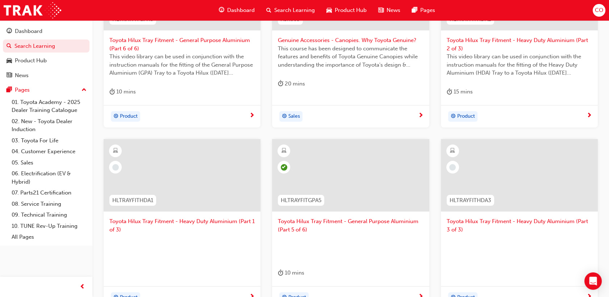
scroll to position [281, 0]
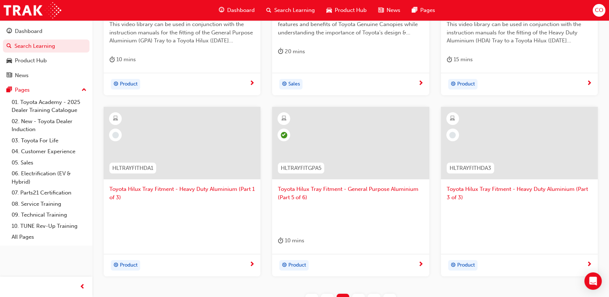
click at [217, 180] on div at bounding box center [181, 149] width 145 height 72
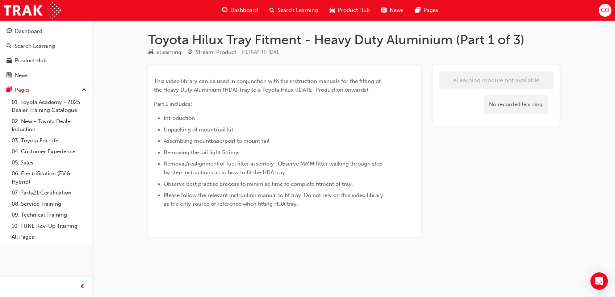
click at [303, 7] on span "Search Learning" at bounding box center [297, 10] width 41 height 8
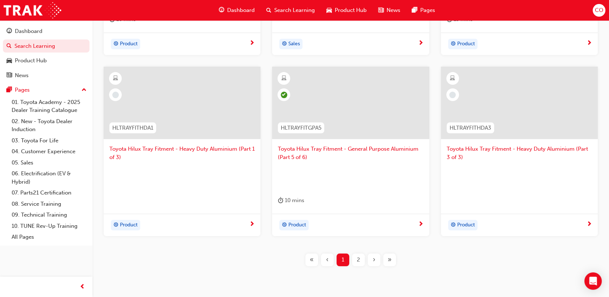
scroll to position [321, 0]
click at [243, 178] on div at bounding box center [181, 175] width 145 height 29
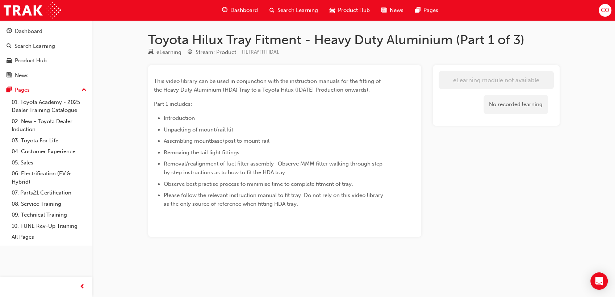
click at [282, 13] on span "Search Learning" at bounding box center [297, 10] width 41 height 8
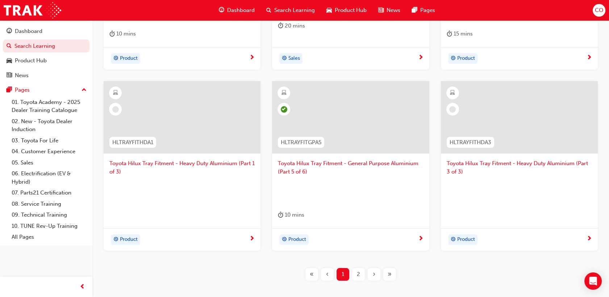
scroll to position [349, 0]
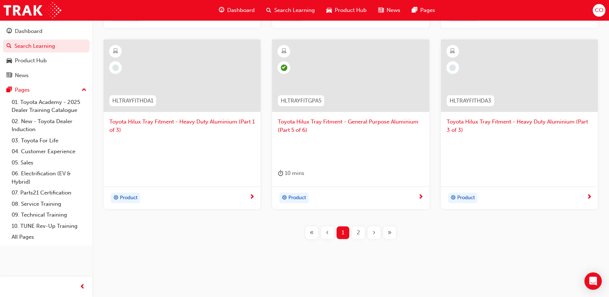
click at [360, 237] on div "2" at bounding box center [358, 232] width 13 height 13
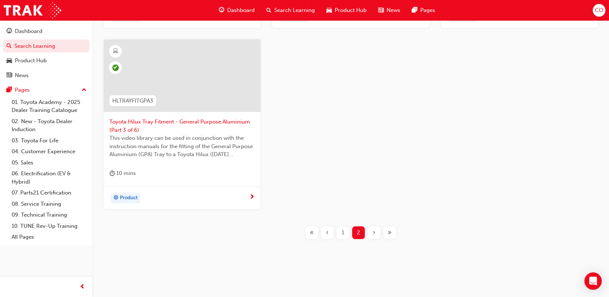
click at [349, 232] on button "1" at bounding box center [343, 232] width 16 height 13
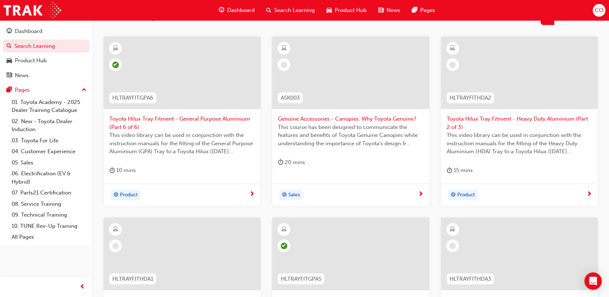
scroll to position [268, 0]
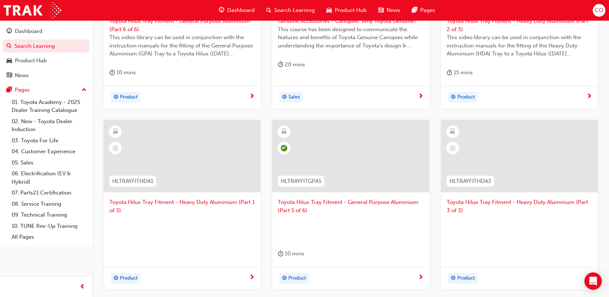
click at [552, 234] on div at bounding box center [518, 228] width 145 height 29
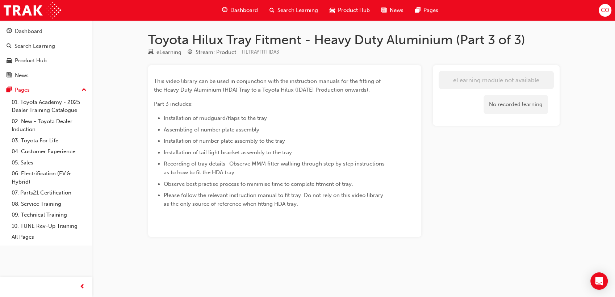
click at [294, 12] on span "Search Learning" at bounding box center [297, 10] width 41 height 8
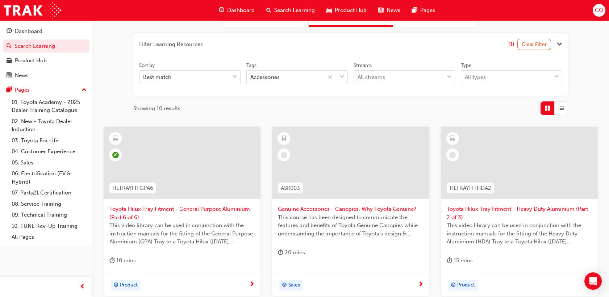
click at [526, 176] on div at bounding box center [519, 163] width 157 height 72
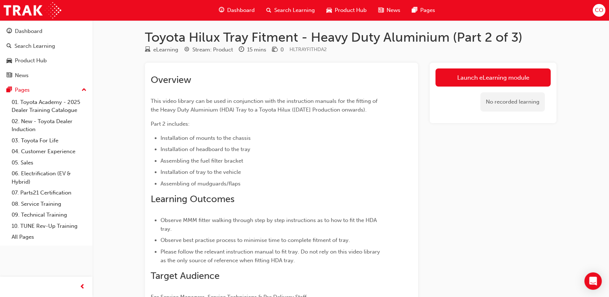
scroll to position [76, 0]
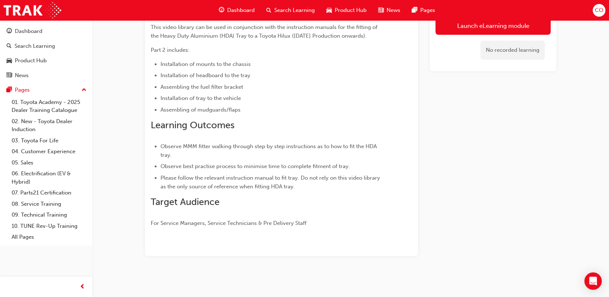
click at [284, 11] on span "Search Learning" at bounding box center [294, 10] width 41 height 8
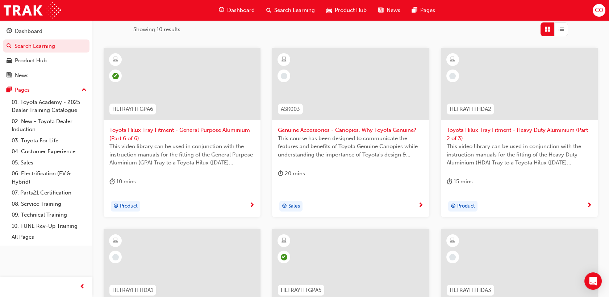
scroll to position [197, 0]
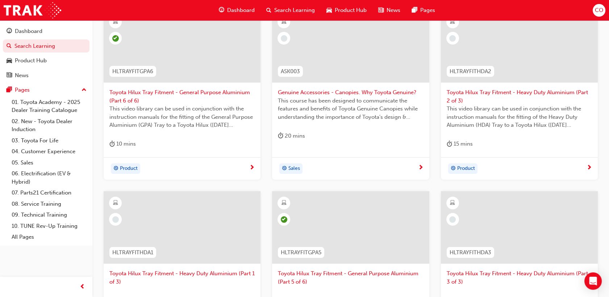
click at [375, 129] on div "Genuine Accessories - Canopies. Why Toyota Genuine? This course has been design…" at bounding box center [350, 79] width 157 height 139
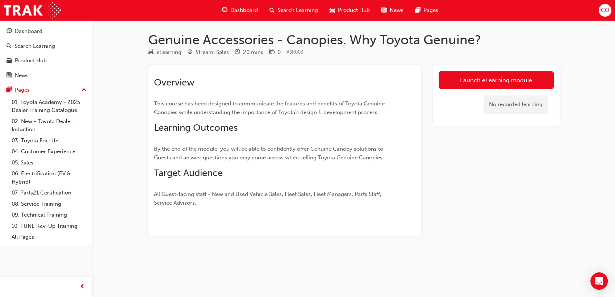
click at [296, 7] on span "Search Learning" at bounding box center [297, 10] width 41 height 8
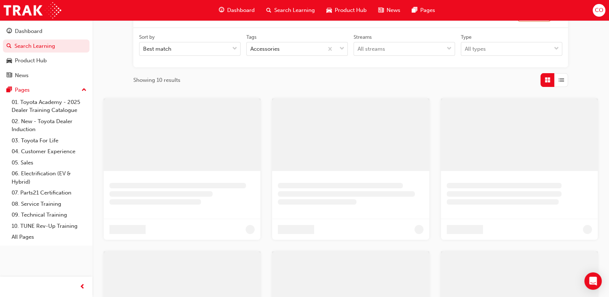
scroll to position [201, 0]
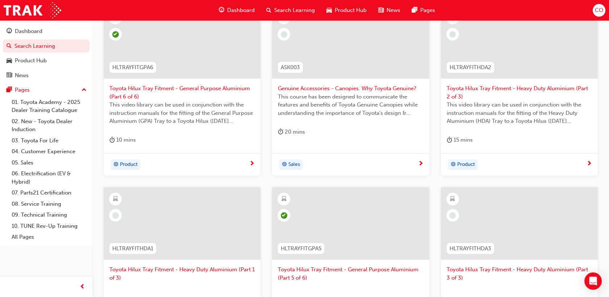
click at [552, 106] on span "This video library can be used in conjunction with the instruction manuals for …" at bounding box center [518, 113] width 145 height 25
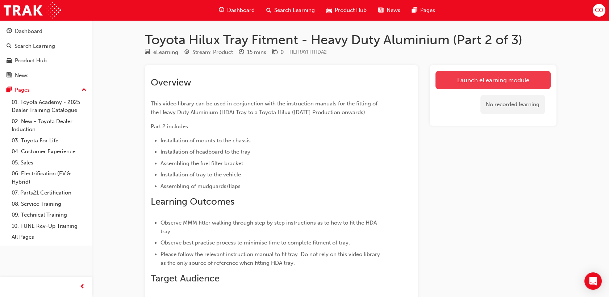
click at [475, 80] on link "Launch eLearning module" at bounding box center [492, 80] width 115 height 18
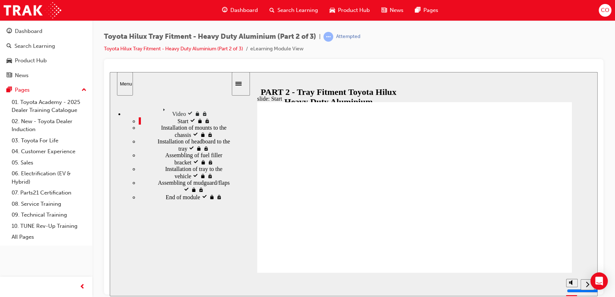
type input "216500"
type input "227600"
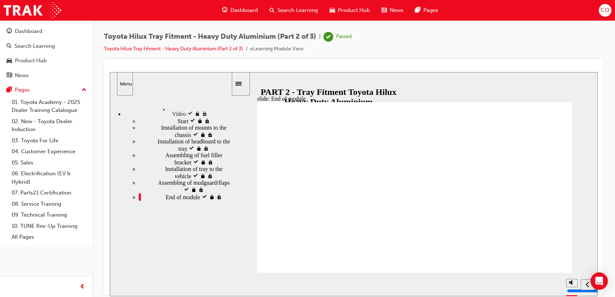
click at [285, 10] on span "Search Learning" at bounding box center [297, 10] width 41 height 8
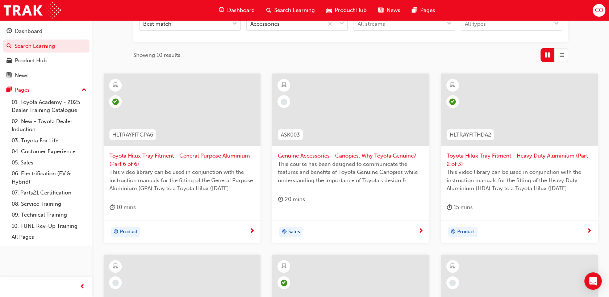
scroll to position [241, 0]
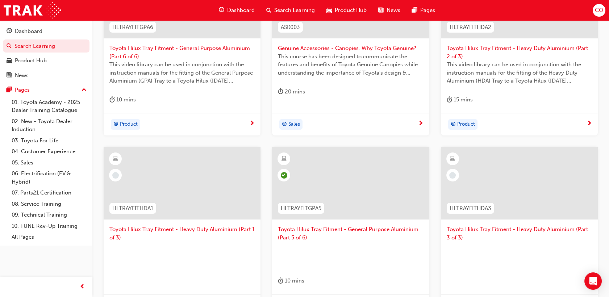
click at [478, 251] on div at bounding box center [518, 255] width 145 height 29
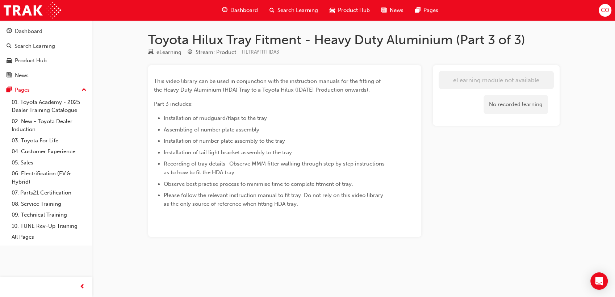
click at [307, 9] on span "Search Learning" at bounding box center [297, 10] width 41 height 8
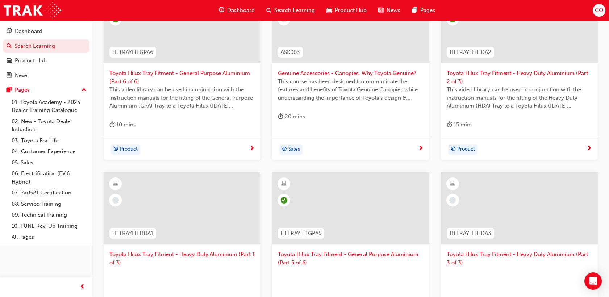
scroll to position [281, 0]
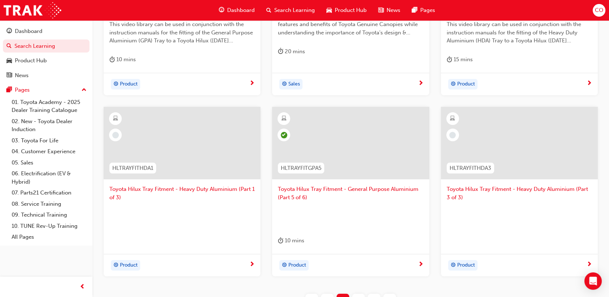
click at [207, 154] on div at bounding box center [182, 143] width 157 height 72
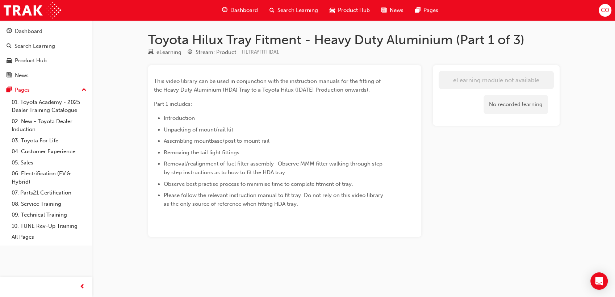
click at [296, 12] on span "Search Learning" at bounding box center [297, 10] width 41 height 8
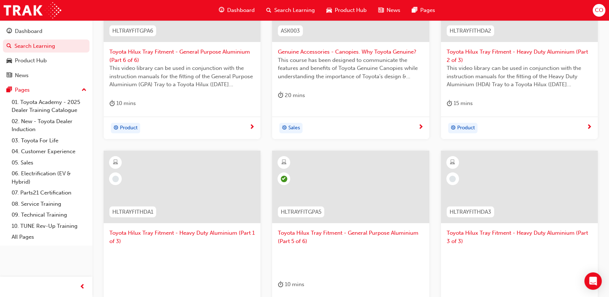
scroll to position [321, 0]
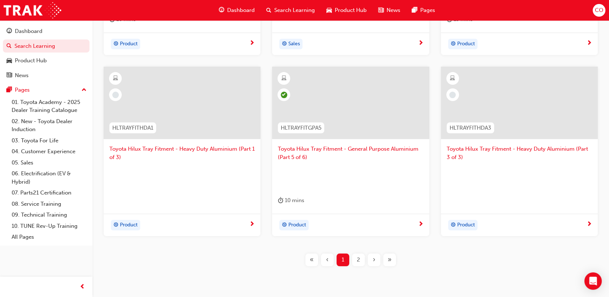
click at [355, 255] on div "2" at bounding box center [358, 259] width 13 height 13
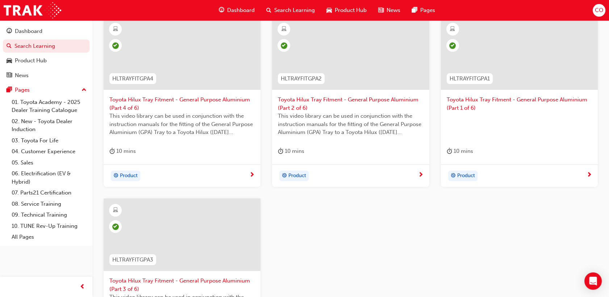
scroll to position [349, 0]
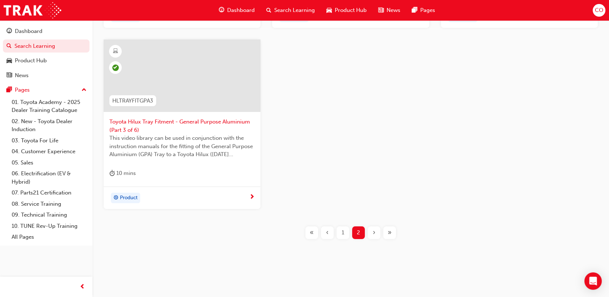
click at [342, 229] on span "1" at bounding box center [342, 232] width 3 height 8
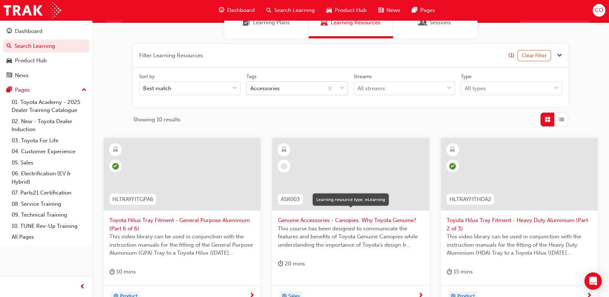
scroll to position [67, 0]
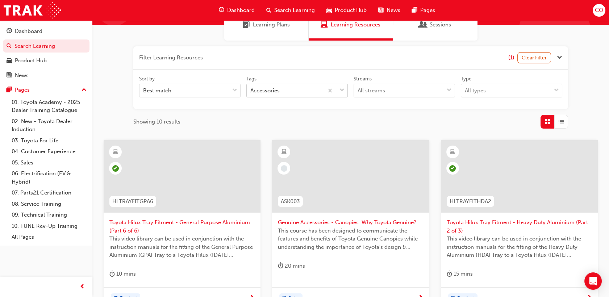
click at [343, 88] on span "down-icon" at bounding box center [341, 90] width 5 height 9
click at [251, 88] on input "Tags Accessories" at bounding box center [250, 90] width 1 height 6
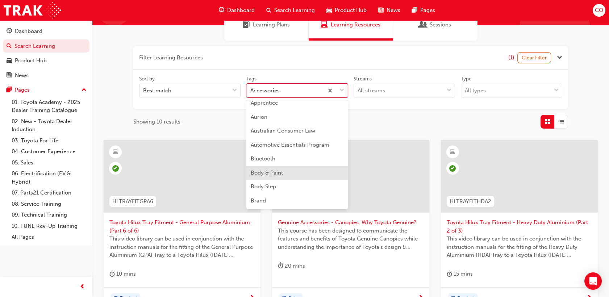
scroll to position [241, 0]
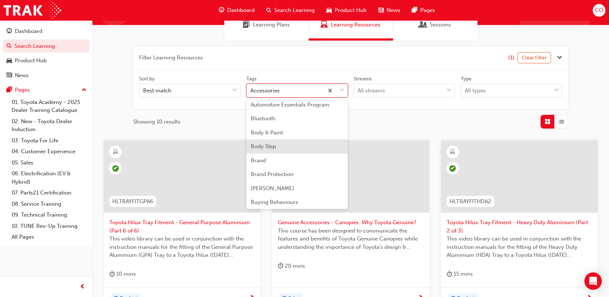
click at [283, 147] on div "Body Step" at bounding box center [296, 146] width 101 height 14
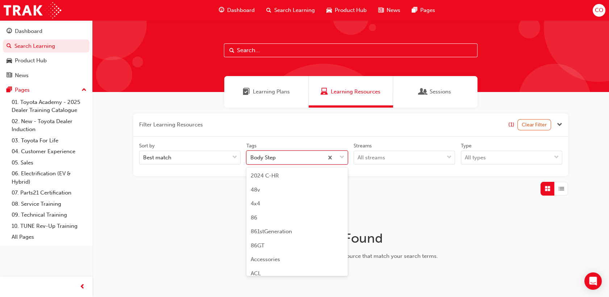
click at [342, 158] on span "down-icon" at bounding box center [341, 157] width 5 height 9
click at [251, 158] on input "Tags option Body Step focused, 21 of 189. 189 results available. Use Up and Dow…" at bounding box center [250, 157] width 1 height 6
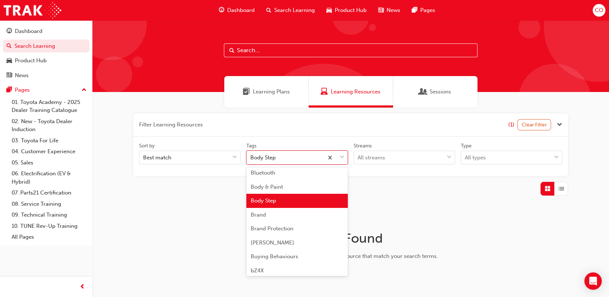
scroll to position [271, 0]
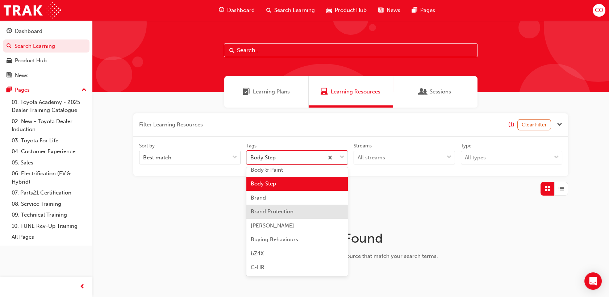
click at [283, 212] on span "Brand Protection" at bounding box center [272, 211] width 43 height 7
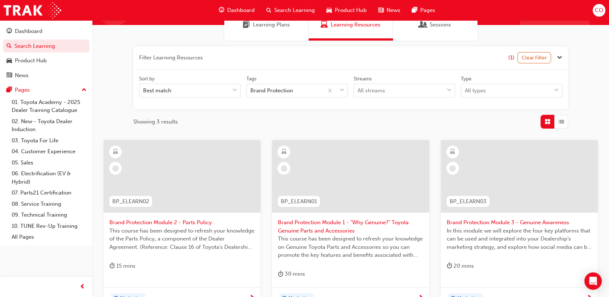
scroll to position [40, 0]
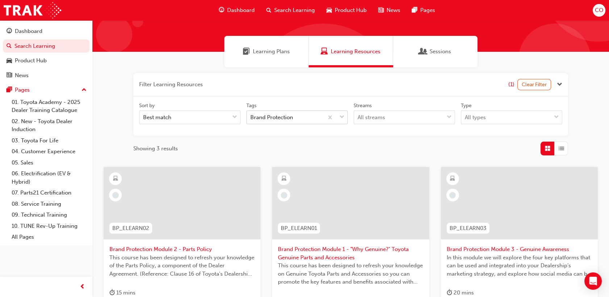
click at [342, 119] on span "down-icon" at bounding box center [341, 117] width 5 height 9
click at [251, 119] on input "Tags Brand Protection" at bounding box center [250, 117] width 1 height 6
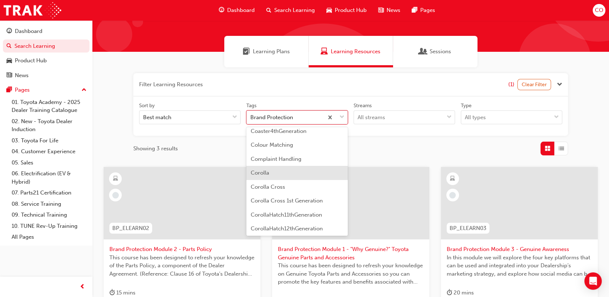
scroll to position [500, 0]
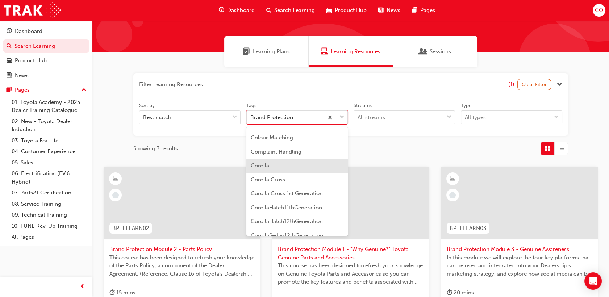
click at [278, 165] on div "Corolla" at bounding box center [296, 166] width 101 height 14
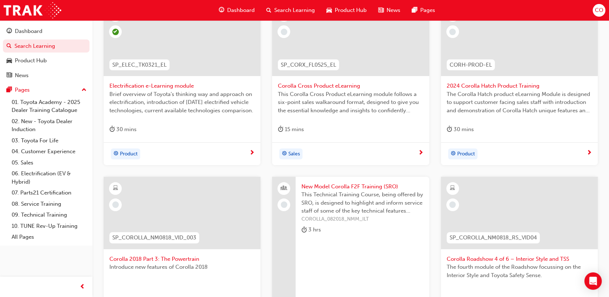
scroll to position [281, 0]
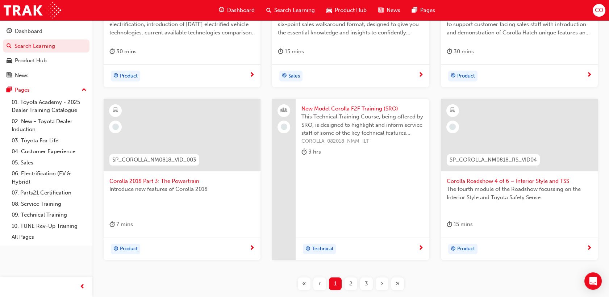
click at [353, 284] on div "2" at bounding box center [350, 283] width 13 height 13
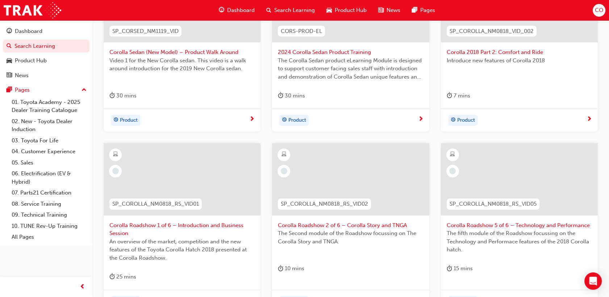
scroll to position [321, 0]
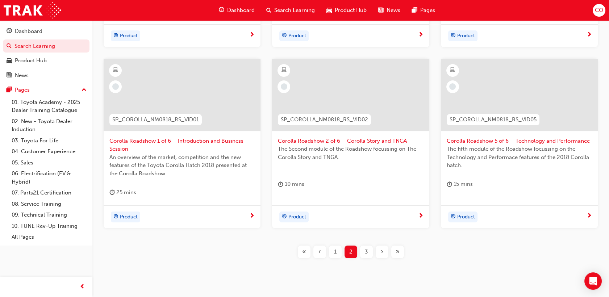
click at [364, 247] on div "3" at bounding box center [366, 251] width 13 height 13
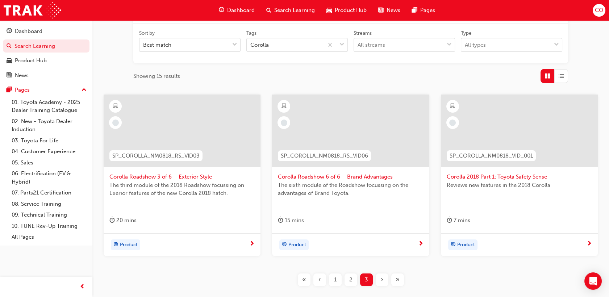
scroll to position [119, 0]
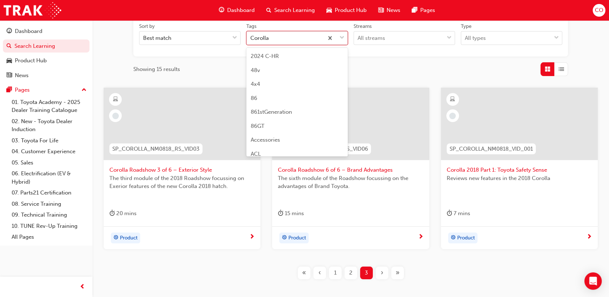
click at [343, 36] on span "down-icon" at bounding box center [341, 37] width 5 height 9
click at [251, 36] on input "Tags option Corolla focused, 39 of 189. 189 results available. Use Up and Down …" at bounding box center [250, 38] width 1 height 6
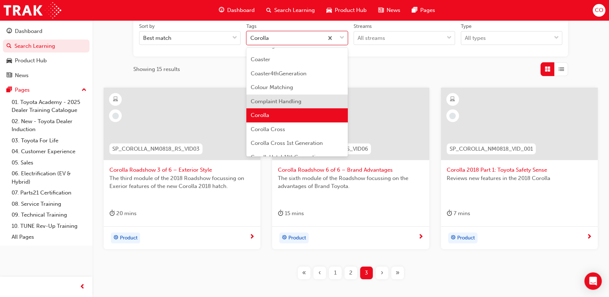
scroll to position [481, 0]
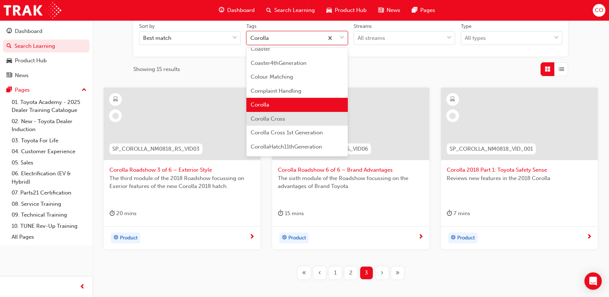
click at [294, 122] on div "Corolla Cross" at bounding box center [296, 119] width 101 height 14
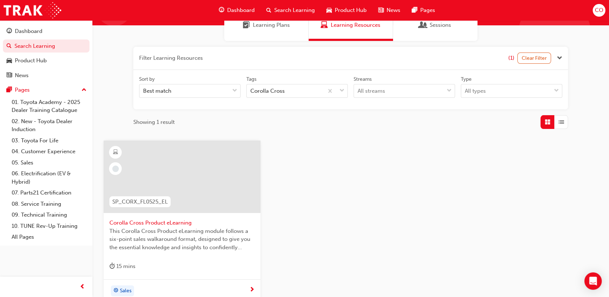
scroll to position [80, 0]
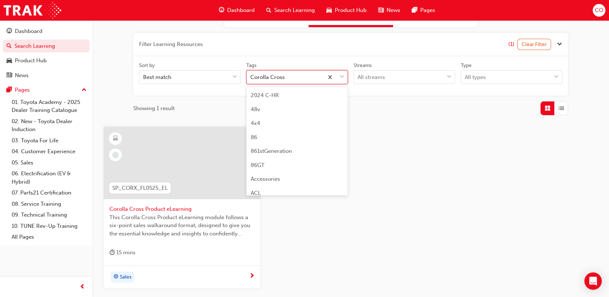
click at [344, 77] on span "down-icon" at bounding box center [341, 76] width 5 height 9
click at [251, 77] on input "Tags option Corolla Cross focused, 40 of 189. 189 results available. Use Up and…" at bounding box center [250, 77] width 1 height 6
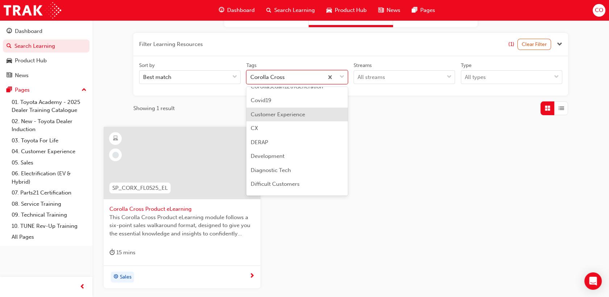
scroll to position [656, 0]
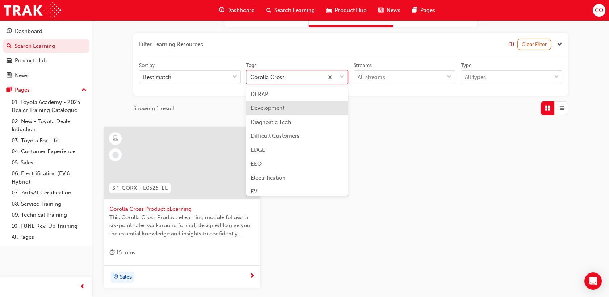
click at [286, 106] on div "Development" at bounding box center [296, 108] width 101 height 14
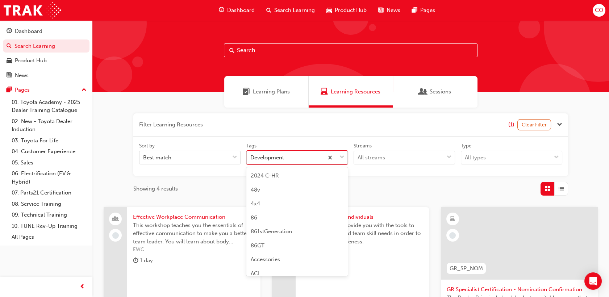
click at [342, 157] on span "down-icon" at bounding box center [341, 157] width 5 height 9
click at [251, 157] on input "Tags option Development focused, 49 of 189. 189 results available. Use Up and D…" at bounding box center [250, 157] width 1 height 6
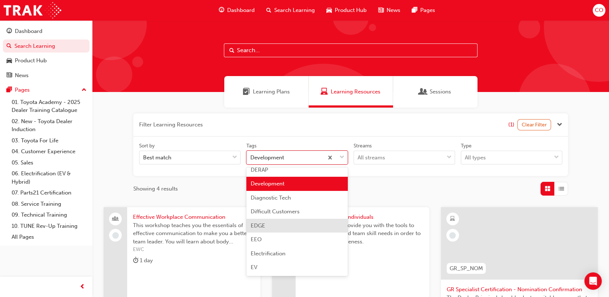
scroll to position [701, 0]
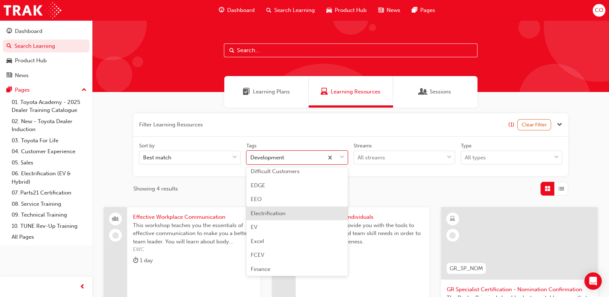
click at [295, 215] on div "Electrification" at bounding box center [296, 213] width 101 height 14
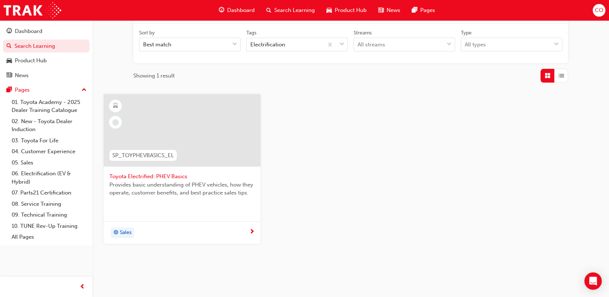
scroll to position [121, 0]
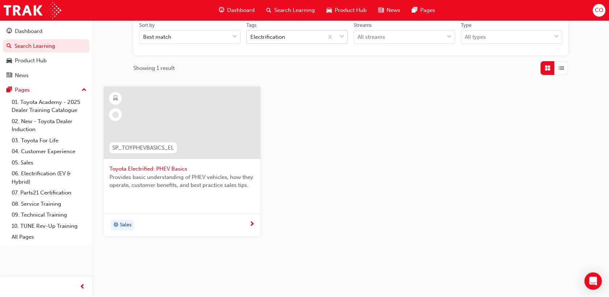
click at [344, 37] on span "down-icon" at bounding box center [341, 36] width 5 height 9
click at [251, 37] on input "Tags Electrification" at bounding box center [250, 37] width 1 height 6
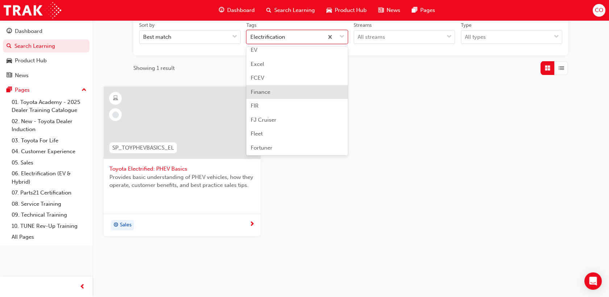
scroll to position [771, 0]
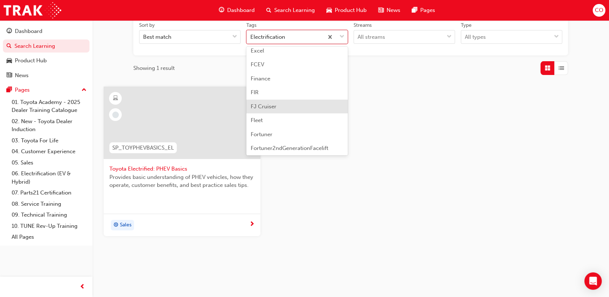
click at [284, 102] on div "FJ Cruiser" at bounding box center [296, 107] width 101 height 14
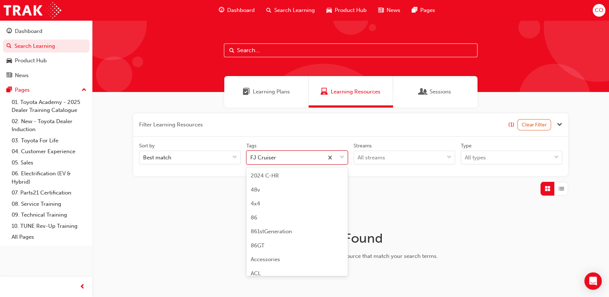
click at [341, 157] on span "down-icon" at bounding box center [341, 157] width 5 height 9
click at [251, 157] on input "Tags option FJ Cruiser focused, 60 of 189. 189 results available. Use Up and Do…" at bounding box center [250, 157] width 1 height 6
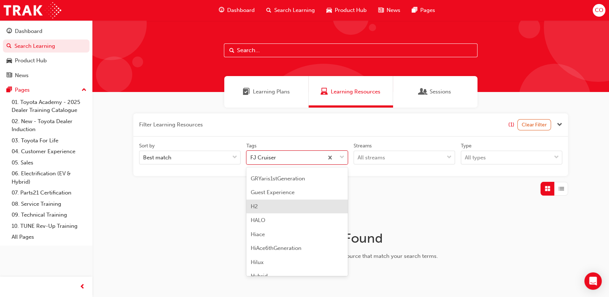
scroll to position [1056, 0]
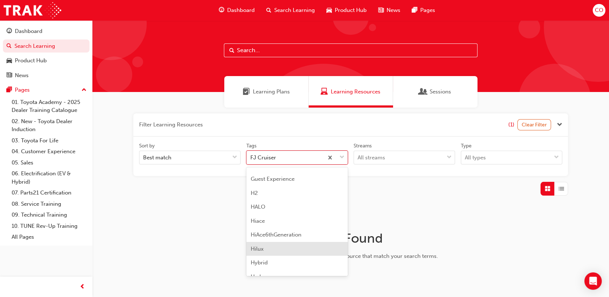
click at [279, 249] on div "Hilux" at bounding box center [296, 249] width 101 height 14
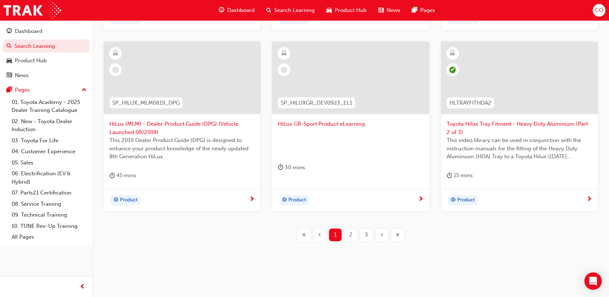
scroll to position [349, 0]
click at [351, 231] on span "2" at bounding box center [350, 232] width 3 height 8
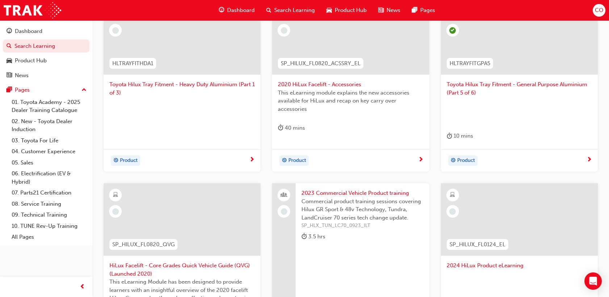
scroll to position [148, 0]
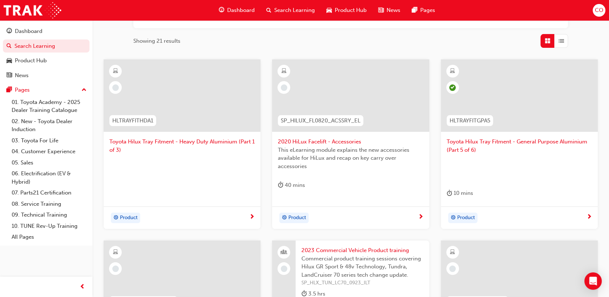
click at [229, 175] on div at bounding box center [181, 168] width 145 height 29
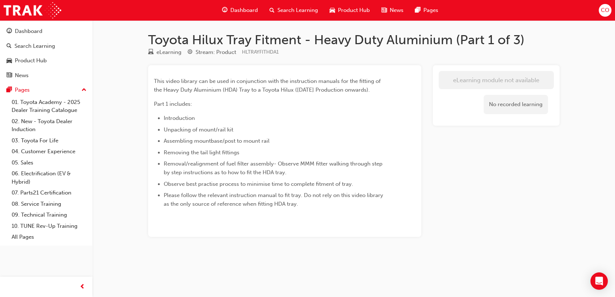
click at [287, 13] on span "Search Learning" at bounding box center [297, 10] width 41 height 8
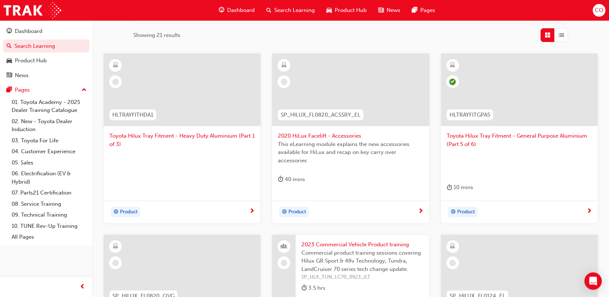
scroll to position [161, 0]
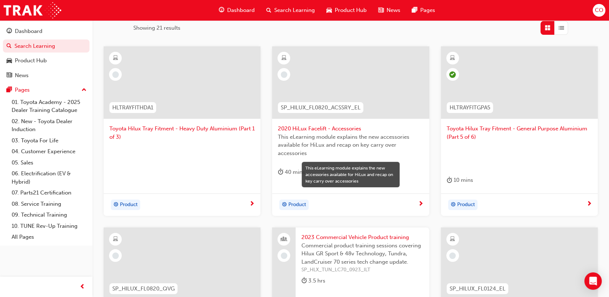
click at [390, 150] on span "This eLearning module explains the new accessories available for HiLux and reca…" at bounding box center [350, 145] width 145 height 25
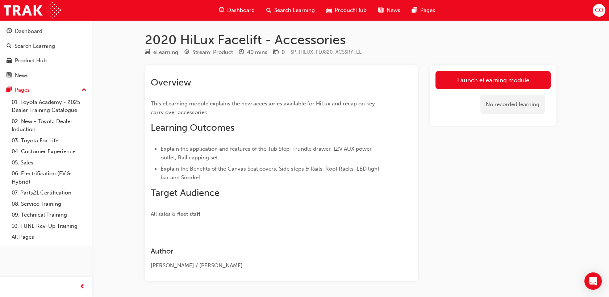
click at [289, 13] on span "Search Learning" at bounding box center [294, 10] width 41 height 8
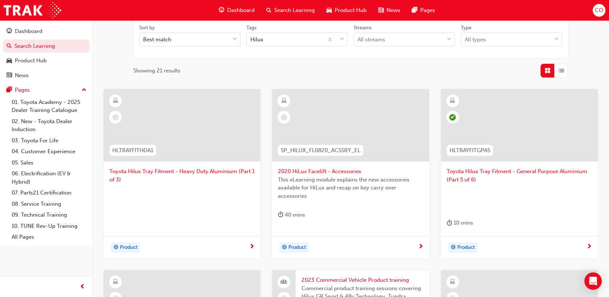
scroll to position [121, 0]
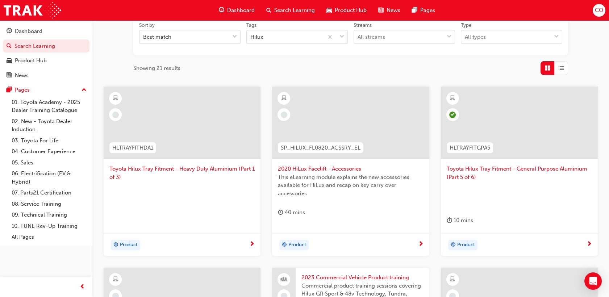
click at [374, 194] on span "This eLearning module explains the new accessories available for HiLux and reca…" at bounding box center [350, 185] width 145 height 25
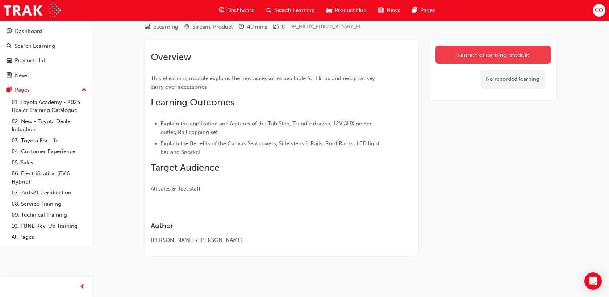
click at [463, 47] on link "Launch eLearning module" at bounding box center [492, 55] width 115 height 18
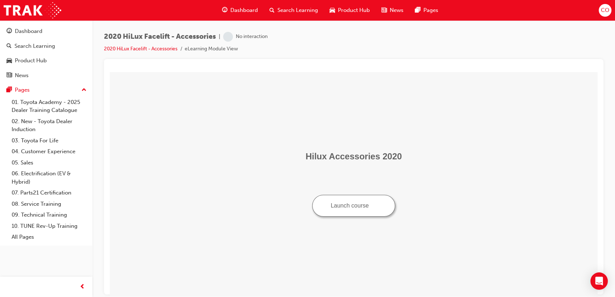
click at [305, 13] on span "Search Learning" at bounding box center [297, 10] width 41 height 8
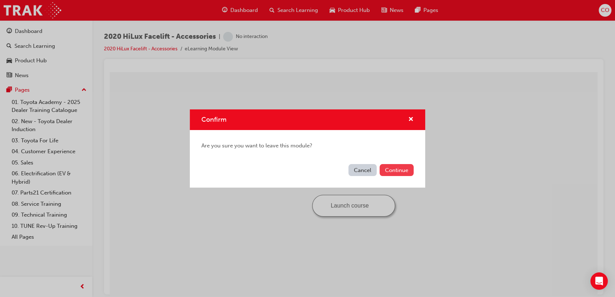
click at [400, 169] on button "Continue" at bounding box center [396, 170] width 34 height 12
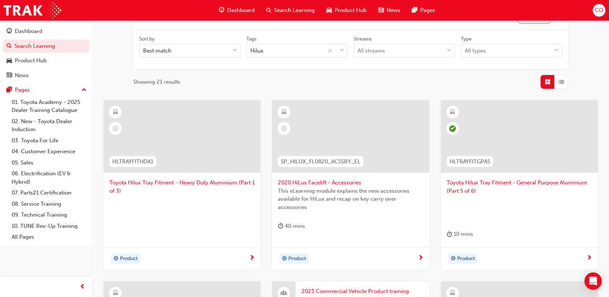
scroll to position [161, 0]
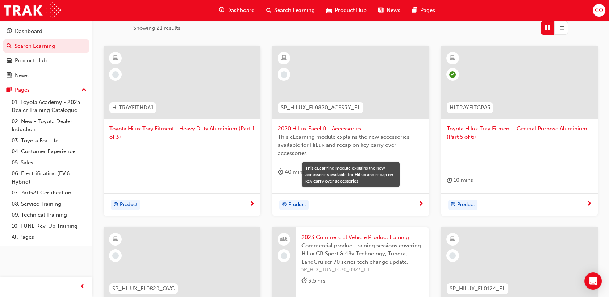
click at [359, 147] on span "This eLearning module explains the new accessories available for HiLux and reca…" at bounding box center [350, 145] width 145 height 25
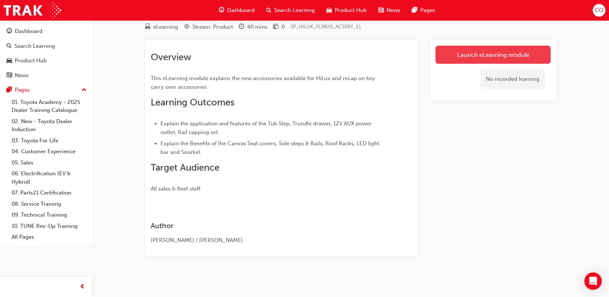
click at [465, 49] on link "Launch eLearning module" at bounding box center [492, 55] width 115 height 18
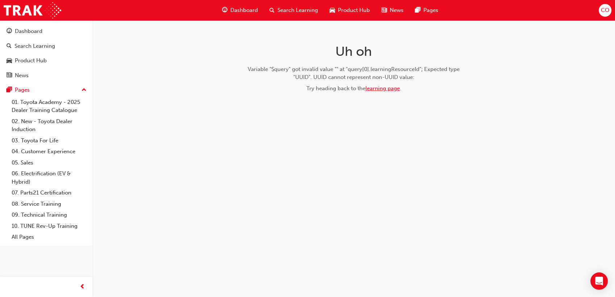
click at [382, 89] on link "learning page" at bounding box center [382, 88] width 34 height 7
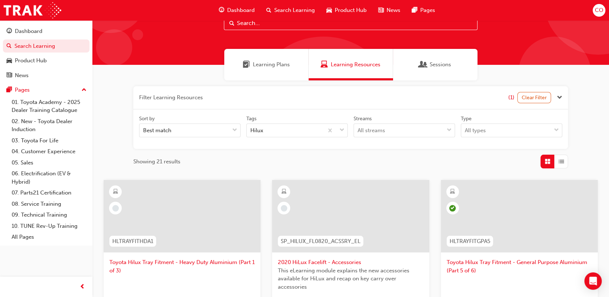
scroll to position [121, 0]
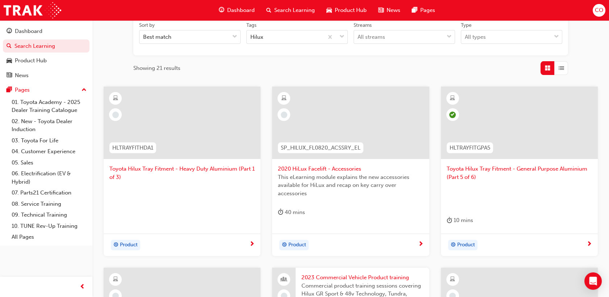
click at [371, 175] on span "This eLearning module explains the new accessories available for HiLux and reca…" at bounding box center [350, 185] width 145 height 25
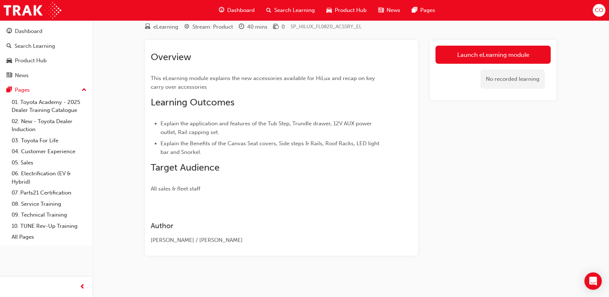
scroll to position [25, 0]
click at [449, 57] on link "Launch eLearning module" at bounding box center [492, 55] width 115 height 18
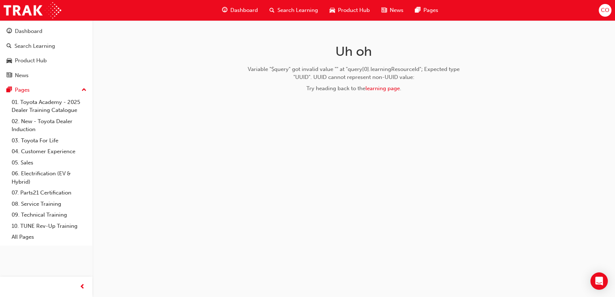
click at [309, 14] on div "Search Learning" at bounding box center [294, 10] width 60 height 15
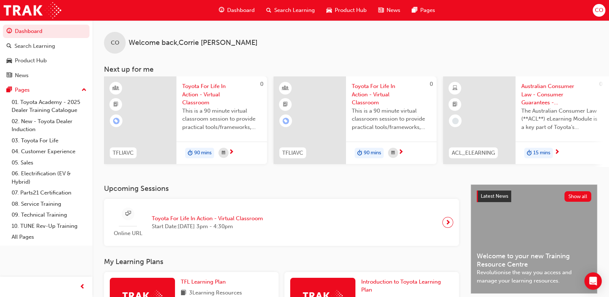
click at [292, 14] on div "Search Learning" at bounding box center [290, 10] width 60 height 15
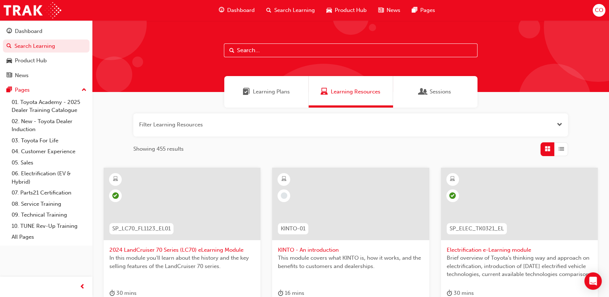
click at [272, 89] on span "Learning Plans" at bounding box center [271, 92] width 37 height 8
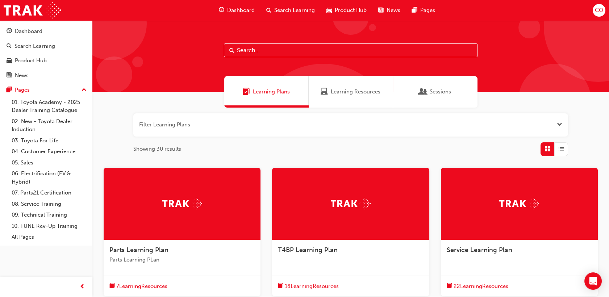
click at [363, 94] on span "Learning Resources" at bounding box center [356, 92] width 50 height 8
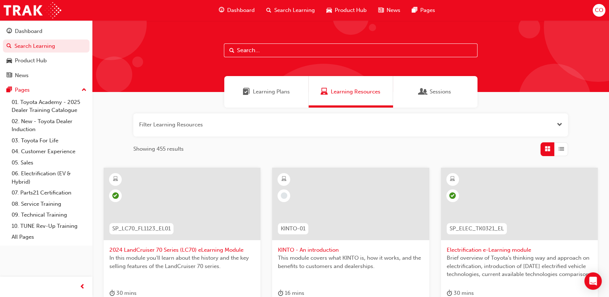
click at [559, 122] on span "Open the filter" at bounding box center [558, 125] width 5 height 8
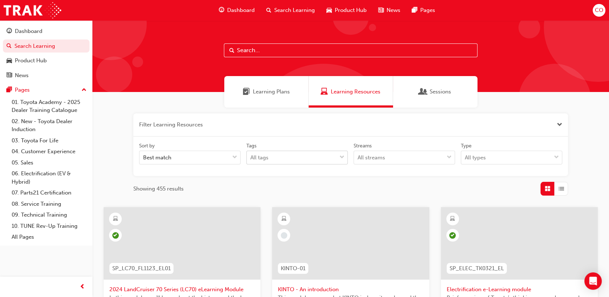
click at [337, 155] on div "tagOptions" at bounding box center [341, 157] width 11 height 13
click at [251, 155] on input "Tags All tags" at bounding box center [250, 157] width 1 height 6
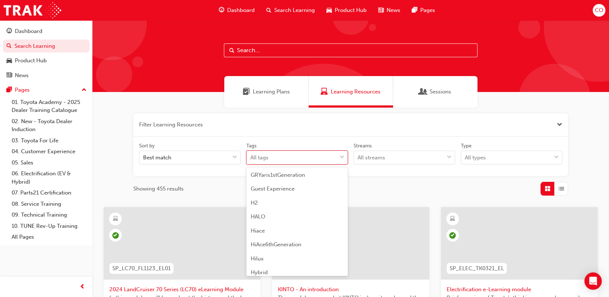
scroll to position [1045, 0]
click at [263, 257] on span "Hilux" at bounding box center [257, 259] width 13 height 7
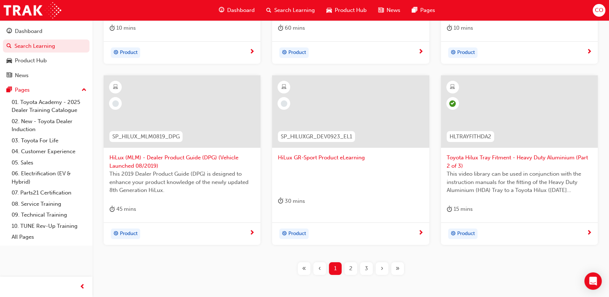
scroll to position [349, 0]
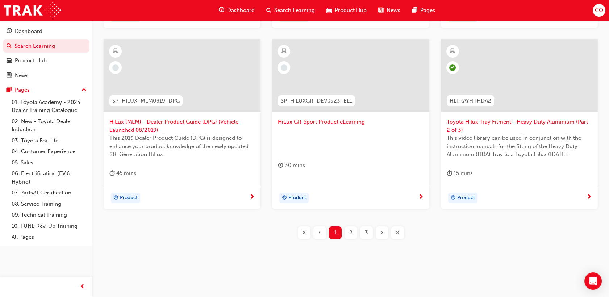
click at [350, 233] on span "2" at bounding box center [350, 232] width 3 height 8
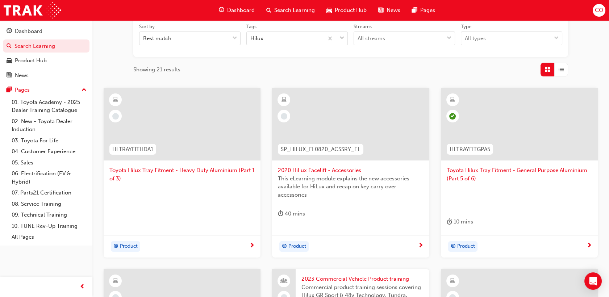
scroll to position [107, 0]
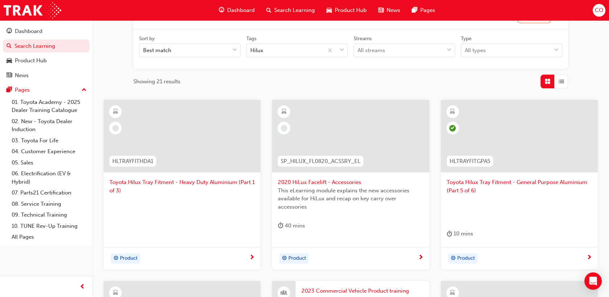
click at [348, 195] on span "This eLearning module explains the new accessories available for HiLux and reca…" at bounding box center [350, 198] width 145 height 25
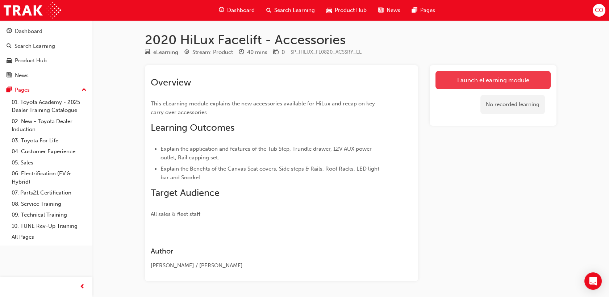
click at [454, 76] on link "Launch eLearning module" at bounding box center [492, 80] width 115 height 18
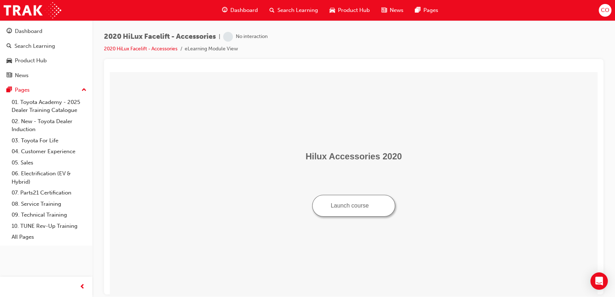
click at [351, 210] on button "Launch course" at bounding box center [353, 205] width 83 height 22
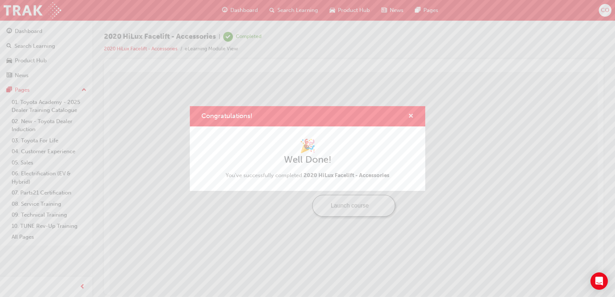
click at [410, 116] on span "cross-icon" at bounding box center [410, 116] width 5 height 7
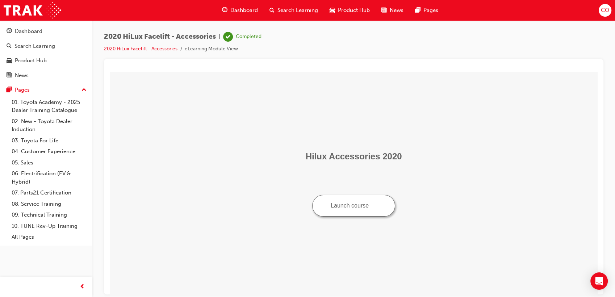
click at [291, 10] on span "Search Learning" at bounding box center [297, 10] width 41 height 8
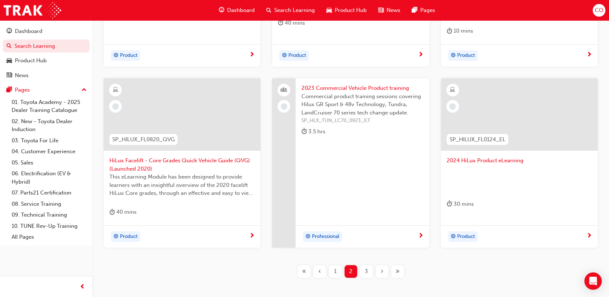
scroll to position [321, 0]
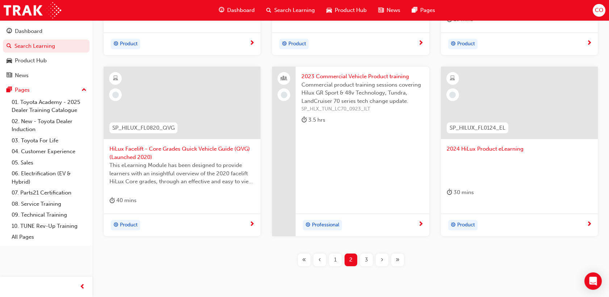
click at [511, 183] on div "2024 HiLux Product eLearning 30 mins" at bounding box center [519, 136] width 157 height 139
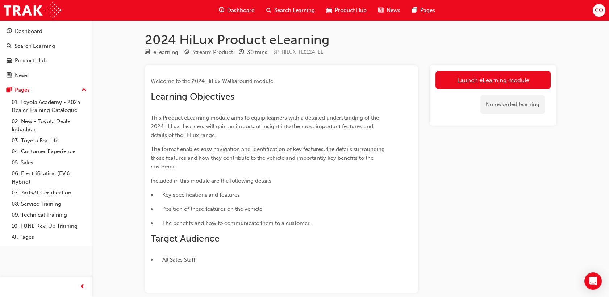
click at [280, 10] on span "Search Learning" at bounding box center [294, 10] width 41 height 8
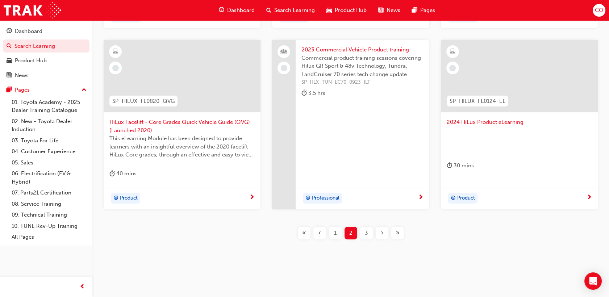
scroll to position [349, 0]
click at [362, 228] on div "3" at bounding box center [366, 232] width 13 height 13
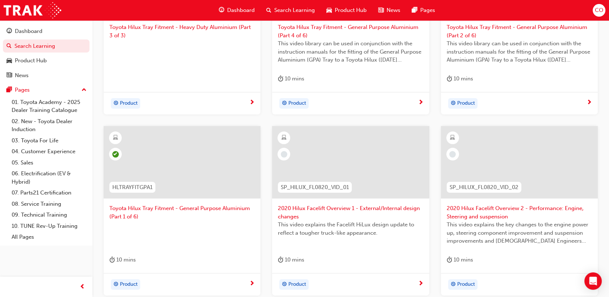
scroll to position [308, 0]
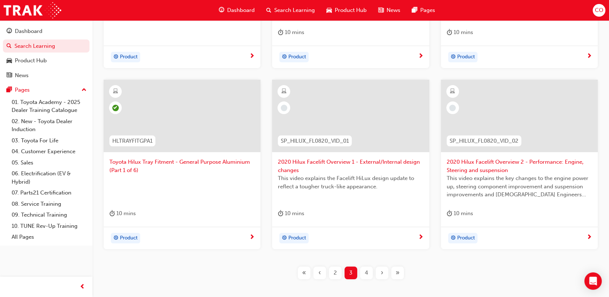
click at [365, 273] on span "4" at bounding box center [366, 273] width 3 height 8
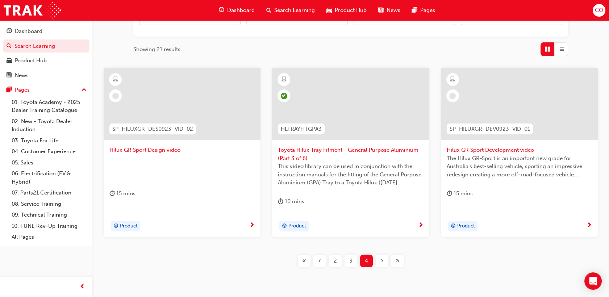
scroll to position [87, 0]
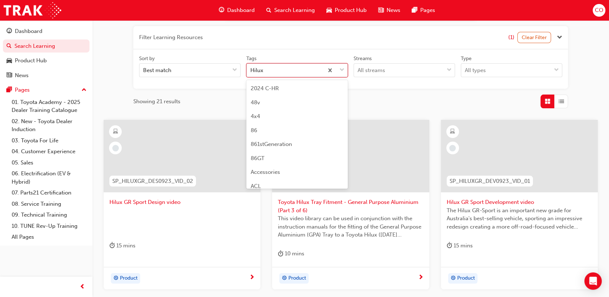
click at [343, 72] on span "down-icon" at bounding box center [341, 70] width 5 height 9
click at [251, 72] on input "Tags option Hilux focused, 82 of 189. 189 results available. Use Up and Down to…" at bounding box center [250, 70] width 1 height 6
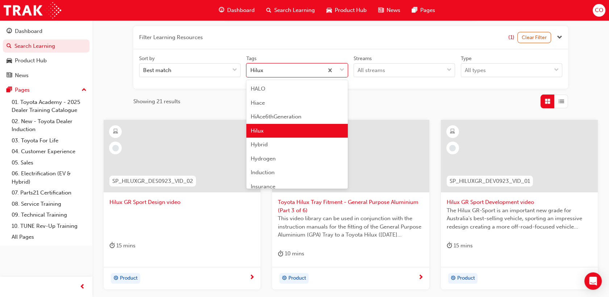
scroll to position [1121, 0]
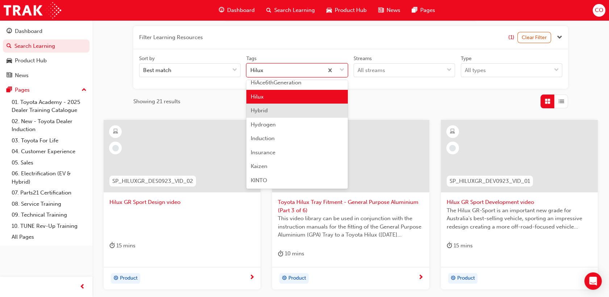
click at [284, 114] on div "Hybrid" at bounding box center [296, 111] width 101 height 14
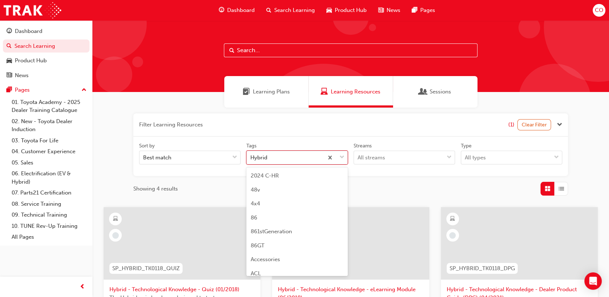
click at [340, 157] on span "down-icon" at bounding box center [341, 157] width 5 height 9
click at [251, 157] on input "Tags option Hybrid focused, 83 of 189. 189 results available. Use Up and Down t…" at bounding box center [250, 157] width 1 height 6
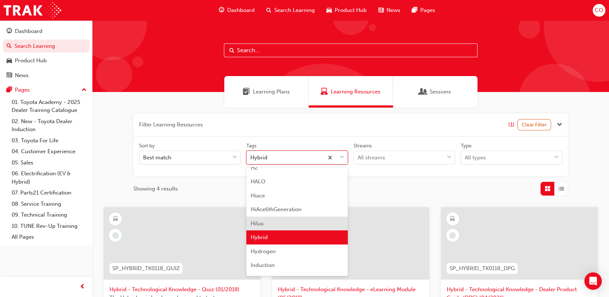
scroll to position [1095, 0]
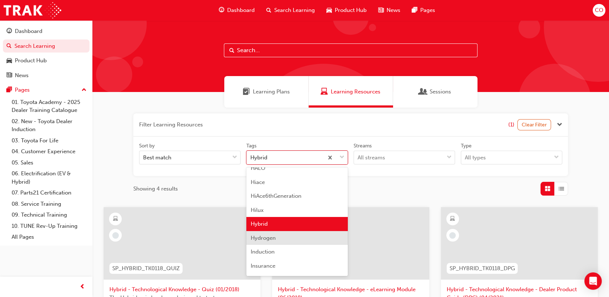
click at [280, 237] on div "Hydrogen" at bounding box center [296, 238] width 101 height 14
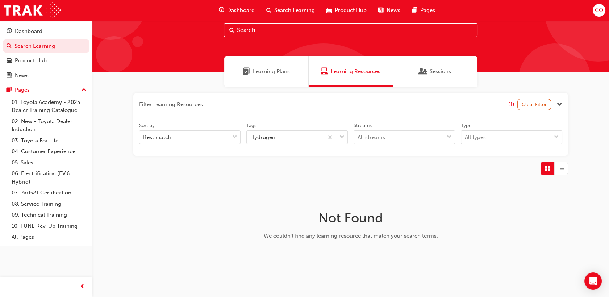
scroll to position [39, 0]
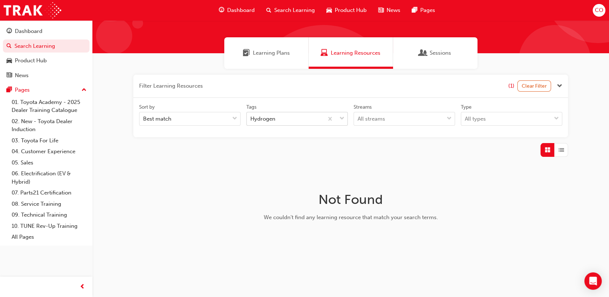
click at [344, 119] on span "down-icon" at bounding box center [341, 118] width 5 height 9
click at [251, 119] on input "Tags Hydrogen" at bounding box center [250, 118] width 1 height 6
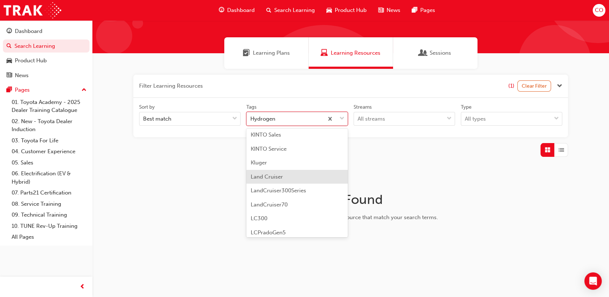
scroll to position [1229, 0]
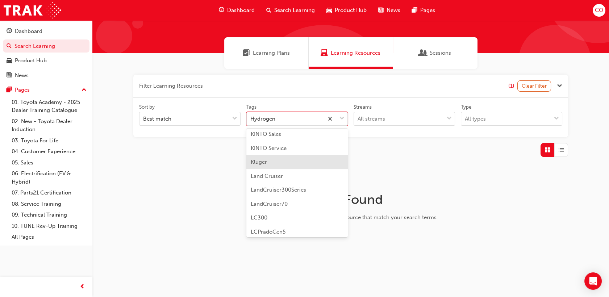
click at [270, 158] on div "Kluger" at bounding box center [296, 162] width 101 height 14
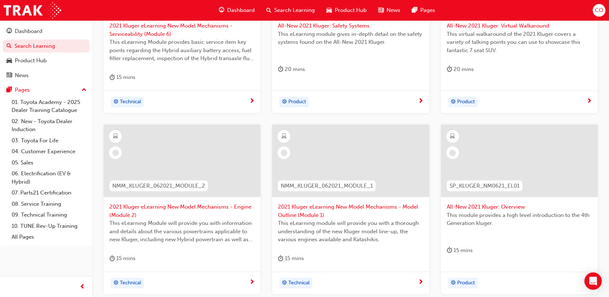
scroll to position [321, 0]
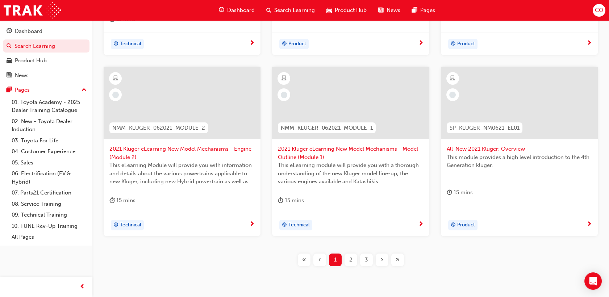
click at [357, 264] on button "2" at bounding box center [351, 259] width 16 height 13
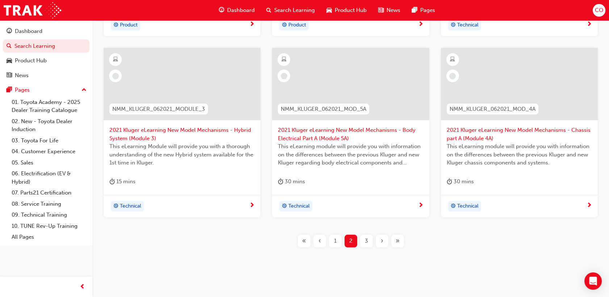
scroll to position [349, 0]
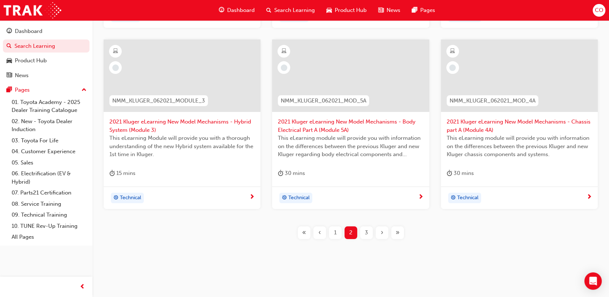
click at [369, 231] on div "3" at bounding box center [366, 232] width 13 height 13
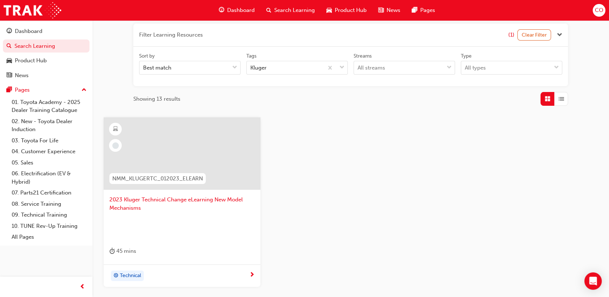
scroll to position [87, 0]
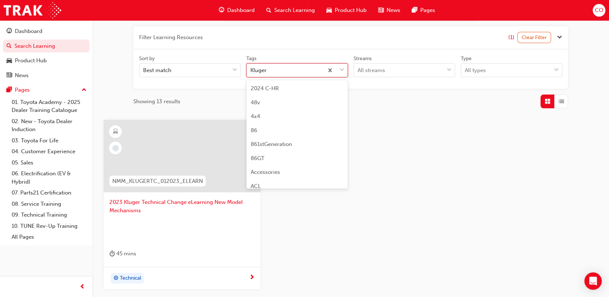
click at [343, 72] on span "down-icon" at bounding box center [341, 70] width 5 height 9
click at [251, 72] on input "Tags option [PERSON_NAME] focused, 91 of 189. 189 results available. Use Up and…" at bounding box center [250, 70] width 1 height 6
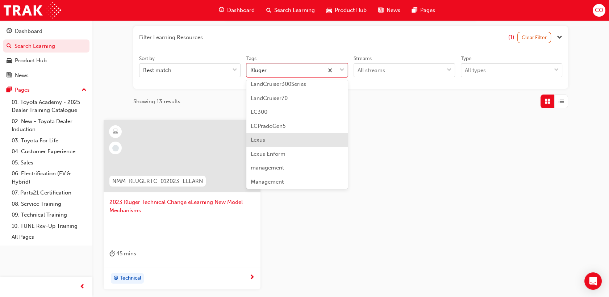
scroll to position [1246, 0]
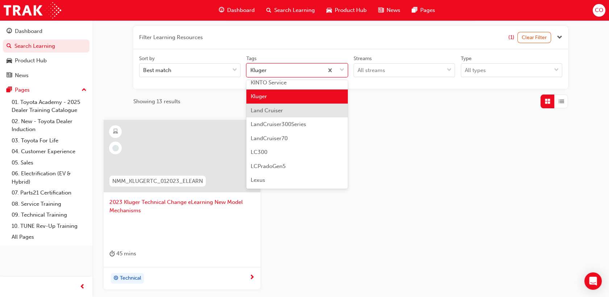
click at [273, 104] on div "Land Cruiser" at bounding box center [296, 111] width 101 height 14
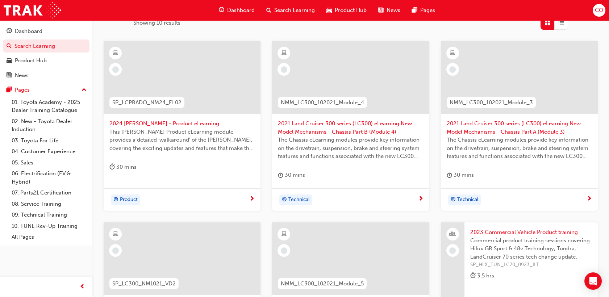
scroll to position [80, 0]
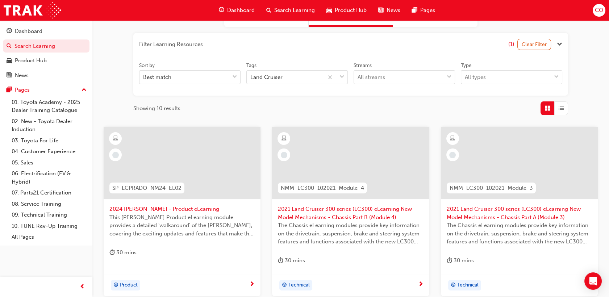
click at [212, 216] on span "This [PERSON_NAME] Product eLearning module provides a detailed 'walkaround' of…" at bounding box center [181, 225] width 145 height 25
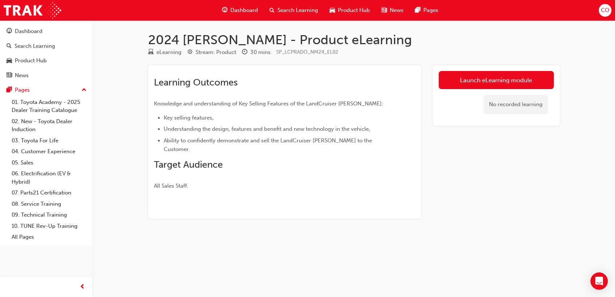
click at [306, 14] on div "Search Learning" at bounding box center [294, 10] width 60 height 15
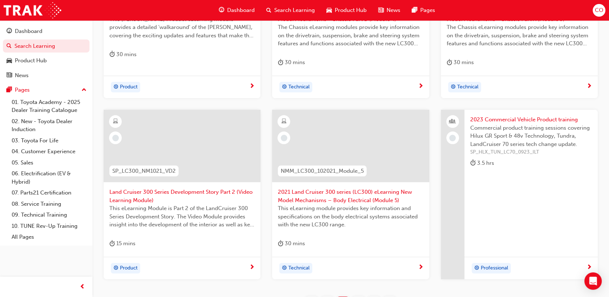
scroll to position [349, 0]
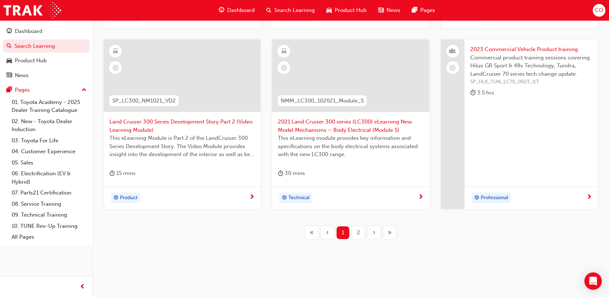
click at [357, 226] on div "2" at bounding box center [358, 232] width 13 height 13
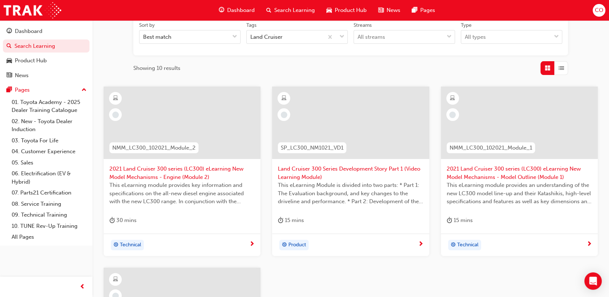
scroll to position [107, 0]
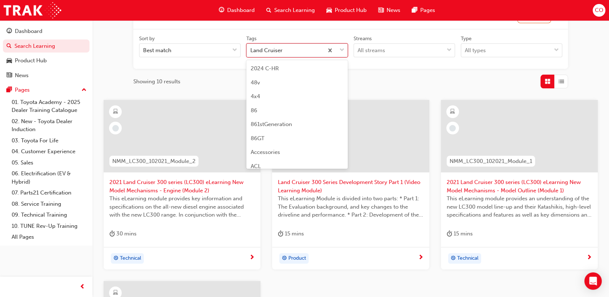
click at [340, 51] on span "down-icon" at bounding box center [341, 50] width 5 height 9
click at [251, 51] on input "Tags option Land Cruiser focused, 92 of 189. 189 results available. Use Up and …" at bounding box center [250, 50] width 1 height 6
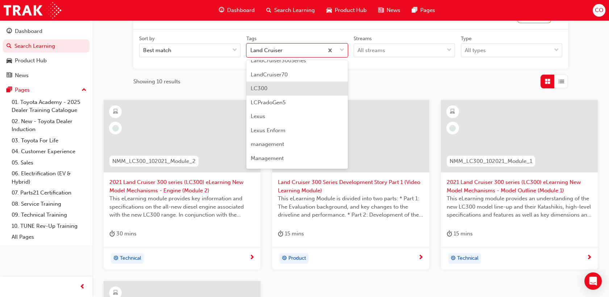
scroll to position [1301, 0]
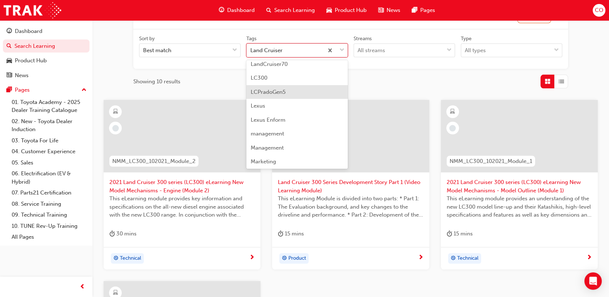
click at [287, 93] on div "LCPradoGen5" at bounding box center [296, 92] width 101 height 14
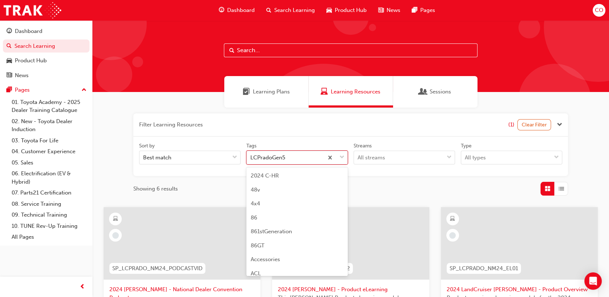
click at [342, 154] on span "down-icon" at bounding box center [341, 157] width 5 height 9
click at [251, 154] on input "Tags option LCPradoGen5 focused, 96 of 189. 189 results available. Use Up and D…" at bounding box center [250, 157] width 1 height 6
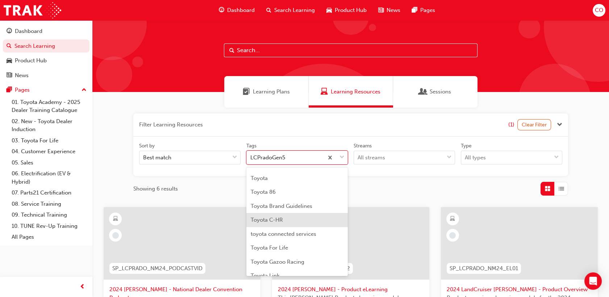
scroll to position [2201, 0]
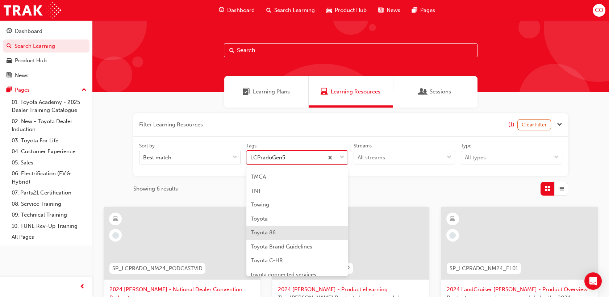
click at [278, 235] on div "Toyota 86" at bounding box center [296, 233] width 101 height 14
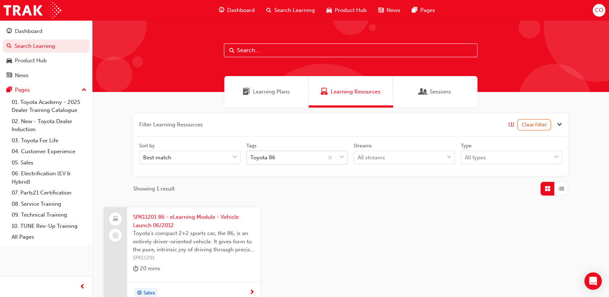
click at [344, 158] on span "down-icon" at bounding box center [341, 157] width 5 height 9
click at [251, 158] on input "Tags Toyota 86" at bounding box center [250, 157] width 1 height 6
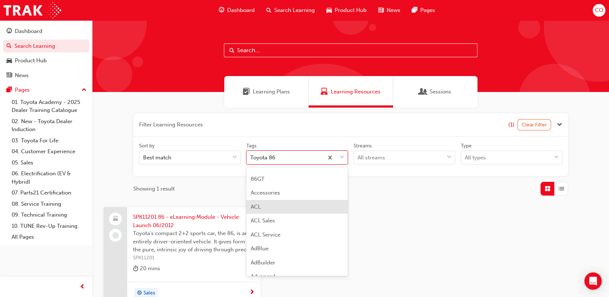
scroll to position [85, 0]
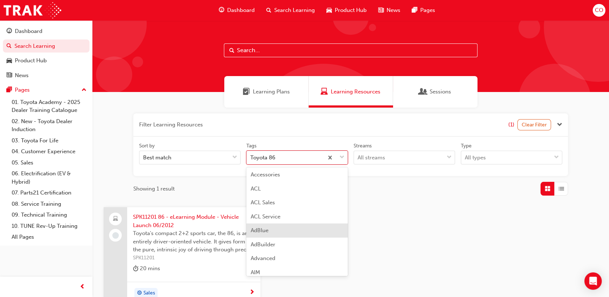
click at [278, 228] on div "AdBlue" at bounding box center [296, 230] width 101 height 14
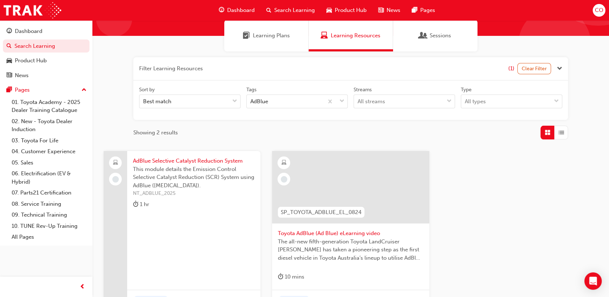
scroll to position [141, 0]
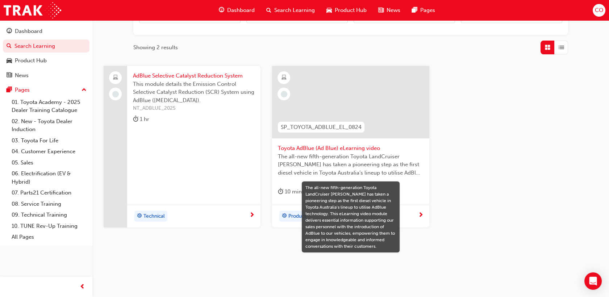
click at [362, 162] on span "The all-new fifth-generation Toyota LandCruiser [PERSON_NAME] has taken a pione…" at bounding box center [350, 164] width 145 height 25
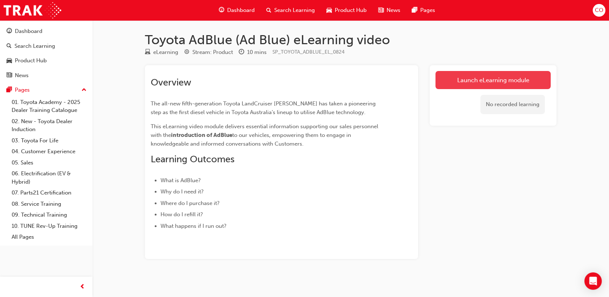
click at [457, 78] on link "Launch eLearning module" at bounding box center [492, 80] width 115 height 18
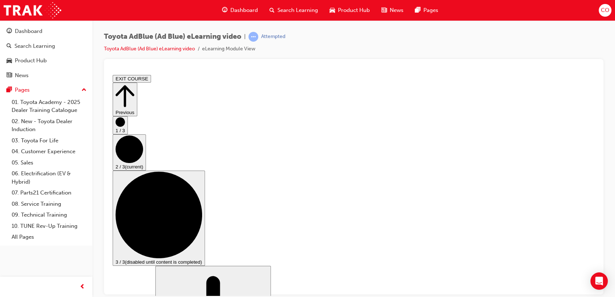
scroll to position [161, 0]
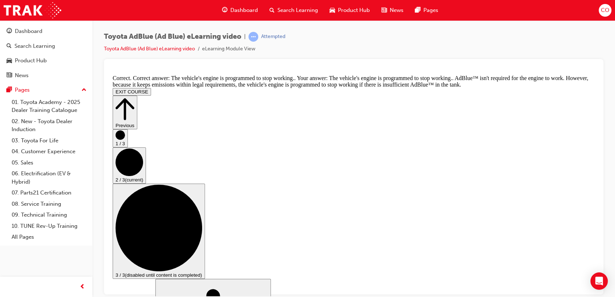
scroll to position [331, 0]
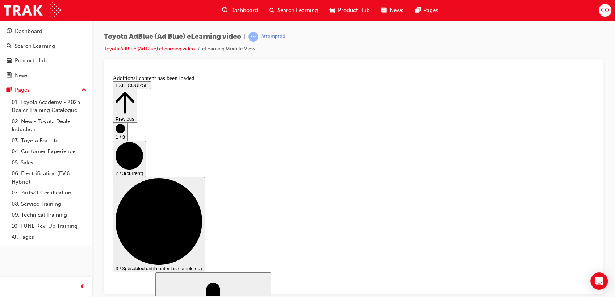
scroll to position [688, 0]
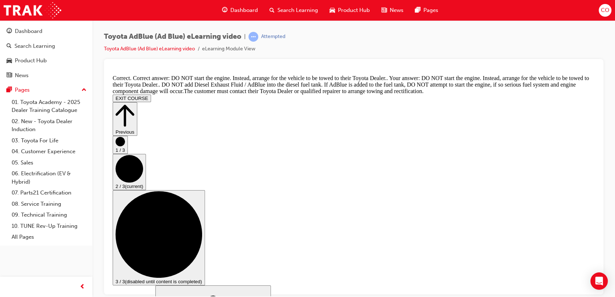
scroll to position [857, 0]
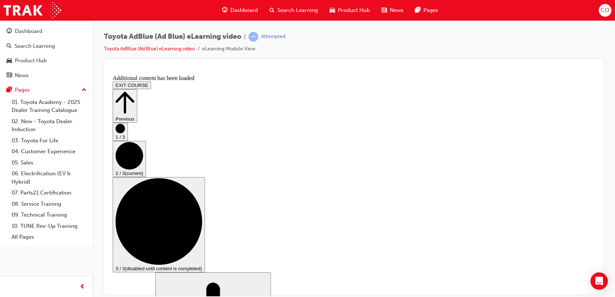
scroll to position [1188, 0]
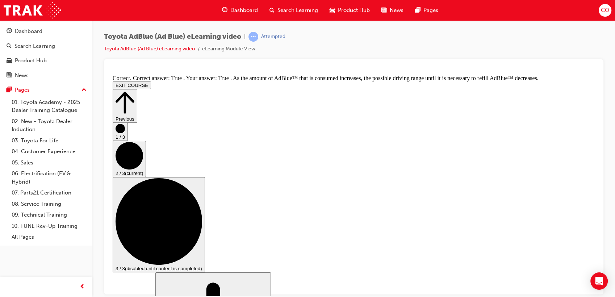
scroll to position [1297, 0]
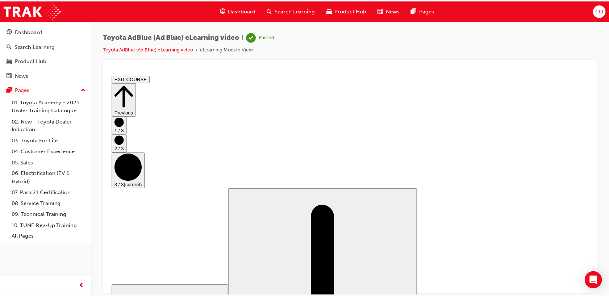
scroll to position [19, 0]
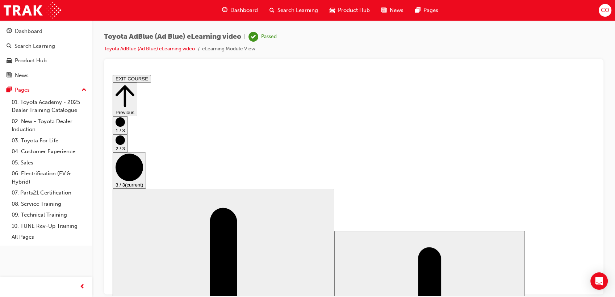
click at [282, 5] on div "Search Learning" at bounding box center [294, 10] width 60 height 15
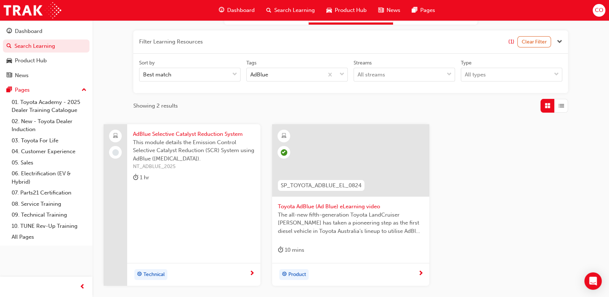
scroll to position [20, 0]
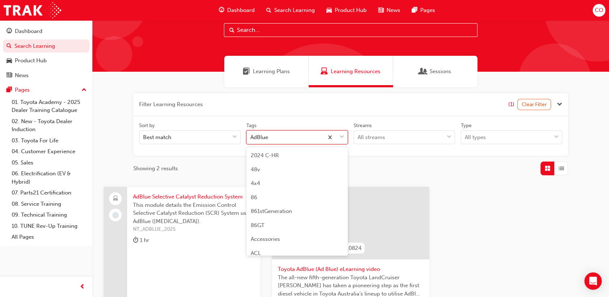
click at [343, 139] on span "down-icon" at bounding box center [341, 136] width 5 height 9
click at [251, 139] on input "Tags option AdBlue focused, 11 of 189. 189 results available. Use Up and Down t…" at bounding box center [250, 137] width 1 height 6
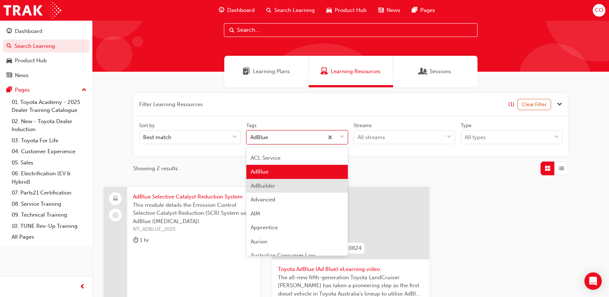
scroll to position [91, 0]
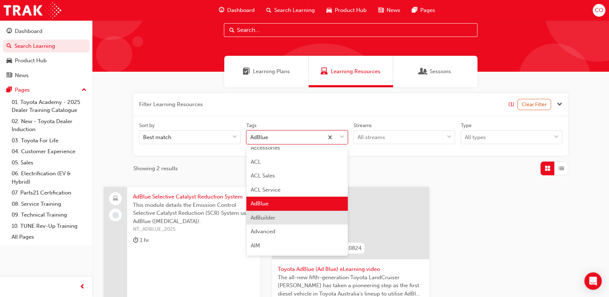
click at [285, 220] on div "AdBuilder" at bounding box center [296, 218] width 101 height 14
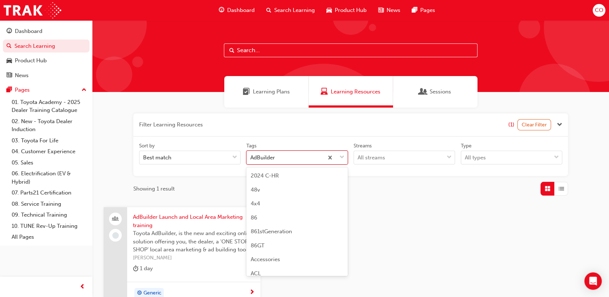
click at [344, 155] on span "down-icon" at bounding box center [341, 157] width 5 height 9
click at [251, 155] on input "Tags option AdBuilder focused, 12 of 189. 189 results available. Use Up and Dow…" at bounding box center [250, 157] width 1 height 6
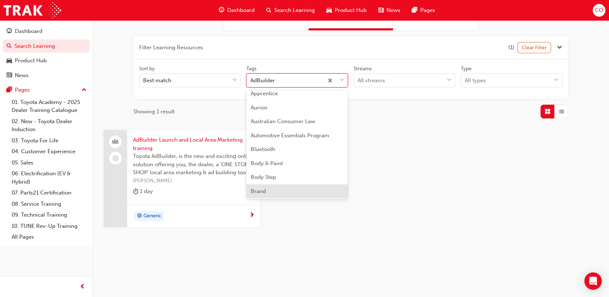
scroll to position [146, 0]
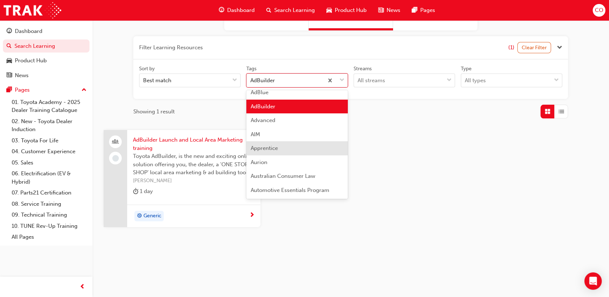
click at [290, 150] on div "Apprentice" at bounding box center [296, 148] width 101 height 14
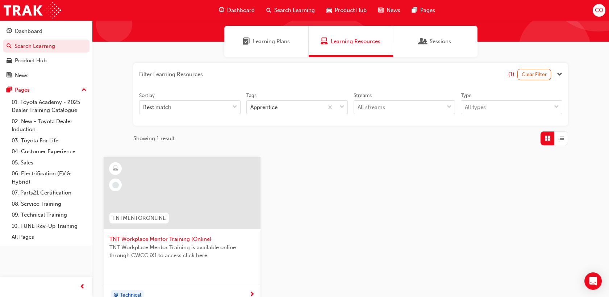
scroll to position [49, 0]
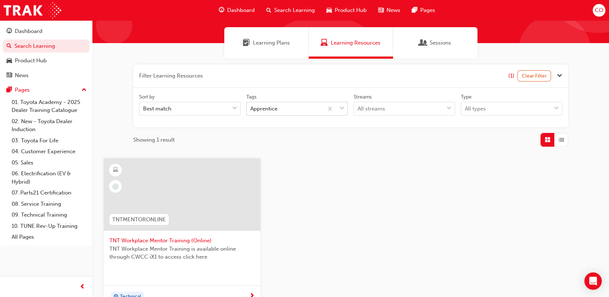
click at [342, 109] on span "down-icon" at bounding box center [341, 108] width 5 height 9
click at [251, 109] on input "Tags Apprentice" at bounding box center [250, 108] width 1 height 6
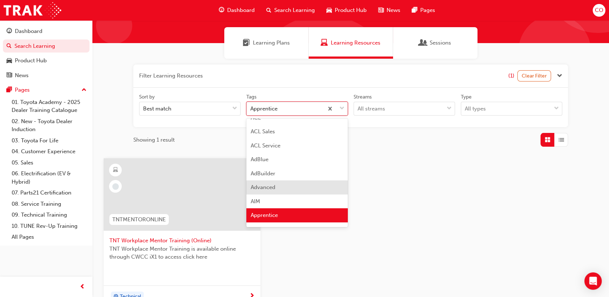
scroll to position [187, 0]
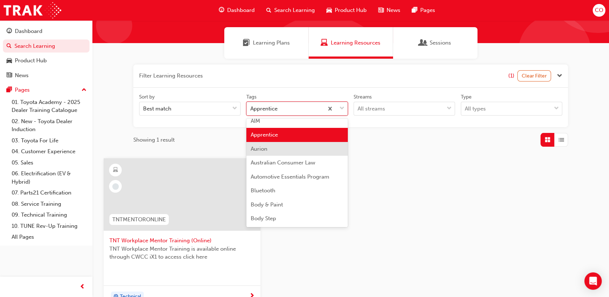
click at [288, 149] on div "Aurion" at bounding box center [296, 149] width 101 height 14
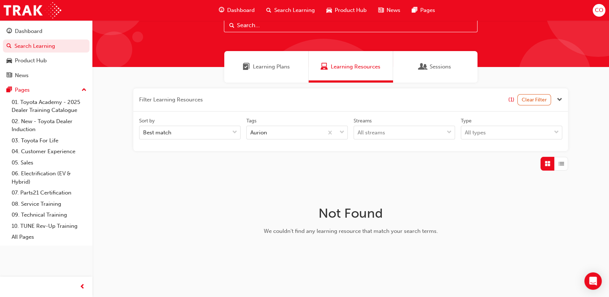
scroll to position [39, 0]
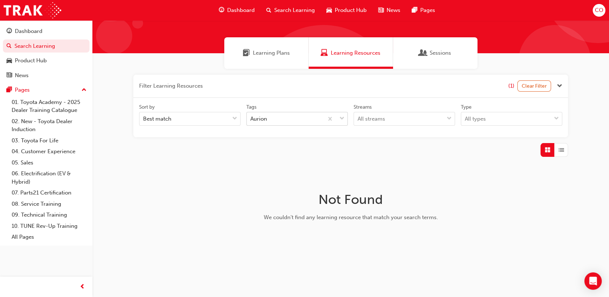
click at [340, 118] on span "down-icon" at bounding box center [341, 118] width 5 height 9
click at [251, 118] on input "Tags Aurion" at bounding box center [250, 118] width 1 height 6
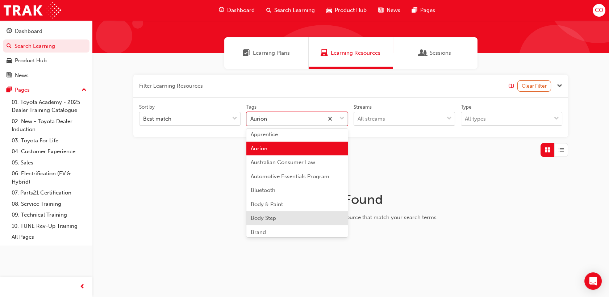
scroll to position [201, 0]
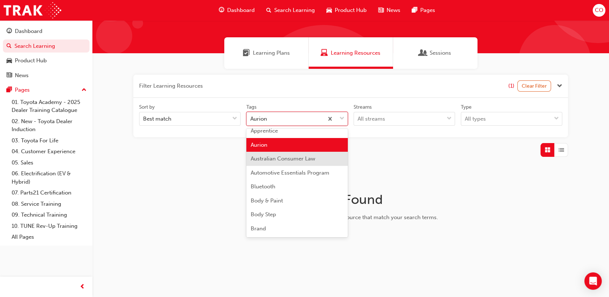
click at [310, 160] on span "Australian Consumer Law" at bounding box center [283, 158] width 64 height 7
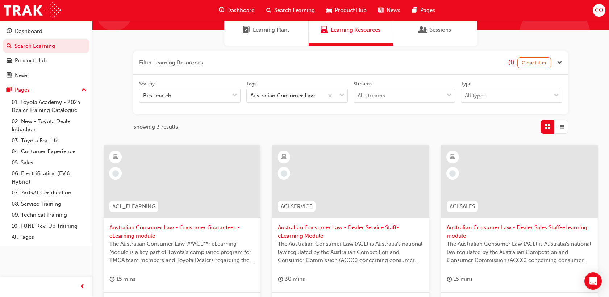
scroll to position [40, 0]
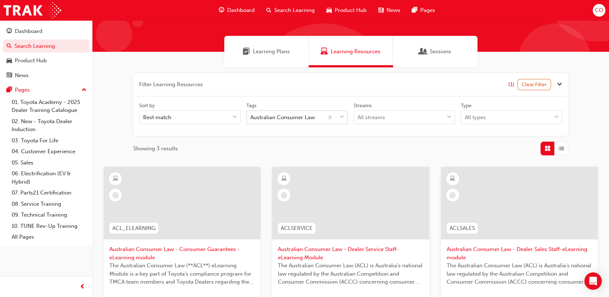
click at [345, 115] on div "tagOptions" at bounding box center [335, 117] width 24 height 13
click at [251, 115] on input "Tags Australian Consumer Law" at bounding box center [250, 117] width 1 height 6
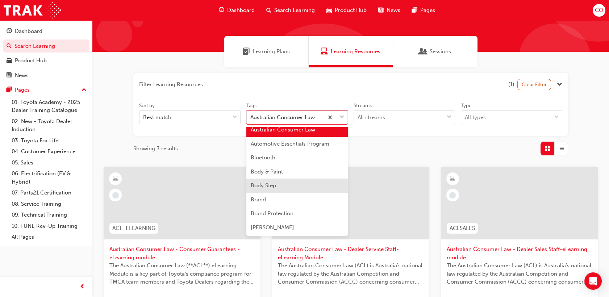
scroll to position [215, 0]
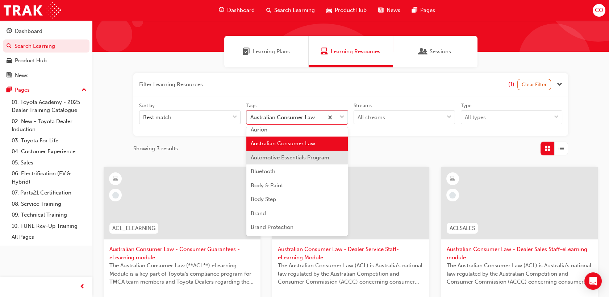
click at [308, 161] on div "Automotive Essentials Program" at bounding box center [296, 158] width 101 height 14
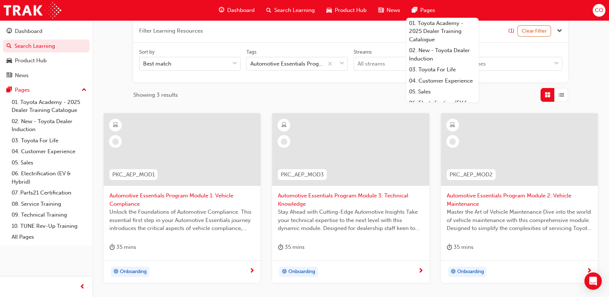
scroll to position [80, 0]
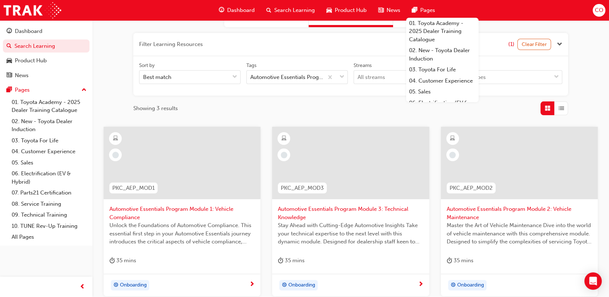
click at [341, 102] on div "Showing 3 results" at bounding box center [350, 108] width 434 height 14
click at [344, 80] on span "down-icon" at bounding box center [341, 76] width 5 height 9
click at [251, 80] on input "Tags Automotive Essentials Program" at bounding box center [250, 77] width 1 height 6
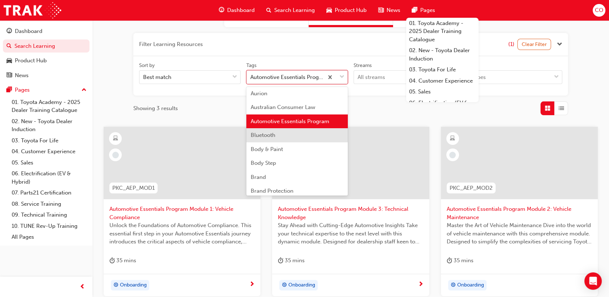
scroll to position [229, 0]
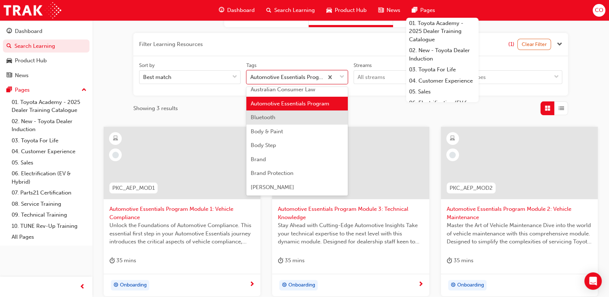
click at [302, 122] on div "Bluetooth" at bounding box center [296, 117] width 101 height 14
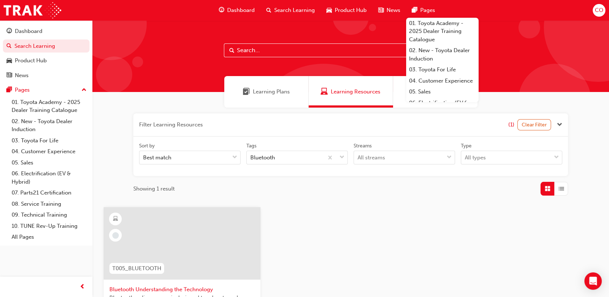
click at [341, 189] on div "Showing 1 result" at bounding box center [350, 189] width 434 height 14
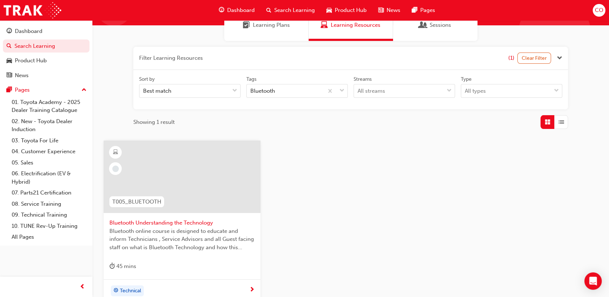
scroll to position [80, 0]
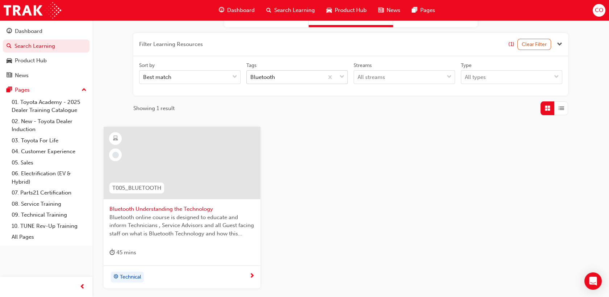
click at [345, 77] on div "tagOptions" at bounding box center [335, 77] width 24 height 13
click at [251, 77] on input "Tags Bluetooth" at bounding box center [250, 77] width 1 height 6
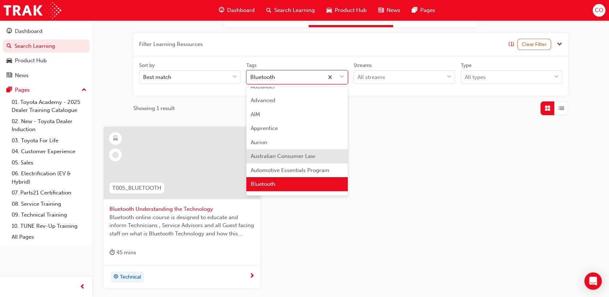
scroll to position [203, 0]
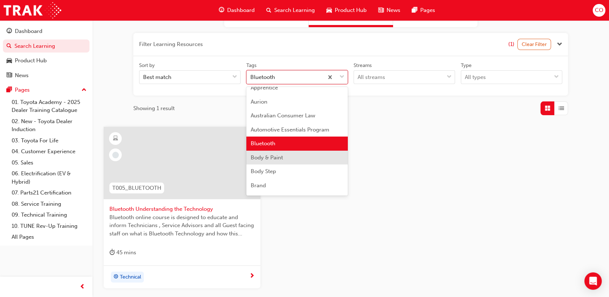
click at [284, 162] on div "Body & Paint" at bounding box center [296, 158] width 101 height 14
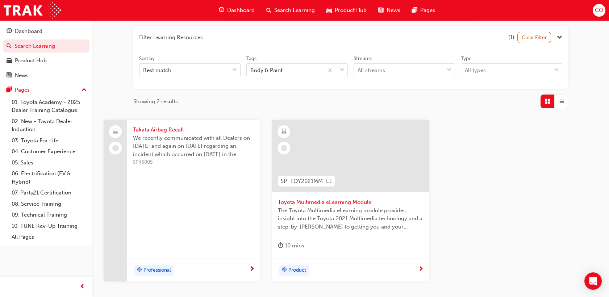
scroll to position [40, 0]
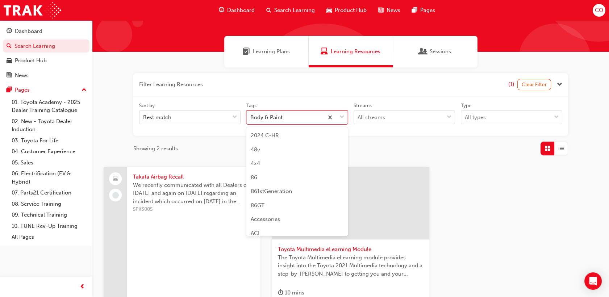
click at [342, 119] on span "down-icon" at bounding box center [341, 117] width 5 height 9
click at [251, 119] on input "Tags option Body & Paint focused, 20 of 189. 189 results available. Use Up and …" at bounding box center [250, 117] width 1 height 6
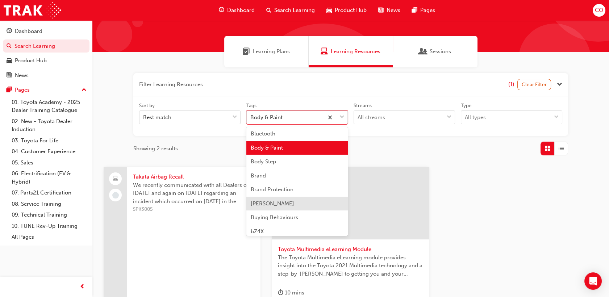
scroll to position [257, 0]
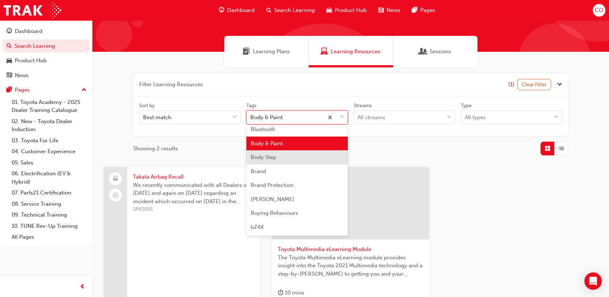
click at [284, 152] on div "Body Step" at bounding box center [296, 157] width 101 height 14
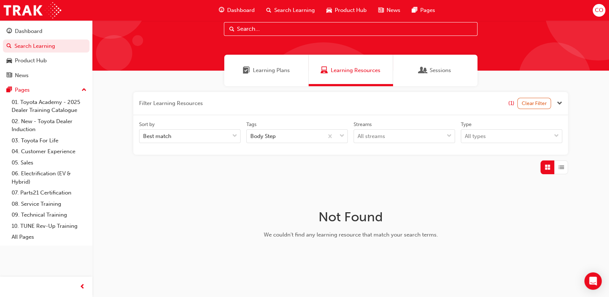
scroll to position [39, 0]
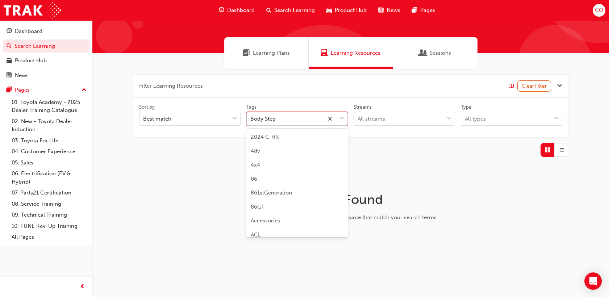
click at [344, 119] on span "down-icon" at bounding box center [341, 118] width 5 height 9
click at [251, 119] on input "Tags option Body Step focused, 21 of 189. 189 results available. Use Up and Dow…" at bounding box center [250, 118] width 1 height 6
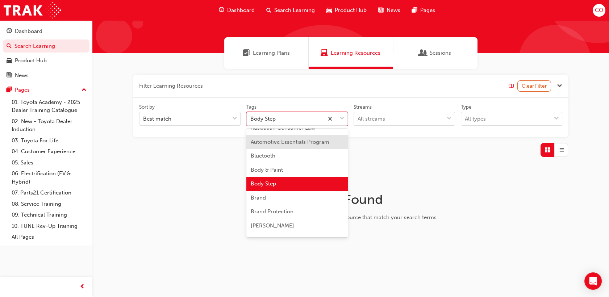
scroll to position [271, 0]
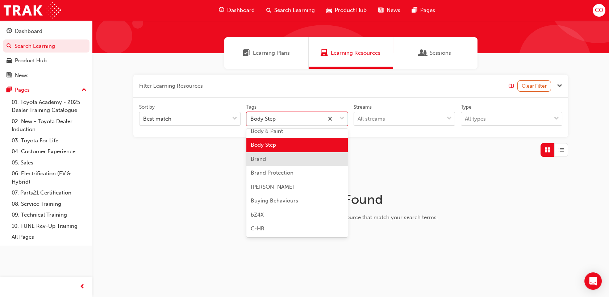
click at [287, 162] on div "Brand" at bounding box center [296, 159] width 101 height 14
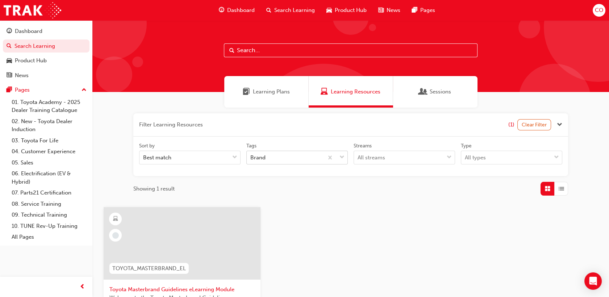
click at [339, 156] on span "down-icon" at bounding box center [341, 157] width 5 height 9
click at [251, 156] on input "Tags Brand" at bounding box center [250, 157] width 1 height 6
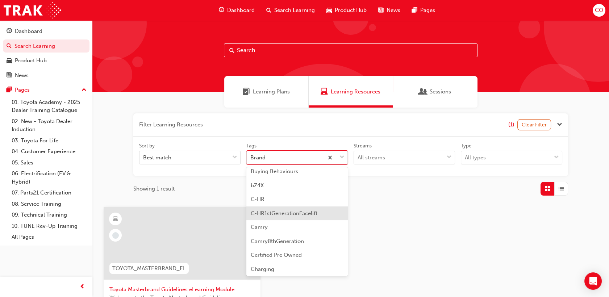
scroll to position [325, 0]
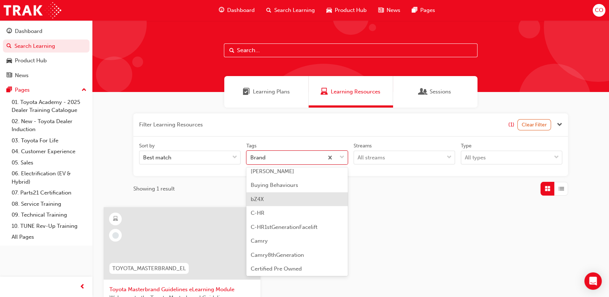
click at [277, 196] on div "bZ4X" at bounding box center [296, 199] width 101 height 14
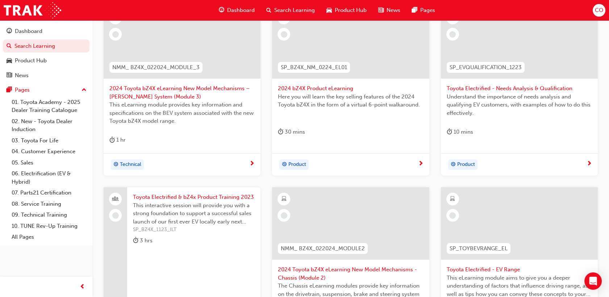
scroll to position [161, 0]
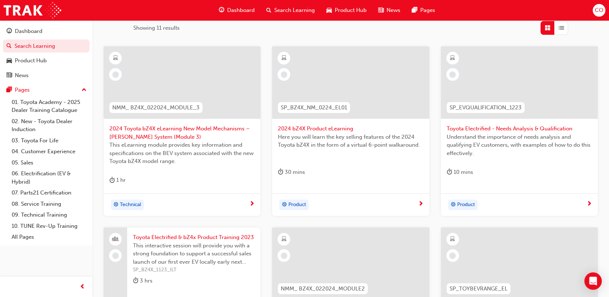
click at [516, 157] on span "Understand the importance of needs analysis and qualifying EV customers, with e…" at bounding box center [518, 145] width 145 height 25
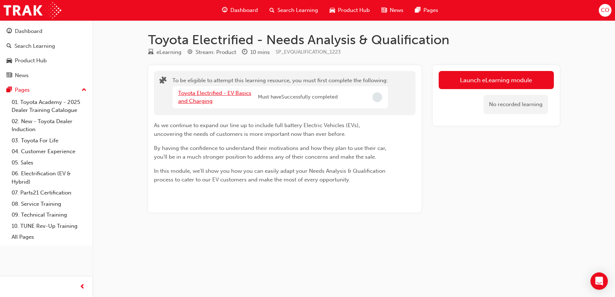
click at [231, 95] on link "Toyota Electrified - EV Basics and Charging" at bounding box center [214, 97] width 73 height 15
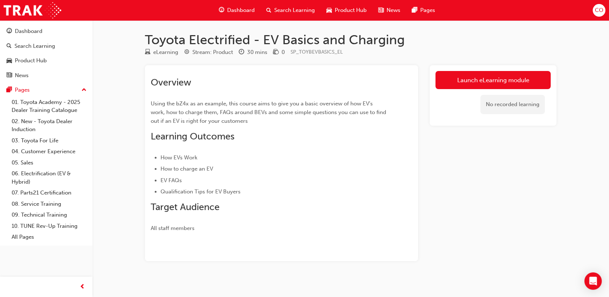
click at [289, 13] on span "Search Learning" at bounding box center [294, 10] width 41 height 8
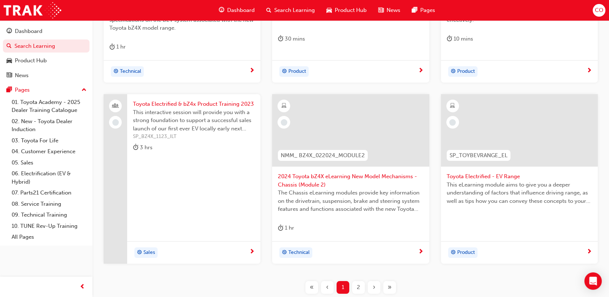
scroll to position [281, 0]
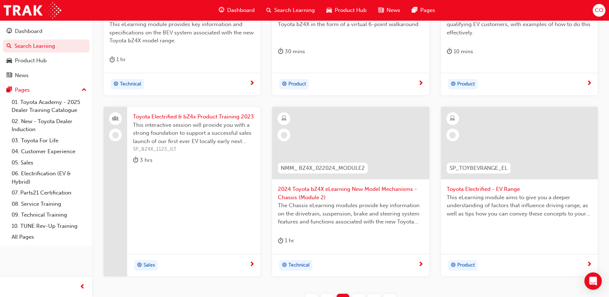
click at [491, 219] on div "This eLearning module aims to give you a deeper understanding of factors that i…" at bounding box center [518, 207] width 145 height 29
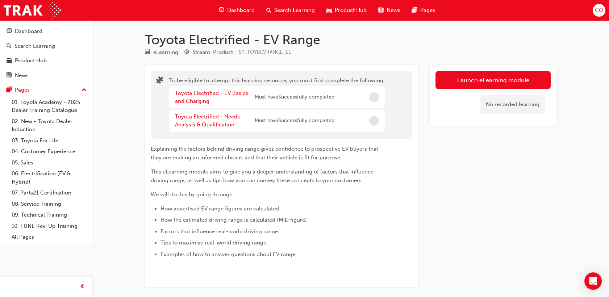
click at [286, 13] on span "Search Learning" at bounding box center [294, 10] width 41 height 8
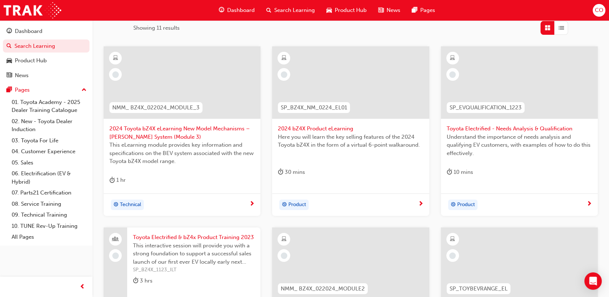
scroll to position [349, 0]
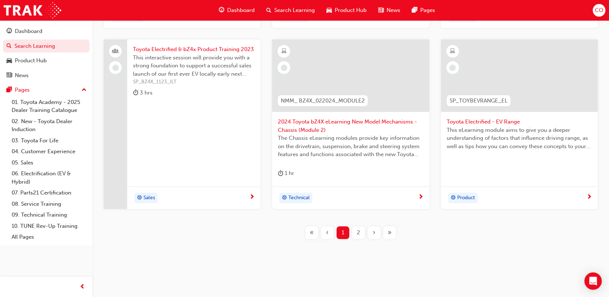
click at [360, 233] on div "2" at bounding box center [358, 232] width 13 height 13
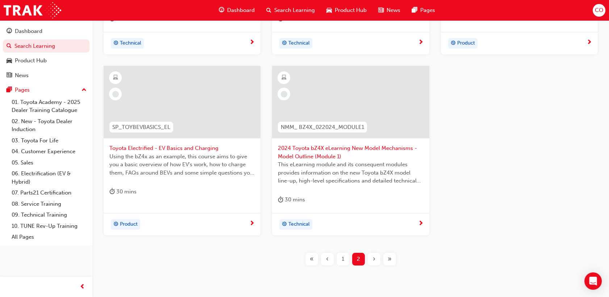
scroll to position [308, 0]
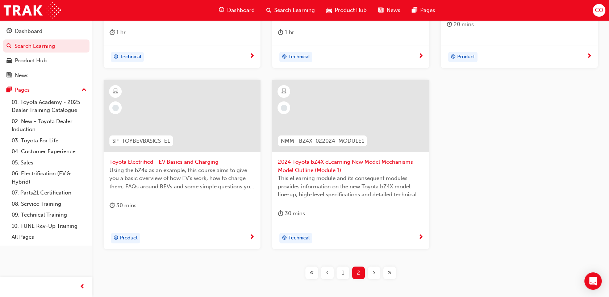
click at [197, 169] on span "Using the bZ4x as an example, this course aims to give you a basic overview of …" at bounding box center [181, 178] width 145 height 25
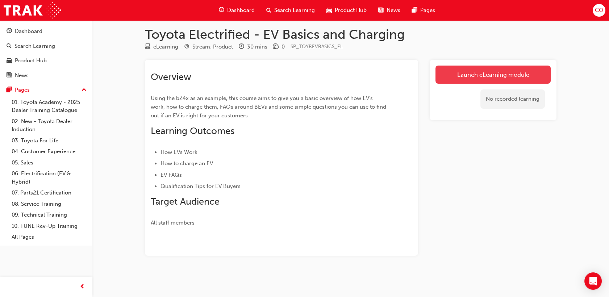
click at [521, 68] on link "Launch eLearning module" at bounding box center [492, 75] width 115 height 18
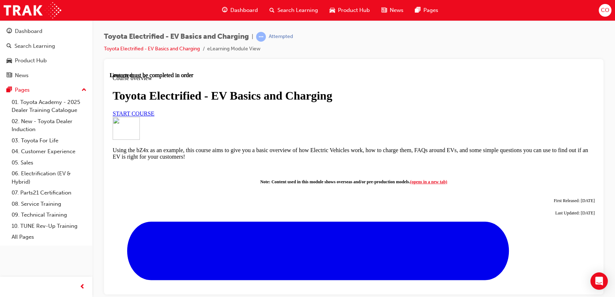
click at [300, 13] on span "Search Learning" at bounding box center [297, 10] width 41 height 8
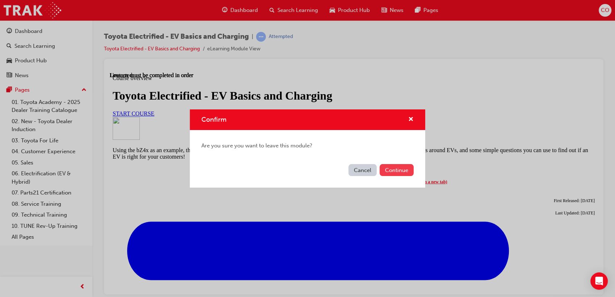
click at [396, 171] on button "Continue" at bounding box center [396, 170] width 34 height 12
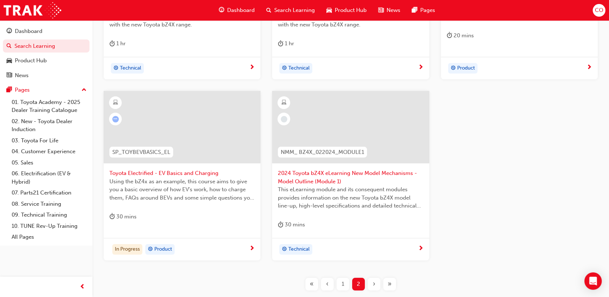
scroll to position [349, 0]
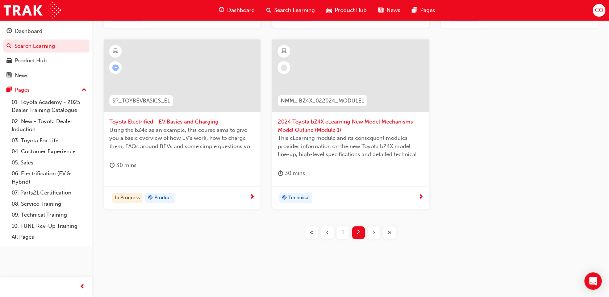
click at [200, 129] on span "Using the bZ4x as an example, this course aims to give you a basic overview of …" at bounding box center [181, 138] width 145 height 25
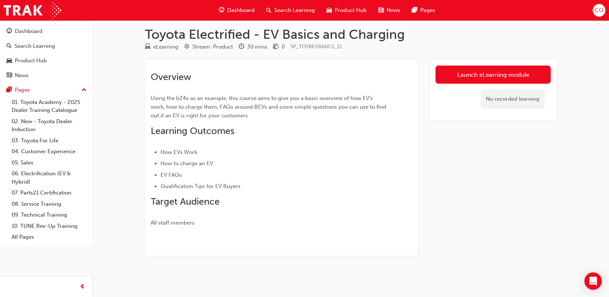
scroll to position [5, 0]
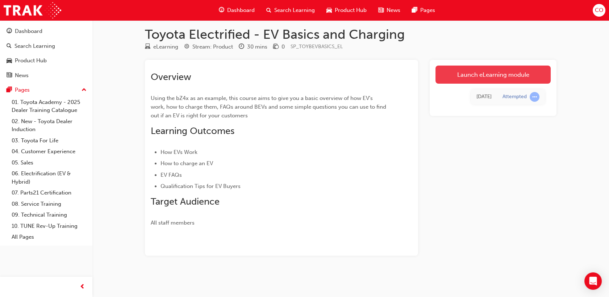
click at [452, 71] on link "Launch eLearning module" at bounding box center [492, 75] width 115 height 18
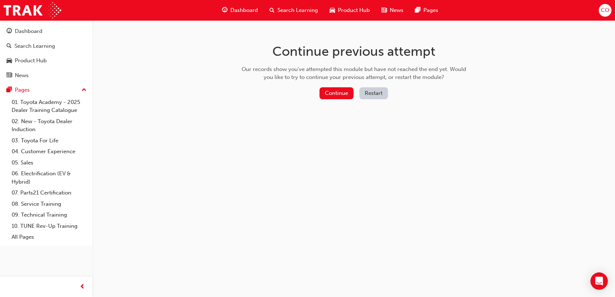
click at [367, 98] on button "Restart" at bounding box center [373, 93] width 29 height 12
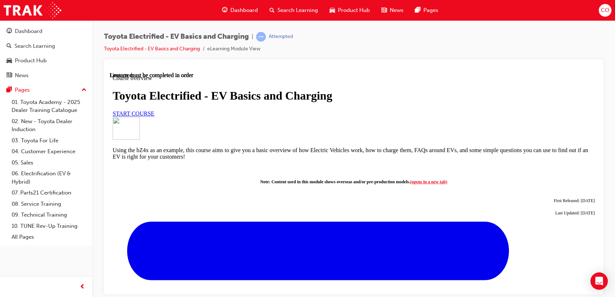
click at [154, 116] on span "START COURSE" at bounding box center [134, 113] width 42 height 6
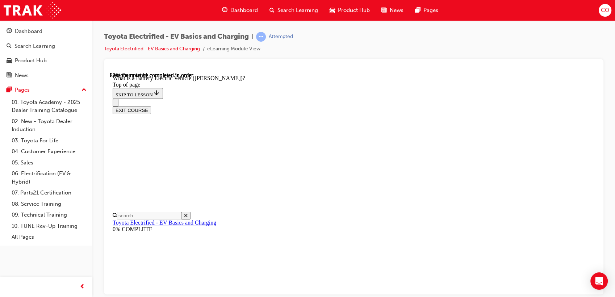
scroll to position [304, 0]
